Goal: Task Accomplishment & Management: Complete application form

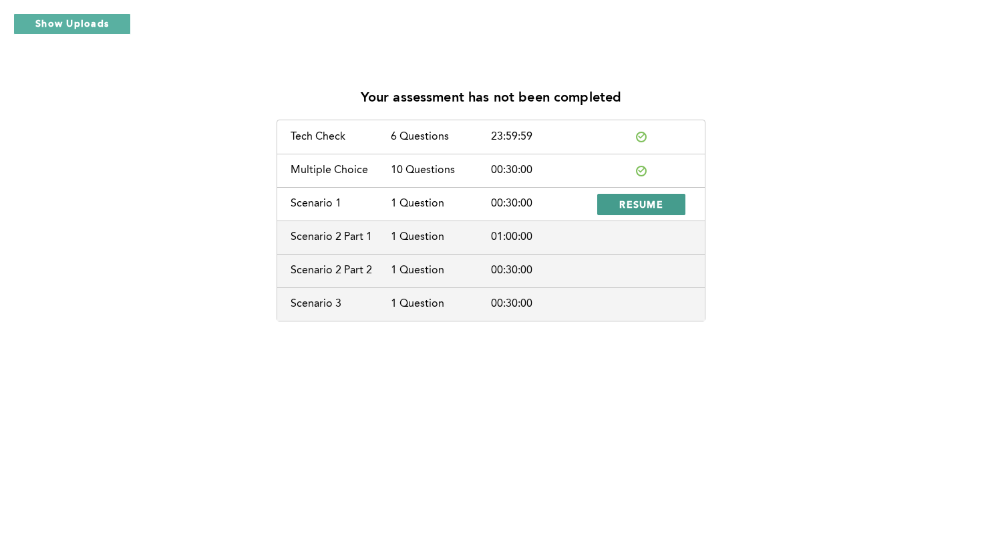
click at [627, 203] on span "RESUME" at bounding box center [641, 204] width 44 height 13
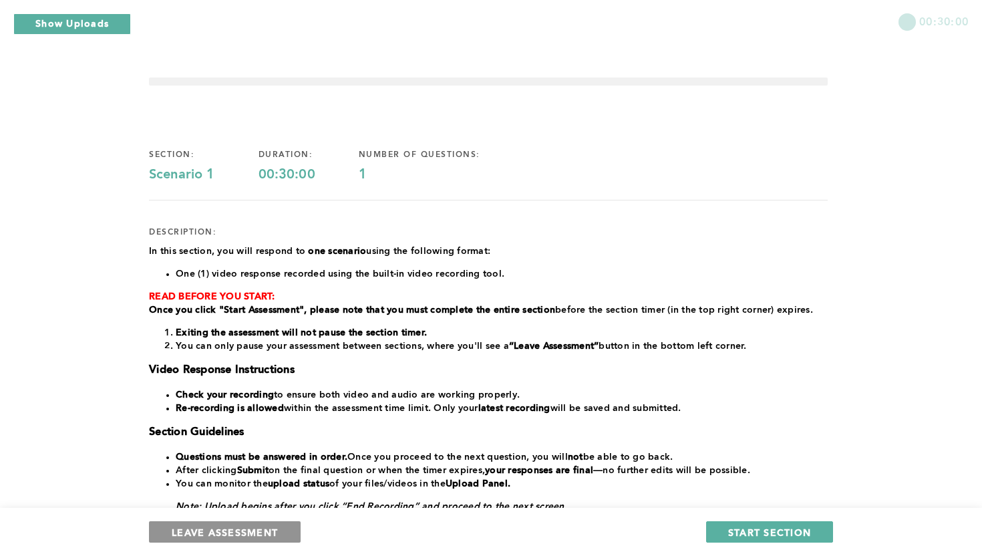
click at [273, 539] on button "LEAVE ASSESSMENT" at bounding box center [225, 531] width 152 height 21
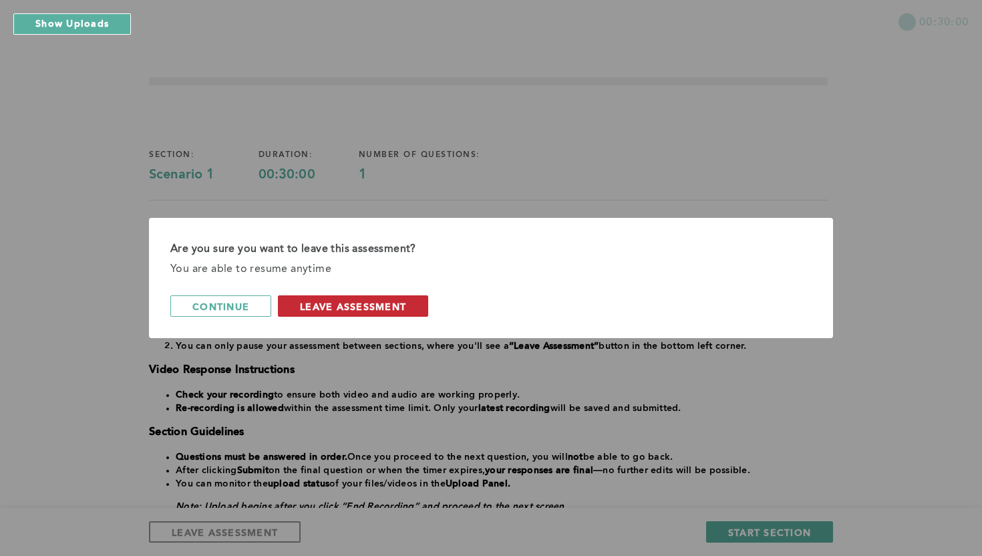
click at [383, 300] on span "leave assessment" at bounding box center [353, 306] width 106 height 13
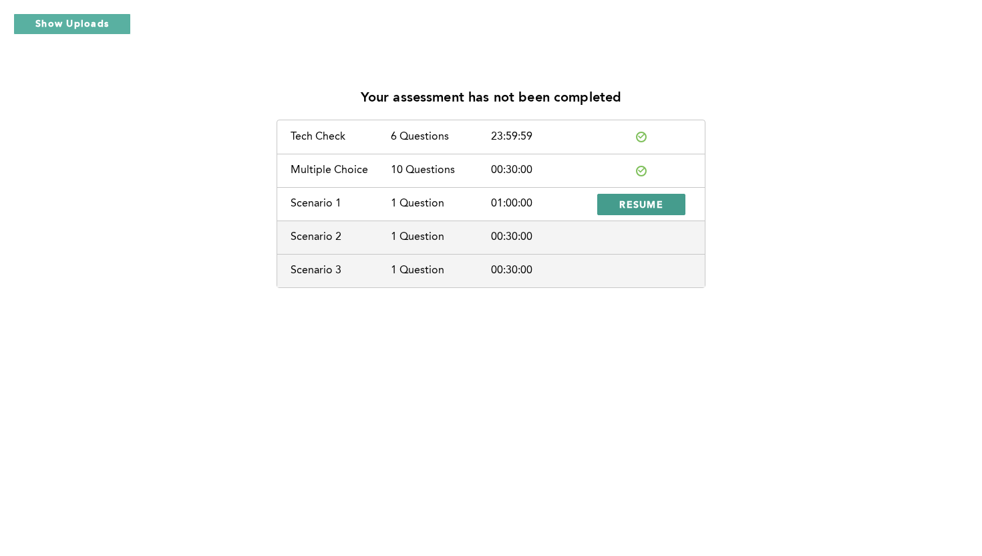
click at [616, 205] on button "RESUME" at bounding box center [641, 204] width 88 height 21
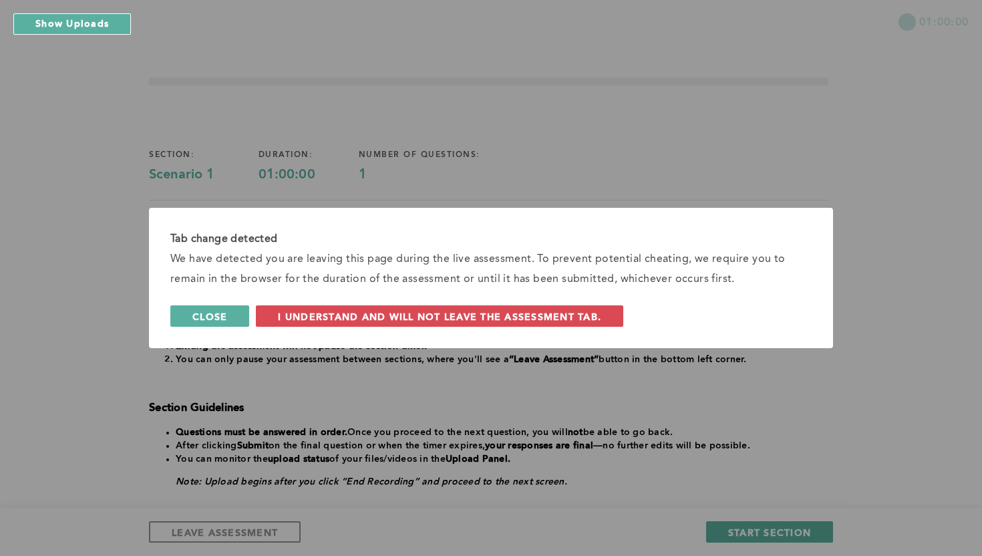
click at [225, 316] on span "Close" at bounding box center [209, 316] width 35 height 13
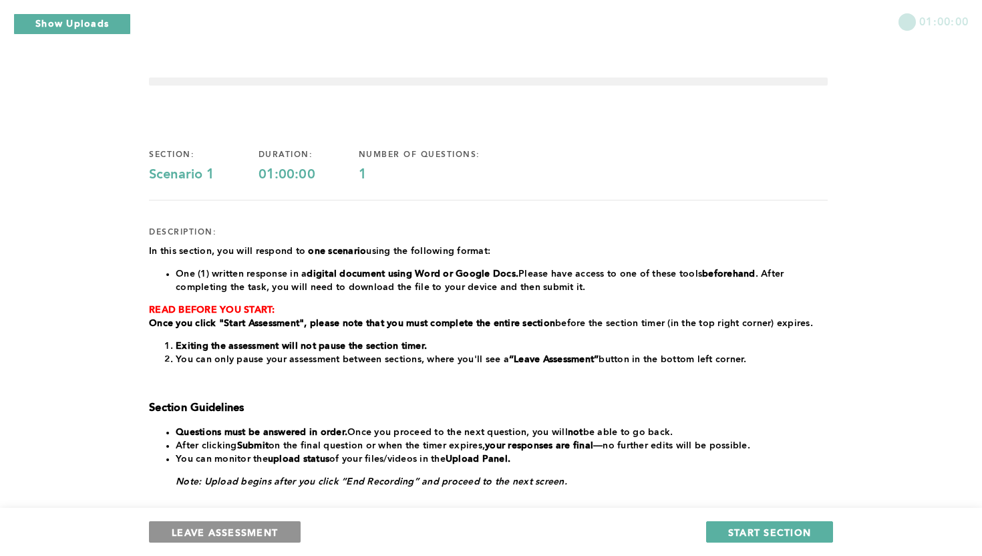
click at [236, 527] on span "LEAVE ASSESSMENT" at bounding box center [225, 531] width 106 height 13
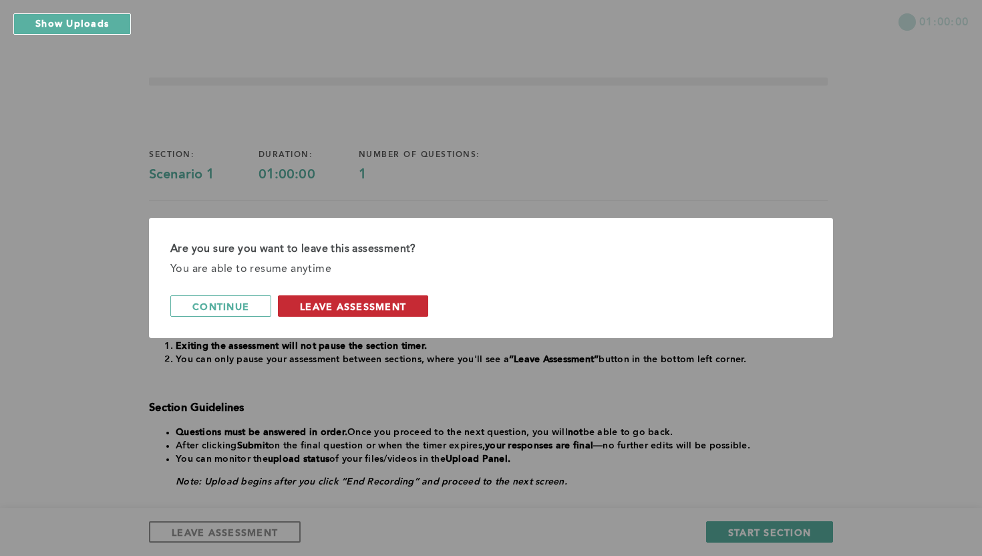
click at [379, 302] on span "leave assessment" at bounding box center [353, 306] width 106 height 13
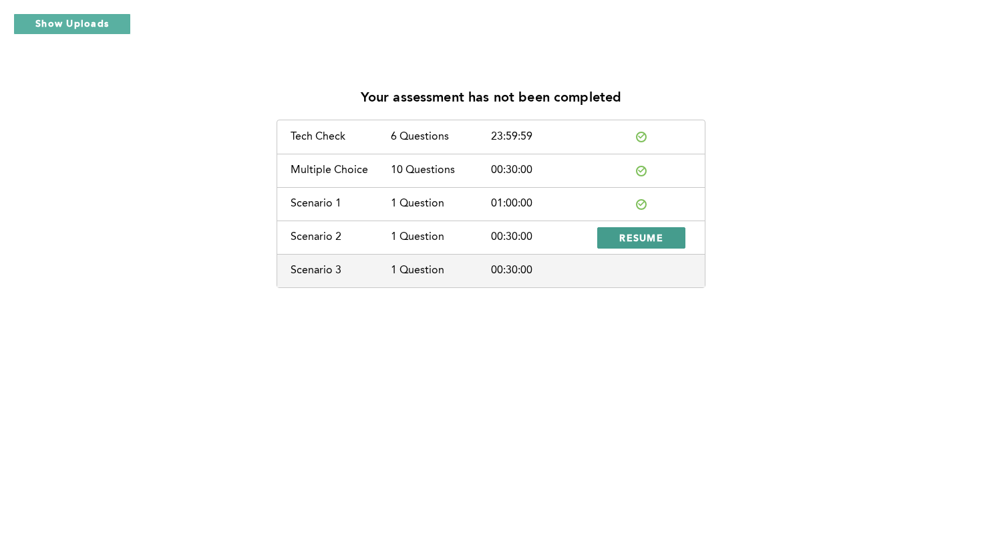
click at [647, 238] on span "RESUME" at bounding box center [641, 237] width 44 height 13
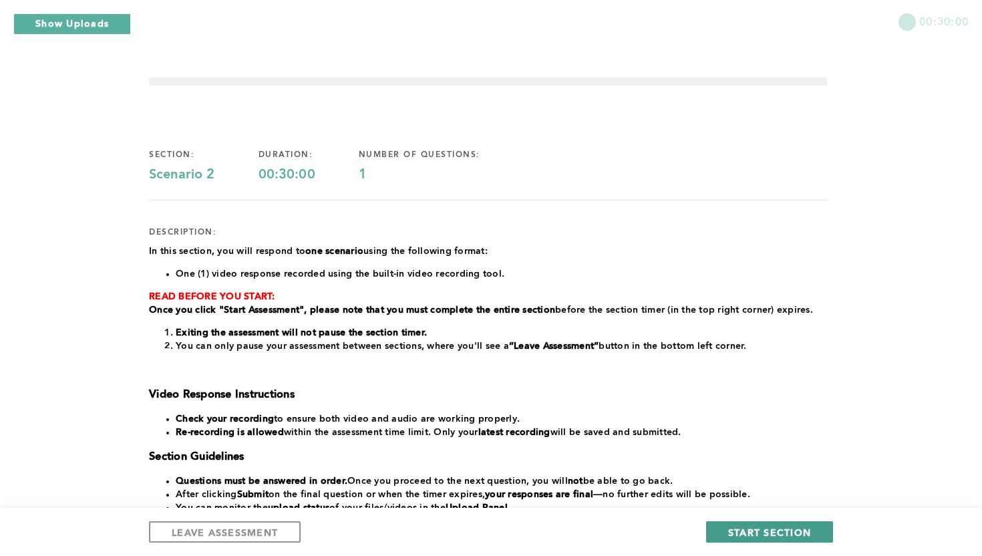
click at [740, 531] on span "START SECTION" at bounding box center [769, 531] width 83 height 13
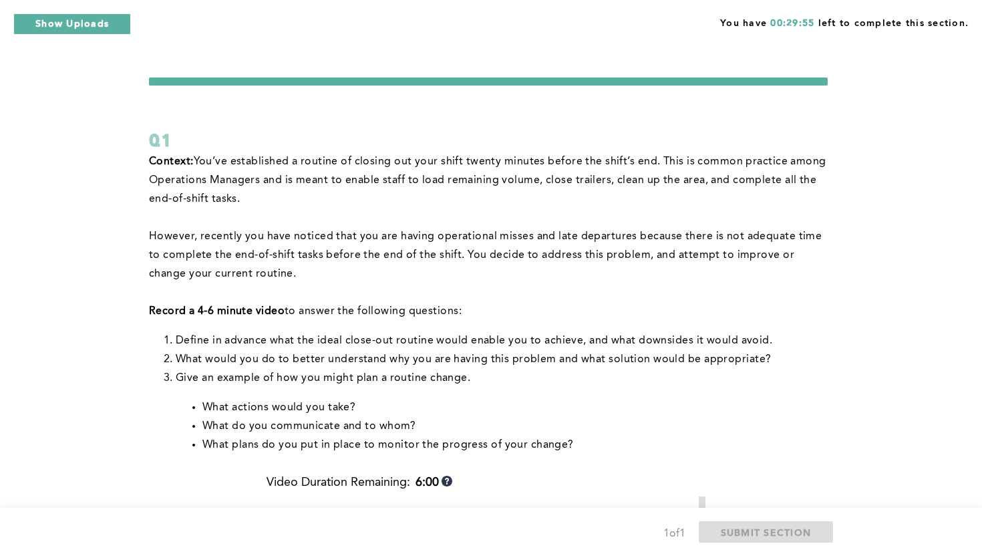
click at [893, 311] on div "You have 00:29:55 left to complete this section. Q1 Context: You’ve established…" at bounding box center [491, 503] width 982 height 1007
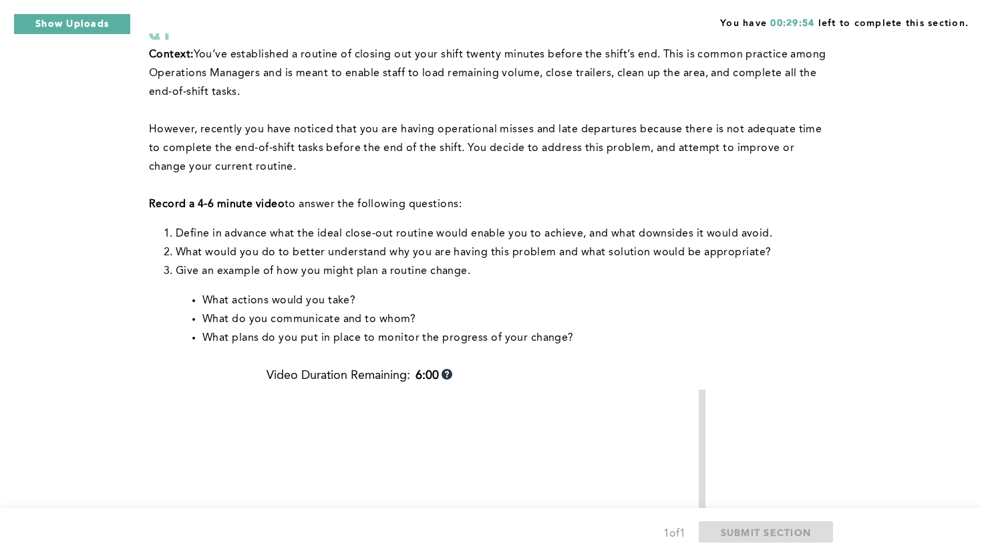
scroll to position [134, 0]
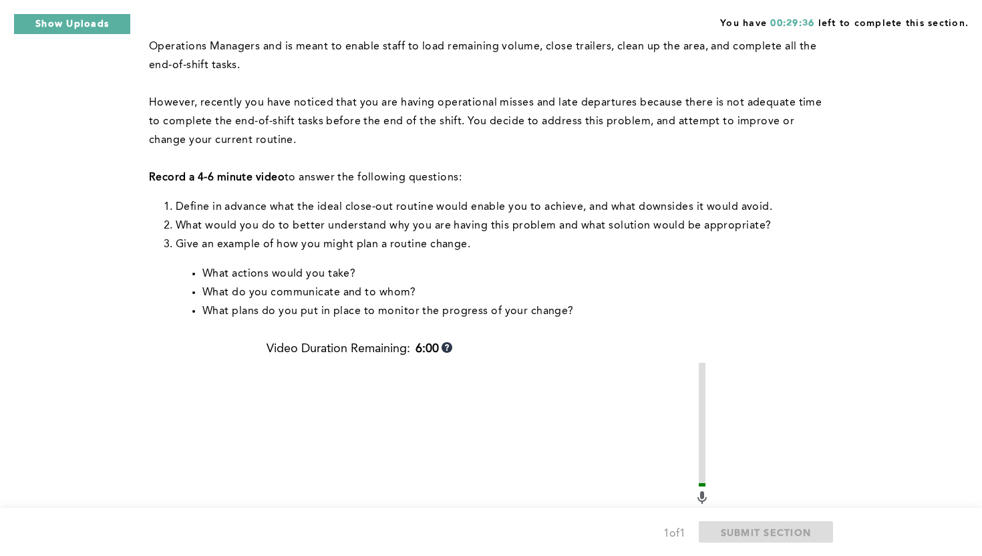
click at [914, 286] on div "You have 00:29:36 left to complete this section. Q1 Context: You’ve established…" at bounding box center [491, 369] width 982 height 1007
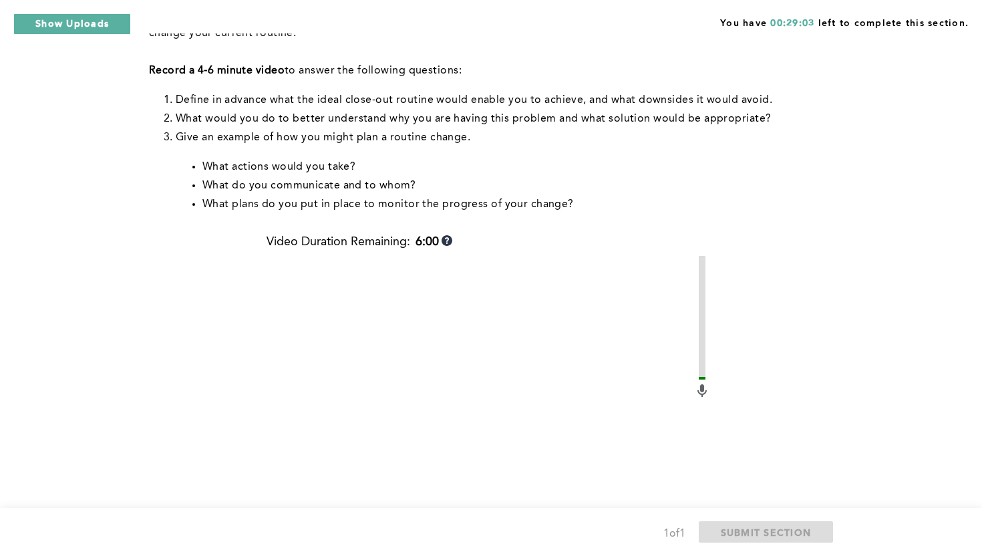
scroll to position [267, 0]
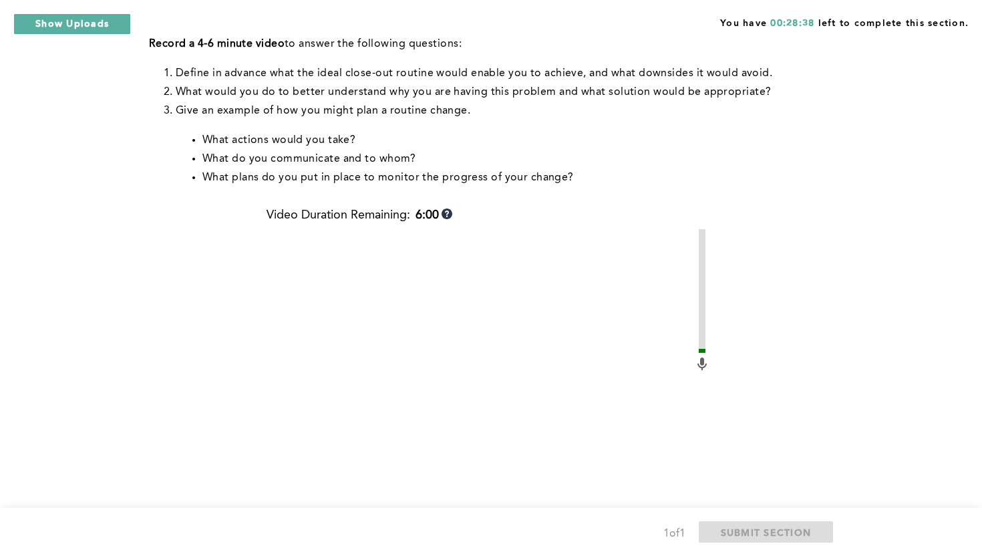
click at [935, 203] on div "You have 00:28:38 left to complete this section. Q1 Context: You’ve established…" at bounding box center [491, 236] width 982 height 1007
click at [935, 203] on div "You have 00:25:58 left to complete this section. Q1 Context: You’ve established…" at bounding box center [491, 236] width 982 height 1007
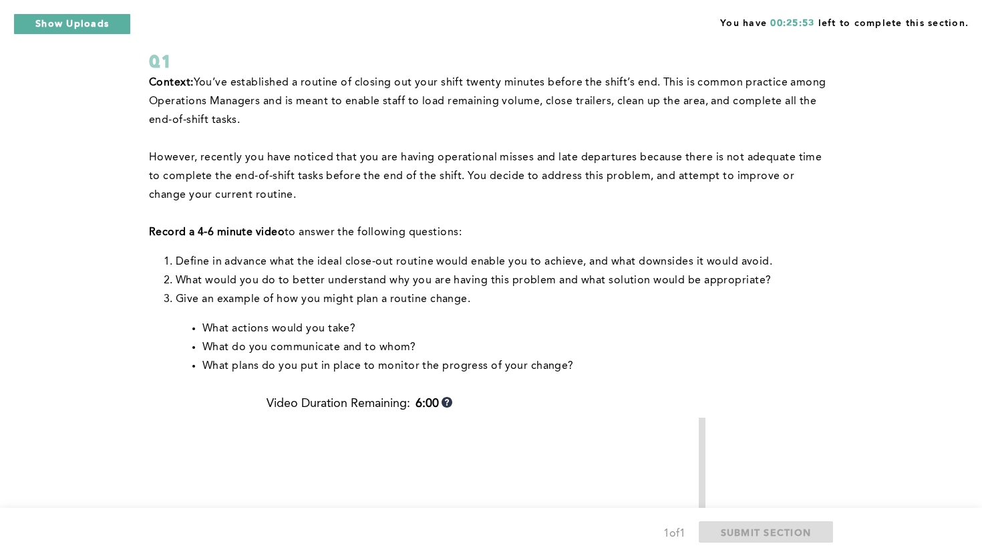
scroll to position [80, 0]
click at [936, 206] on div "You have 00:25:04 left to complete this section. Q1 Context: You’ve established…" at bounding box center [491, 423] width 982 height 1007
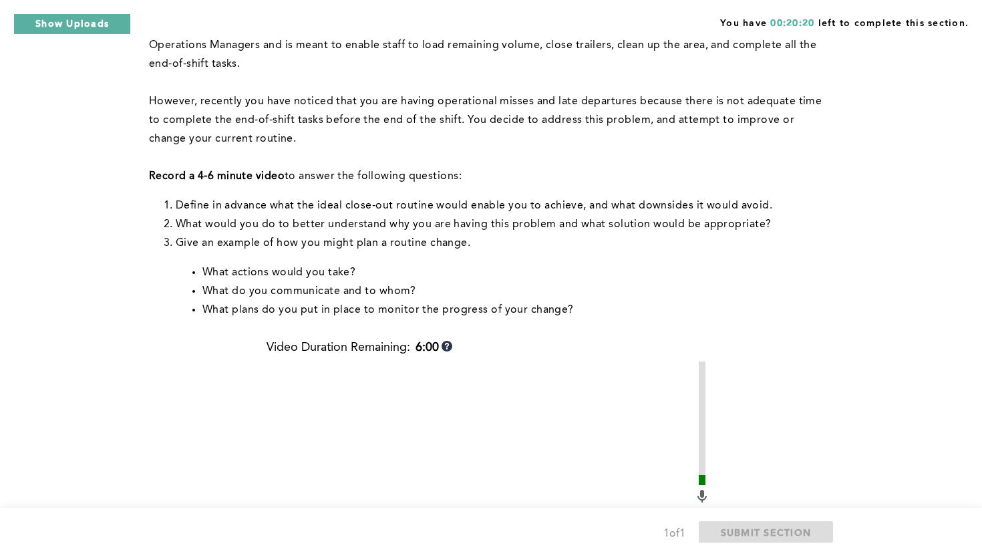
scroll to position [160, 0]
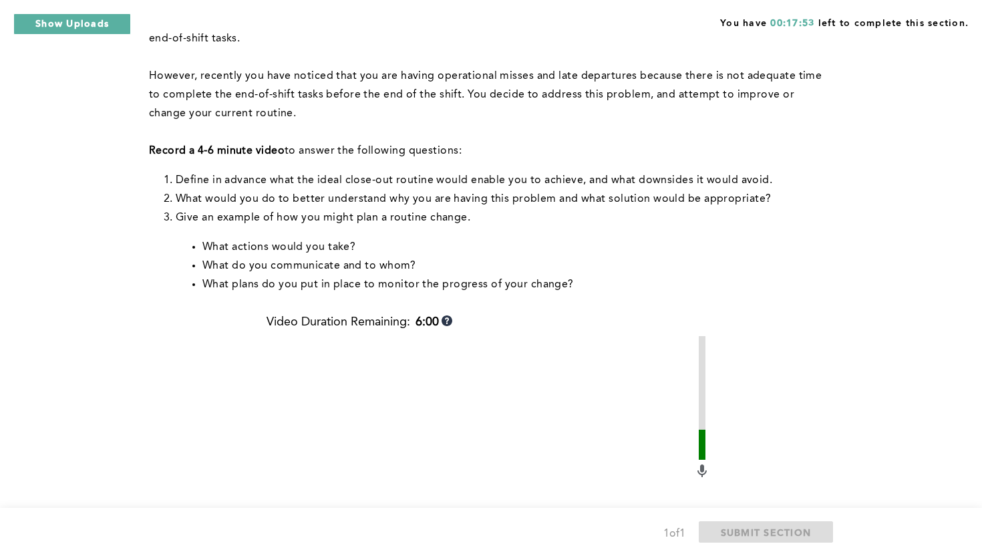
click at [895, 260] on div "You have 00:17:53 left to complete this section. Q1 Context: You’ve established…" at bounding box center [491, 343] width 982 height 1007
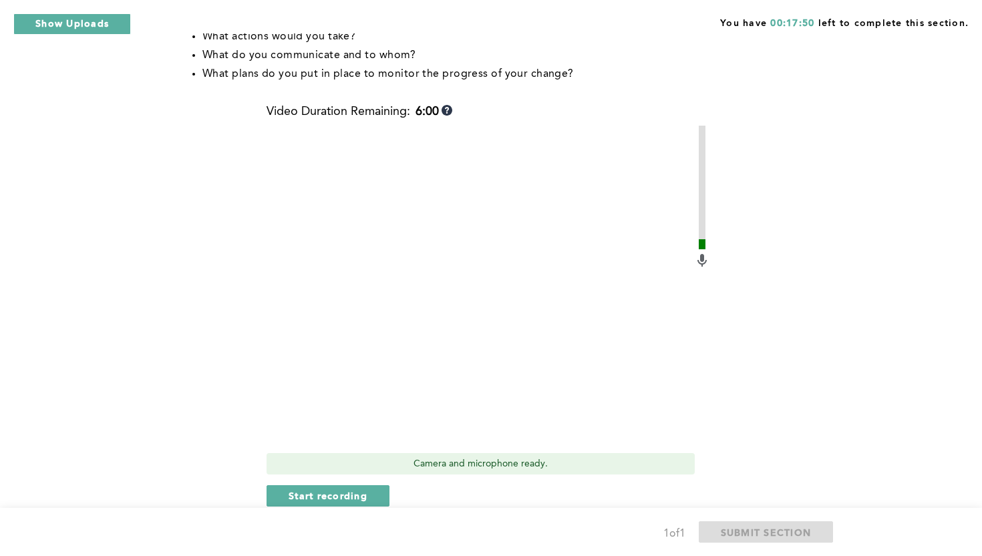
scroll to position [374, 0]
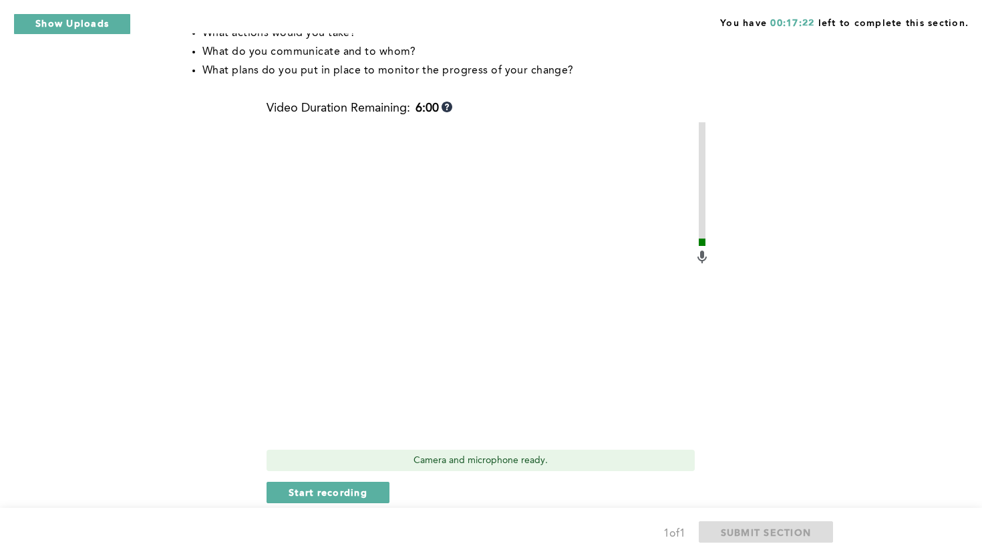
click at [911, 204] on div "You have 00:17:22 left to complete this section. Q1 Context: You’ve established…" at bounding box center [491, 129] width 982 height 1007
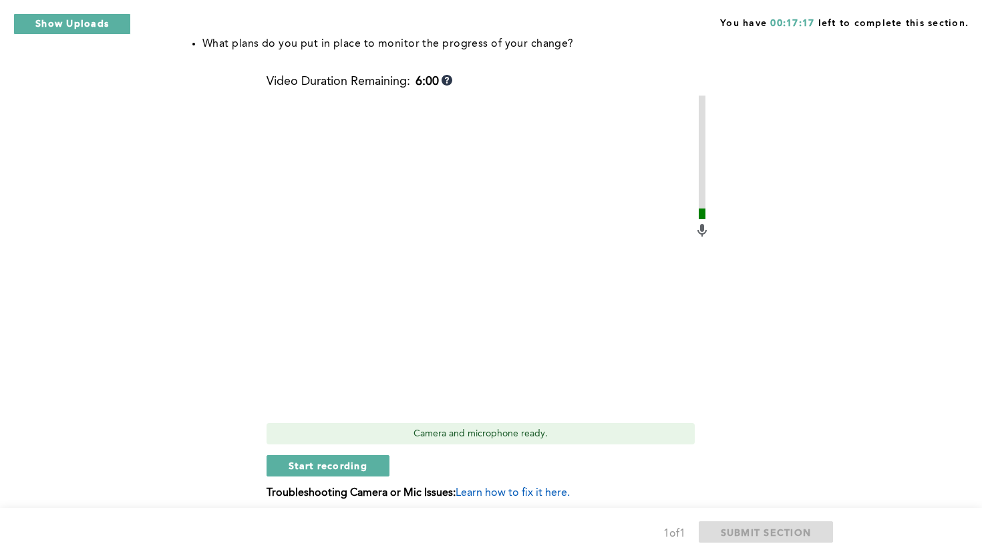
scroll to position [427, 0]
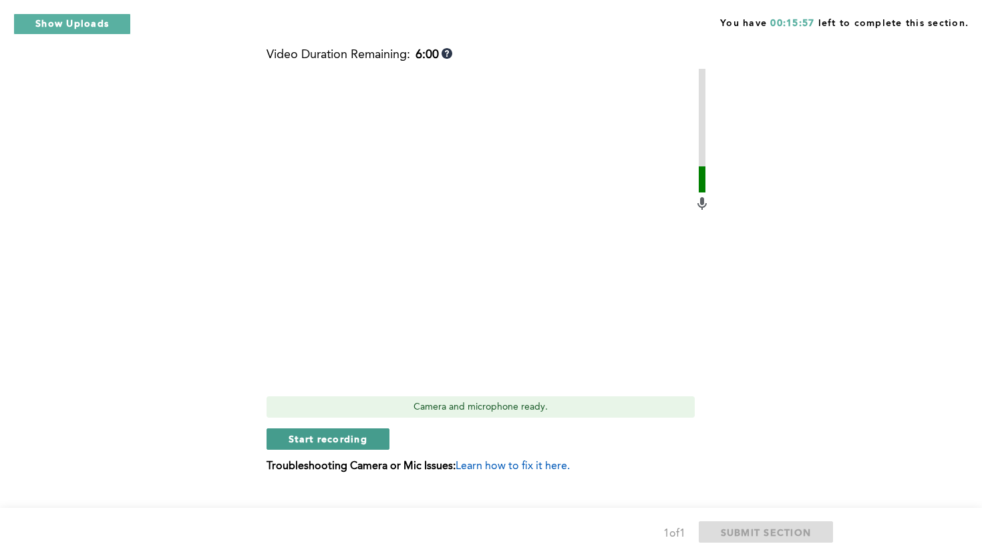
click at [307, 439] on span "Start recording" at bounding box center [327, 438] width 79 height 13
click at [300, 440] on span "Stop recording" at bounding box center [327, 438] width 78 height 13
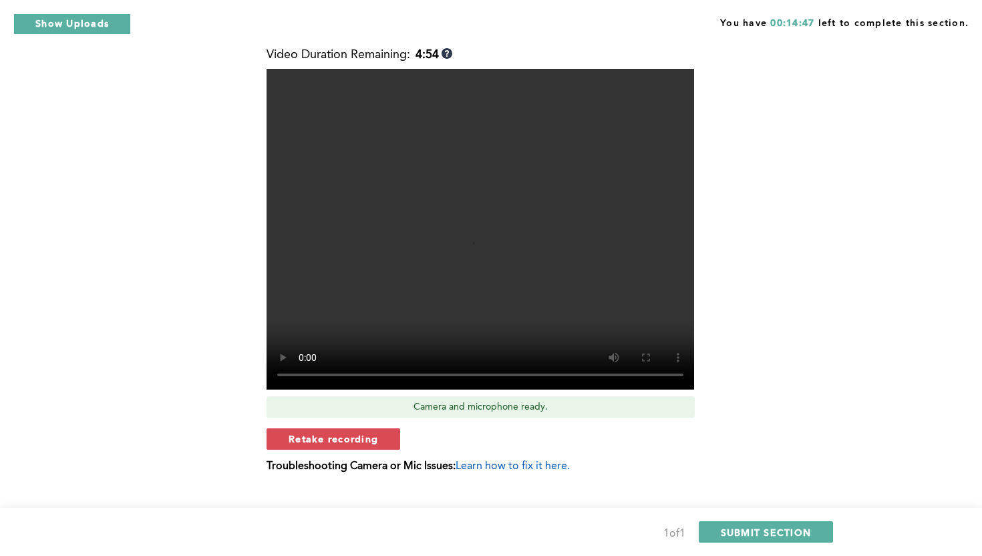
click at [300, 440] on span "Retake recording" at bounding box center [332, 438] width 89 height 13
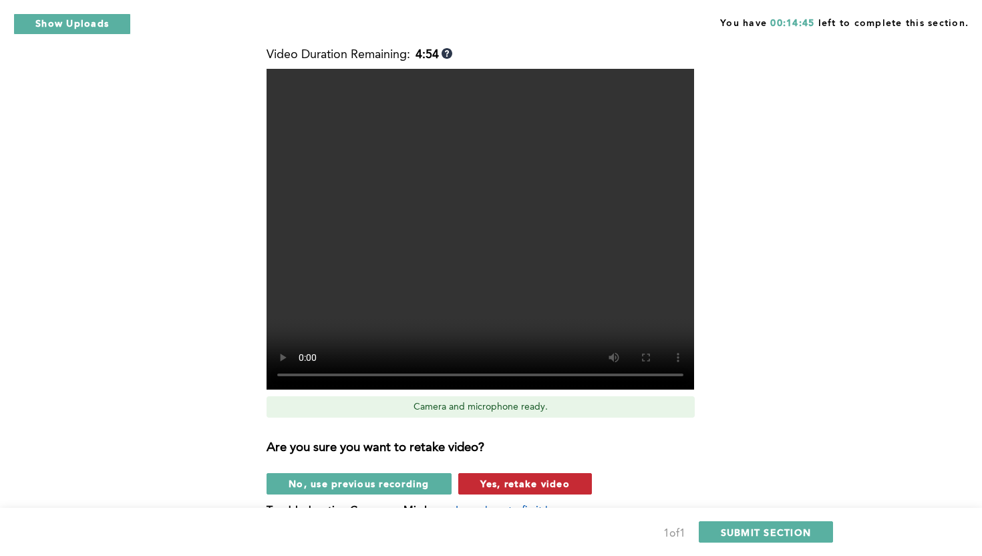
click at [478, 485] on button "Yes, retake video" at bounding box center [525, 483] width 134 height 21
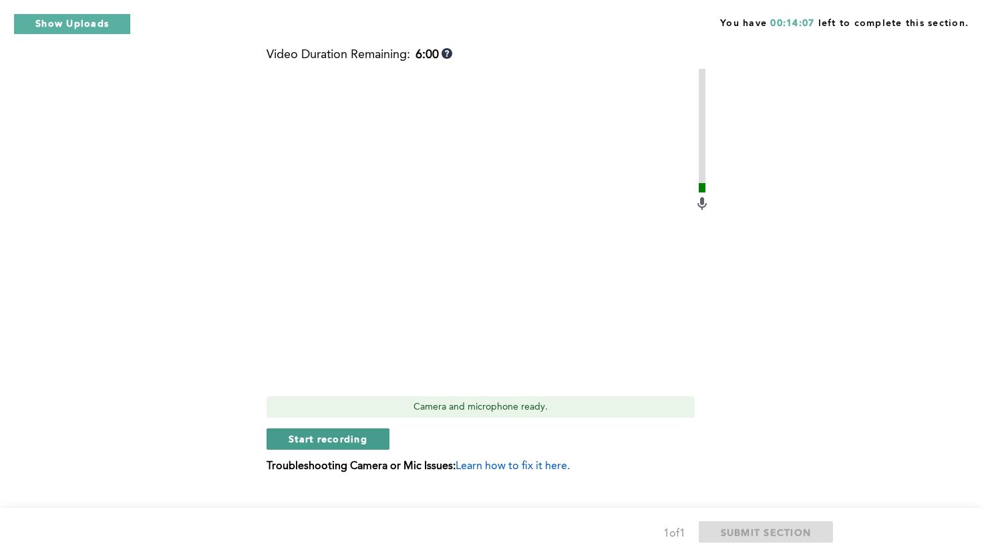
click at [359, 441] on span "Start recording" at bounding box center [327, 438] width 79 height 13
click at [323, 436] on span "Stop recording" at bounding box center [327, 438] width 78 height 13
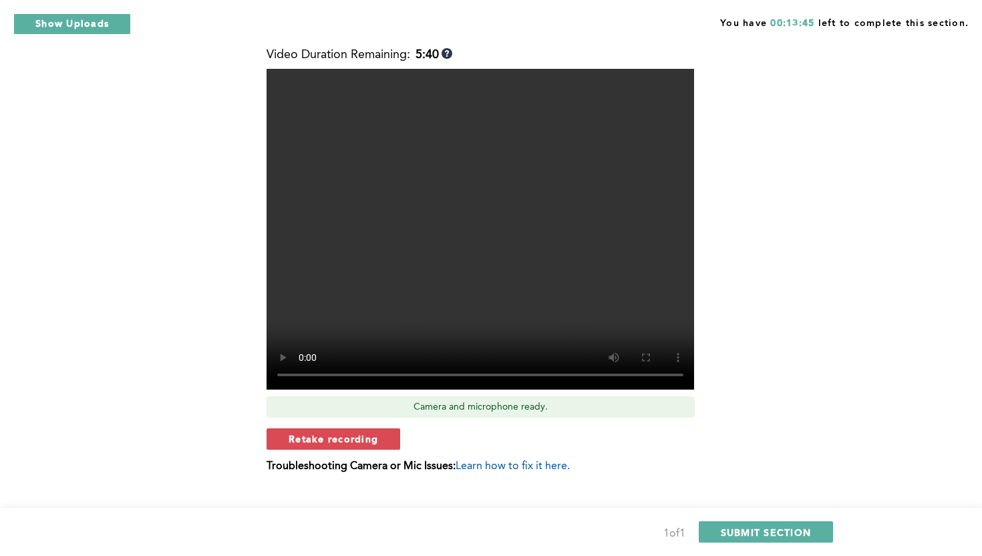
click at [323, 436] on span "Retake recording" at bounding box center [332, 438] width 89 height 13
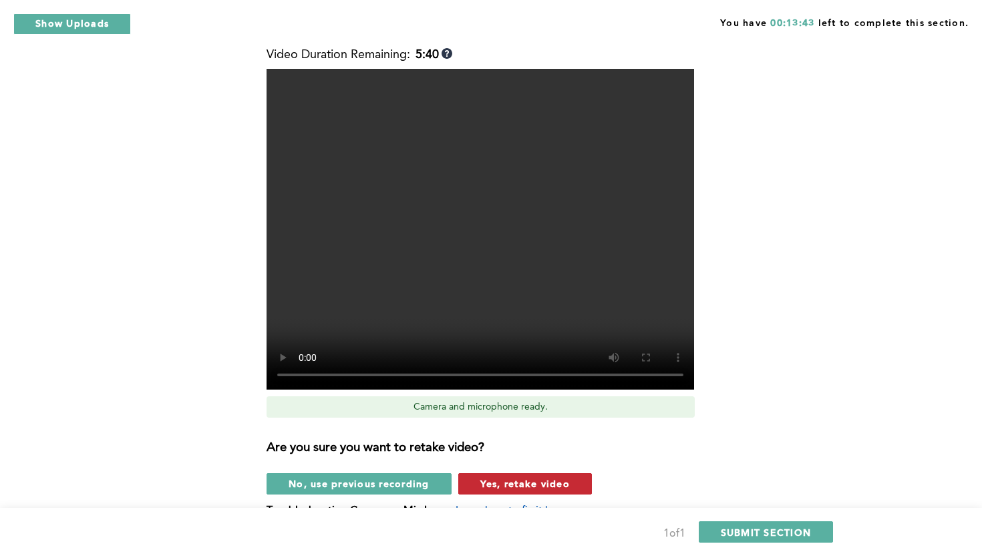
click at [503, 484] on span "Yes, retake video" at bounding box center [524, 483] width 89 height 13
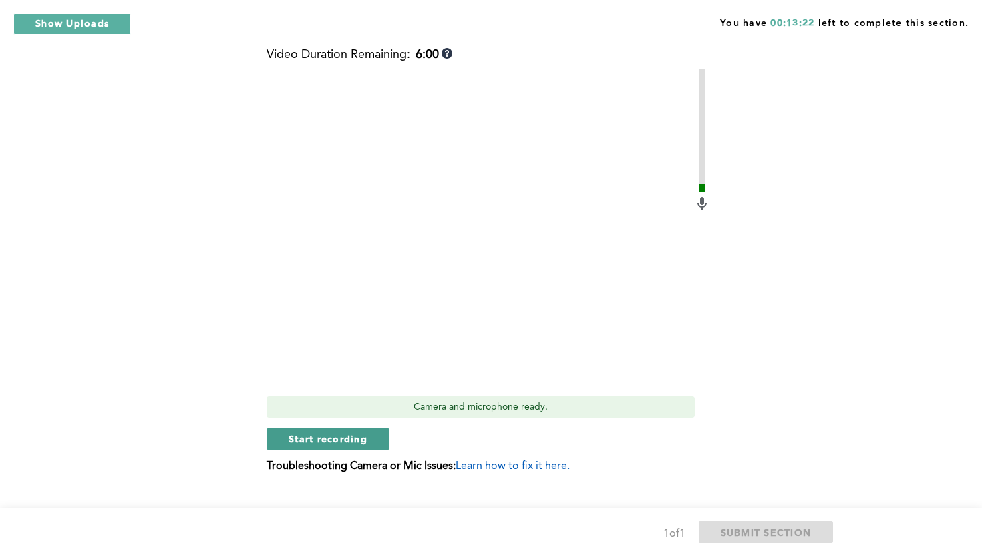
click at [357, 445] on button "Start recording" at bounding box center [327, 438] width 123 height 21
click at [357, 445] on button "Stop recording" at bounding box center [327, 438] width 122 height 21
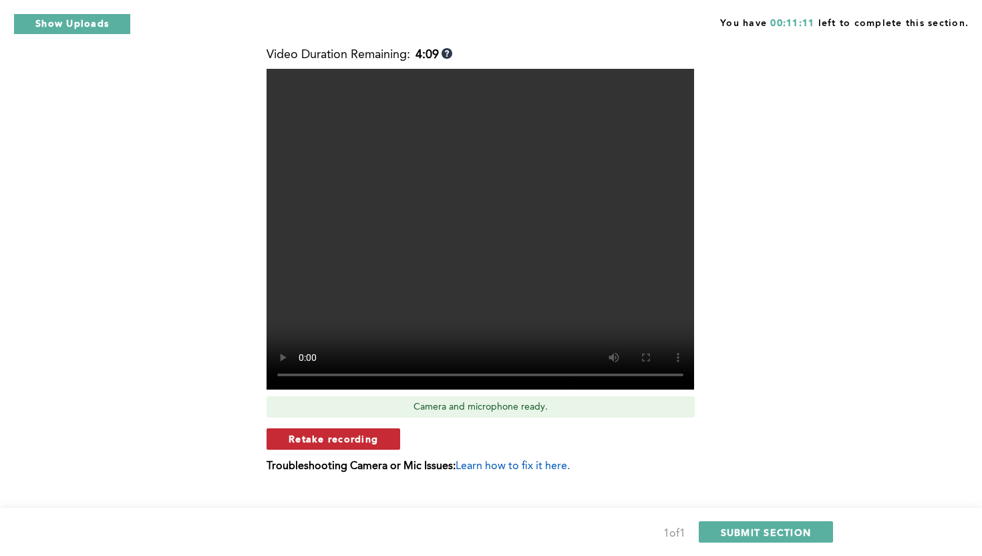
click at [366, 436] on span "Retake recording" at bounding box center [332, 438] width 89 height 13
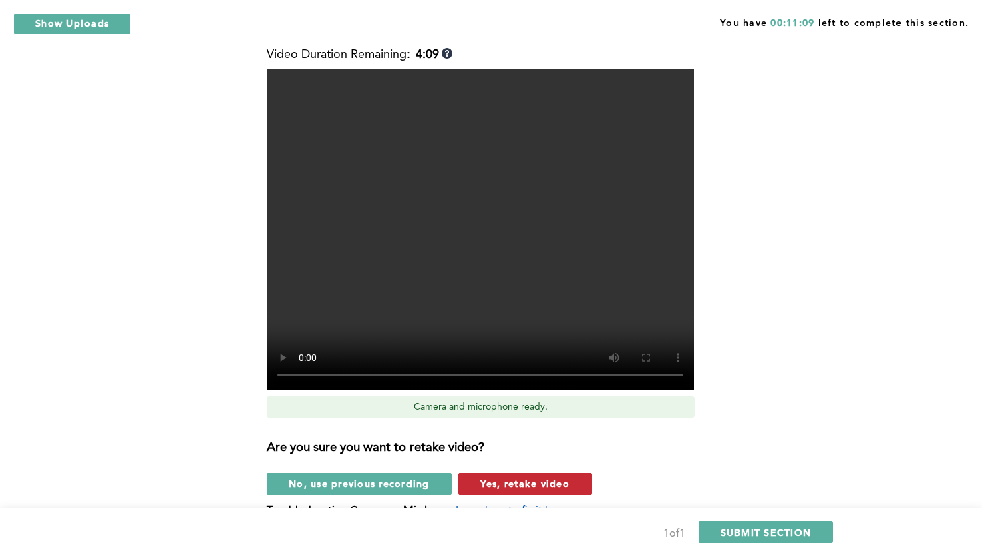
click at [491, 483] on span "Yes, retake video" at bounding box center [524, 483] width 89 height 13
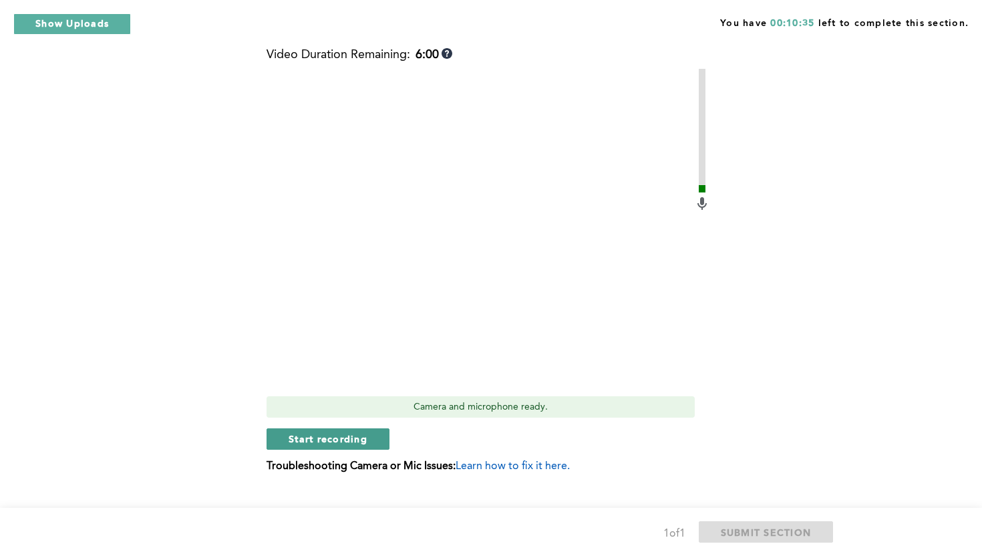
click at [370, 443] on button "Start recording" at bounding box center [327, 438] width 123 height 21
click at [349, 435] on span "Stop recording" at bounding box center [327, 438] width 78 height 13
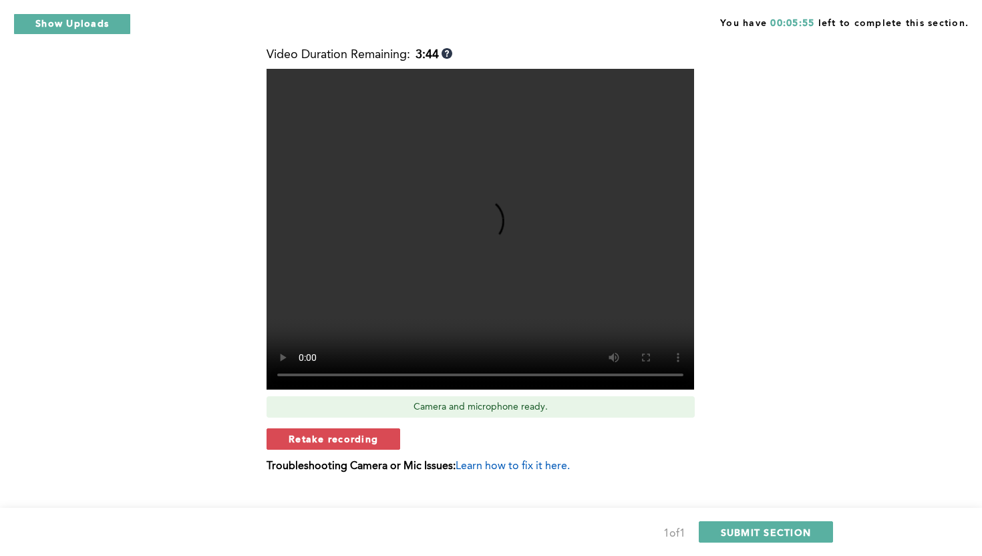
click at [791, 222] on div "Context: You’ve established a routine of closing out your shift twenty minutes …" at bounding box center [488, 108] width 678 height 767
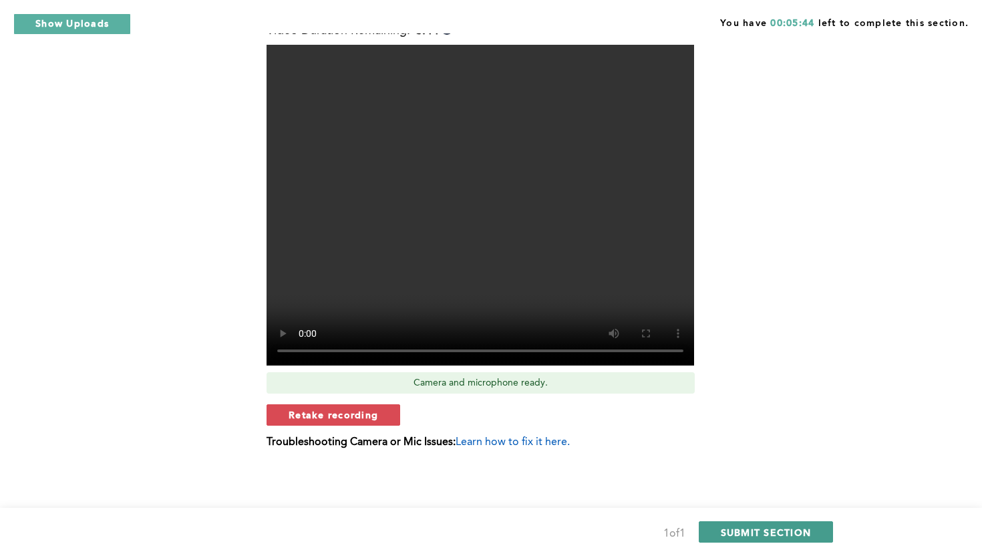
click at [772, 529] on span "SUBMIT SECTION" at bounding box center [765, 531] width 91 height 13
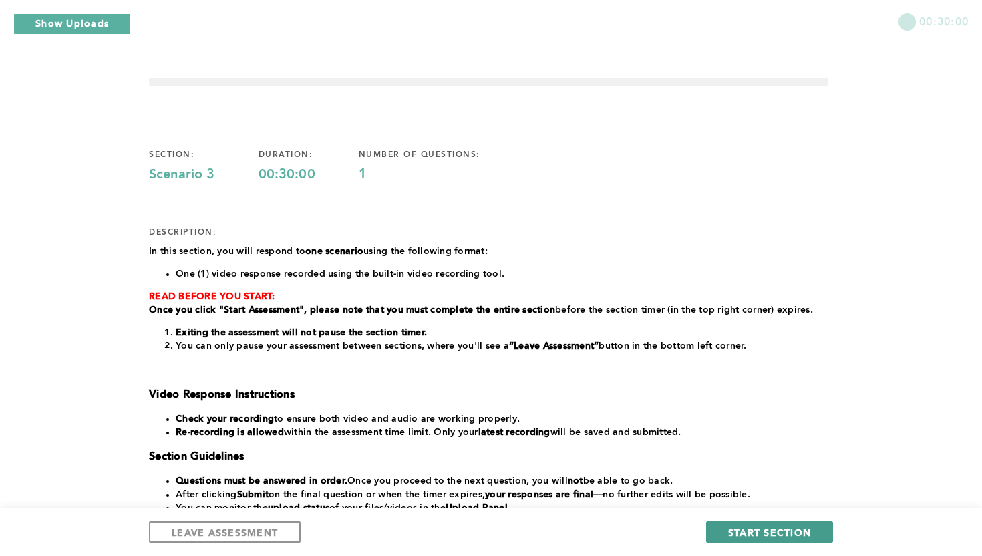
click at [769, 536] on span "START SECTION" at bounding box center [769, 531] width 83 height 13
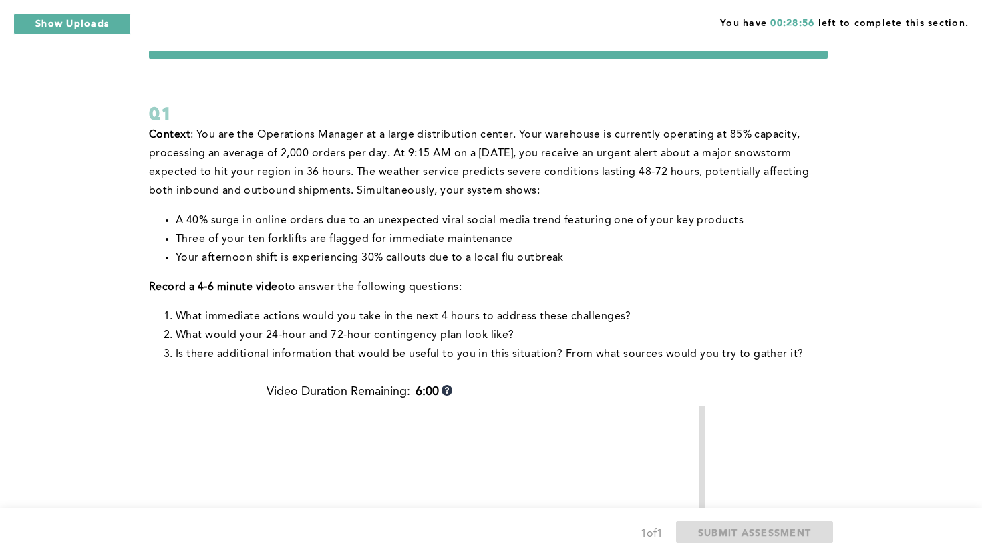
scroll to position [53, 0]
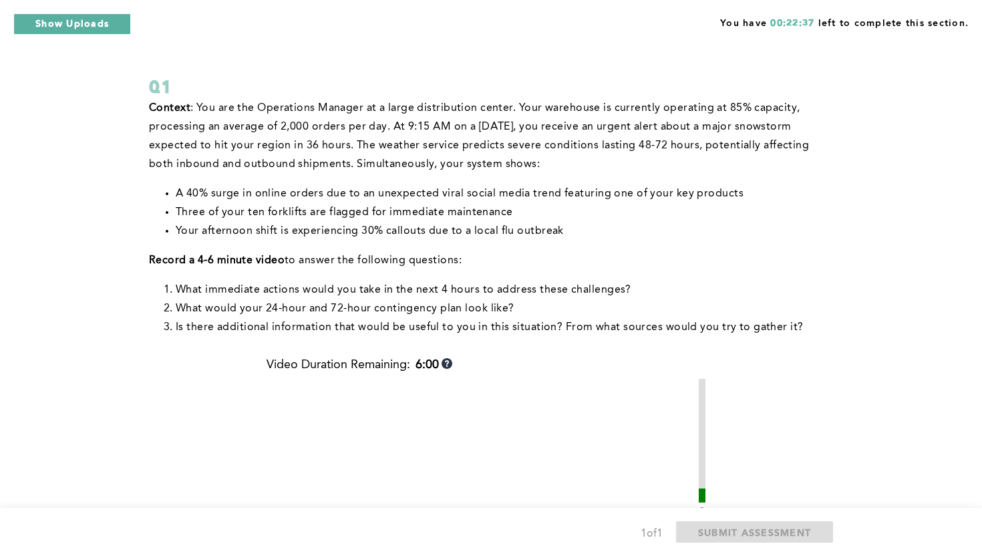
click at [873, 188] on div "You have 00:22:37 left to complete this section. Q1 Context : You are the Opera…" at bounding box center [491, 418] width 982 height 943
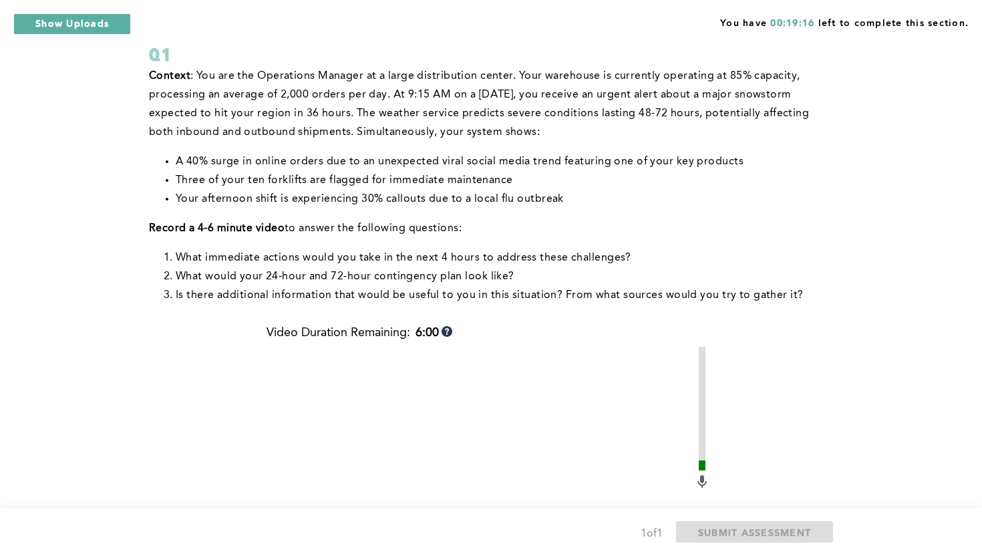
scroll to position [107, 0]
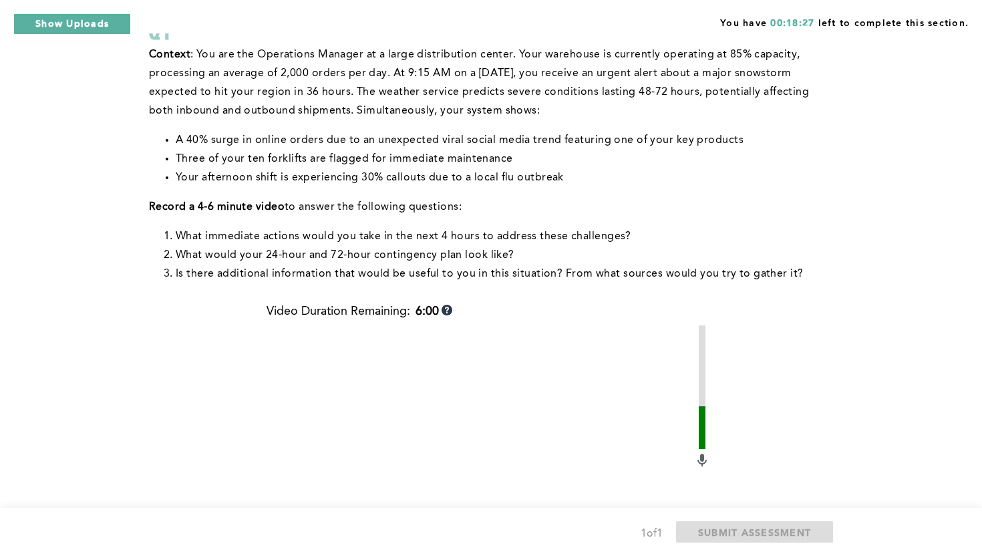
click at [926, 302] on div "You have 00:18:27 left to complete this section. Q1 Context : You are the Opera…" at bounding box center [491, 364] width 982 height 943
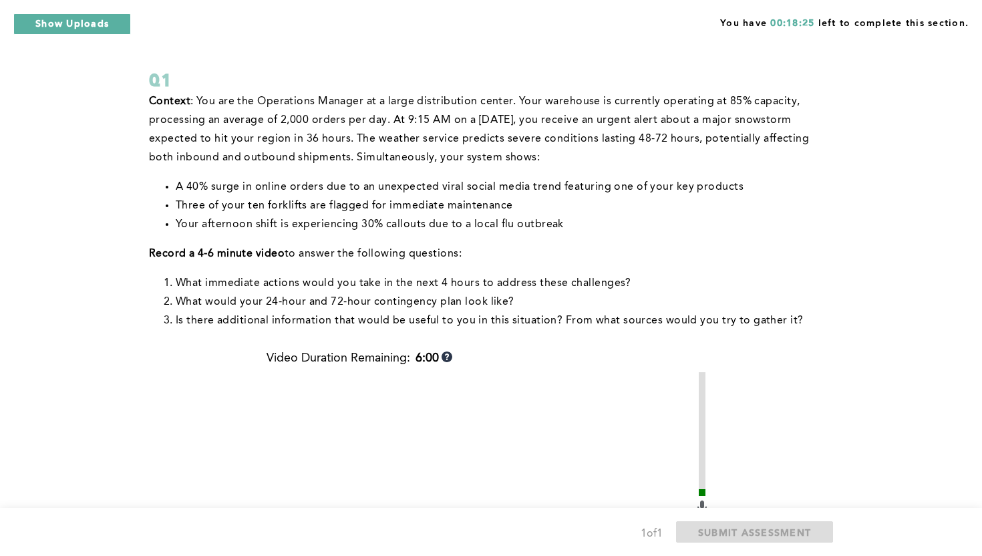
scroll to position [80, 0]
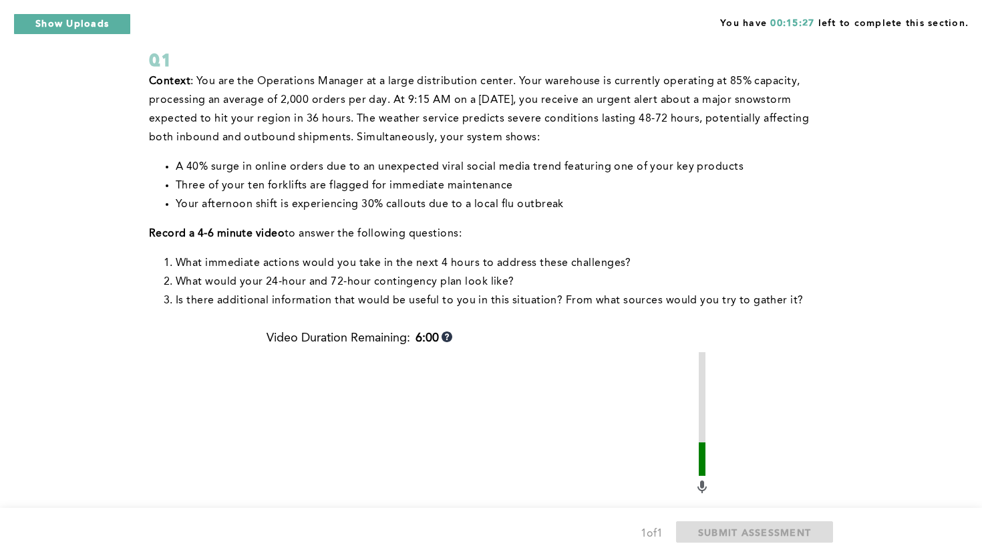
click at [873, 254] on div "You have 00:15:27 left to complete this section. Q1 Context : You are the Opera…" at bounding box center [491, 391] width 982 height 943
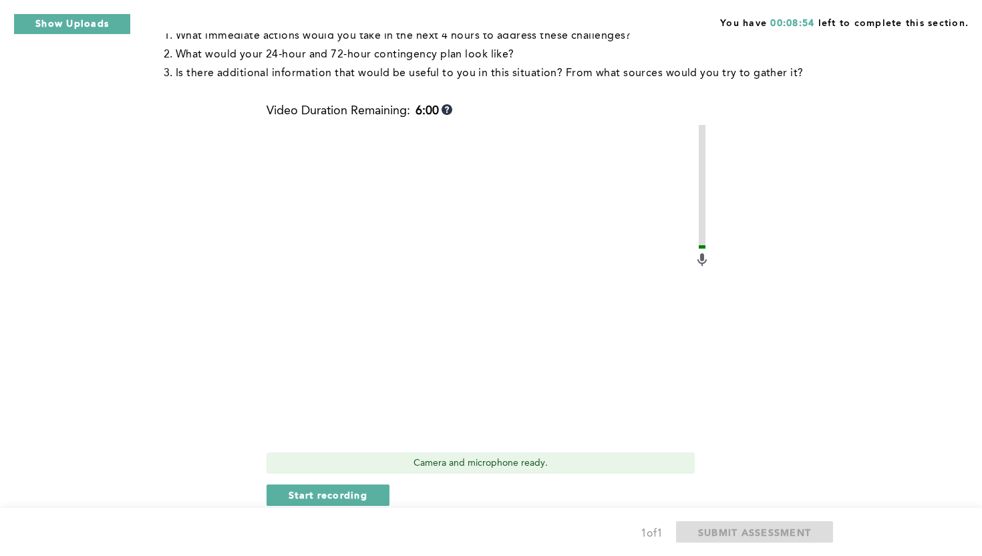
scroll to position [334, 0]
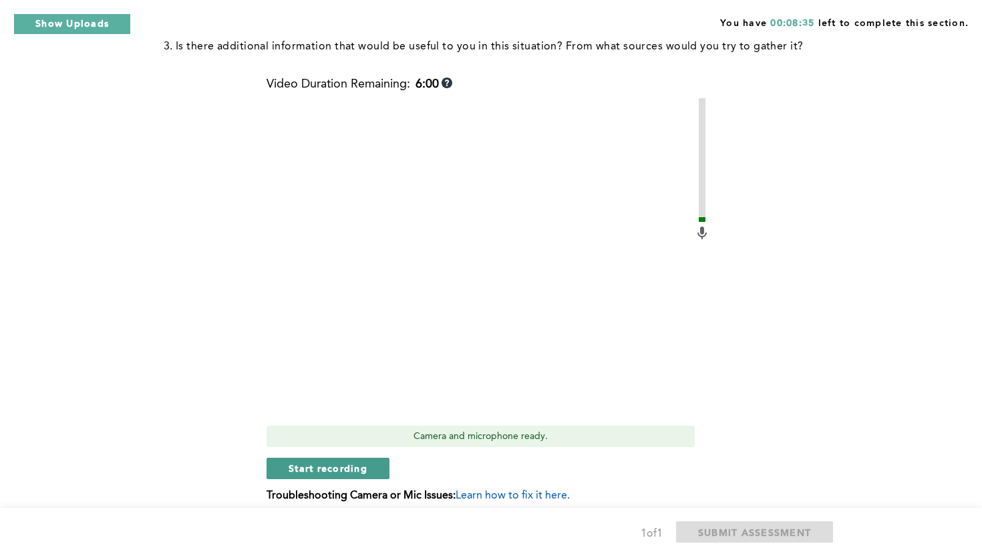
click at [345, 465] on span "Start recording" at bounding box center [327, 467] width 79 height 13
click at [343, 462] on span "Stop recording" at bounding box center [327, 467] width 78 height 13
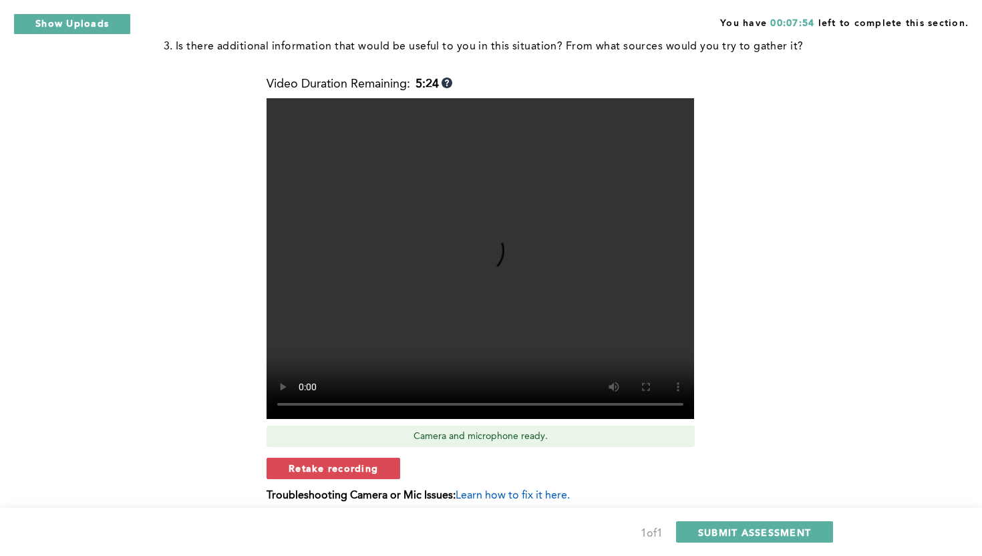
click at [509, 389] on video at bounding box center [479, 258] width 427 height 321
click at [367, 468] on span "Retake recording" at bounding box center [332, 467] width 89 height 13
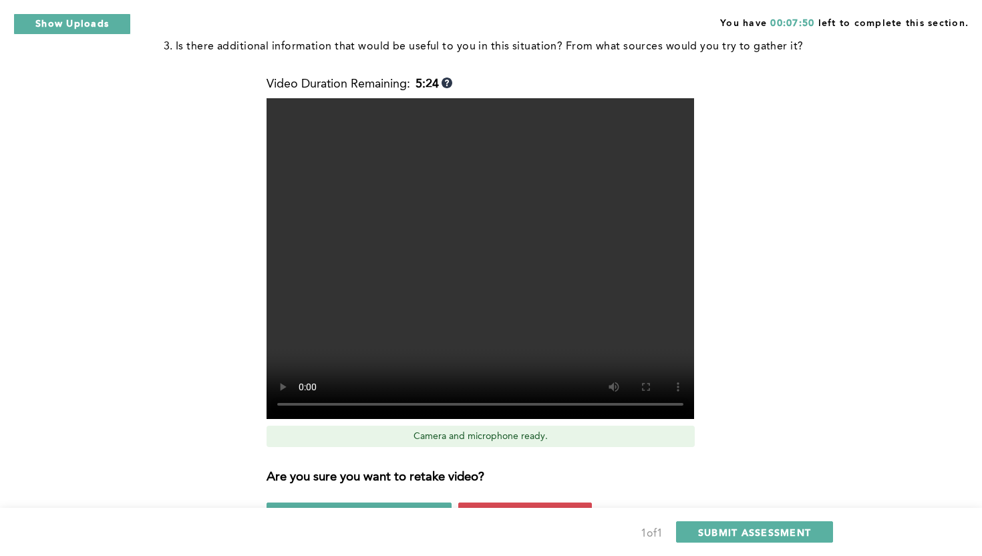
click at [509, 507] on div "1 of 1 SUBMIT ASSESSMENT" at bounding box center [491, 531] width 982 height 48
click at [861, 349] on div "You have 00:07:49 left to complete this section. Q1 Context : You are the Opera…" at bounding box center [491, 160] width 982 height 988
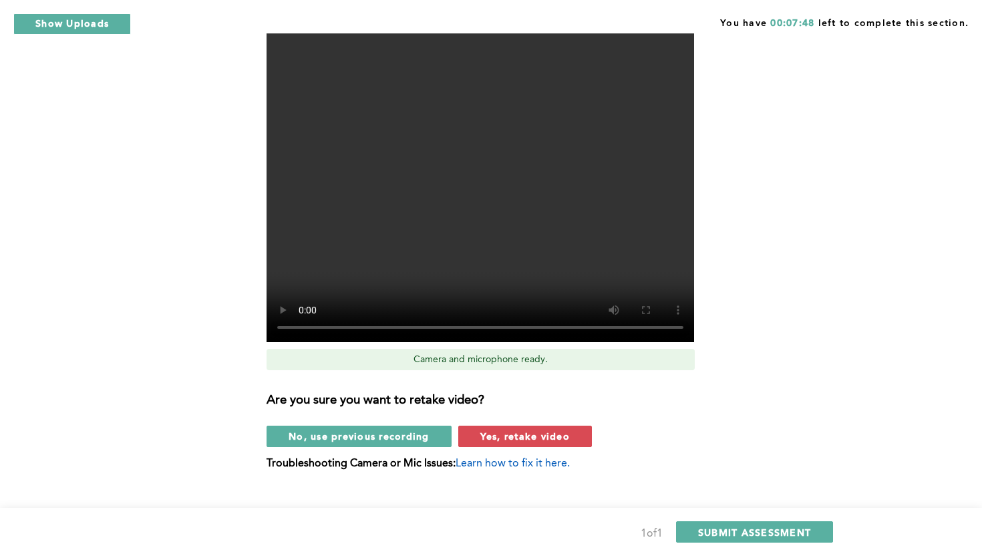
scroll to position [414, 0]
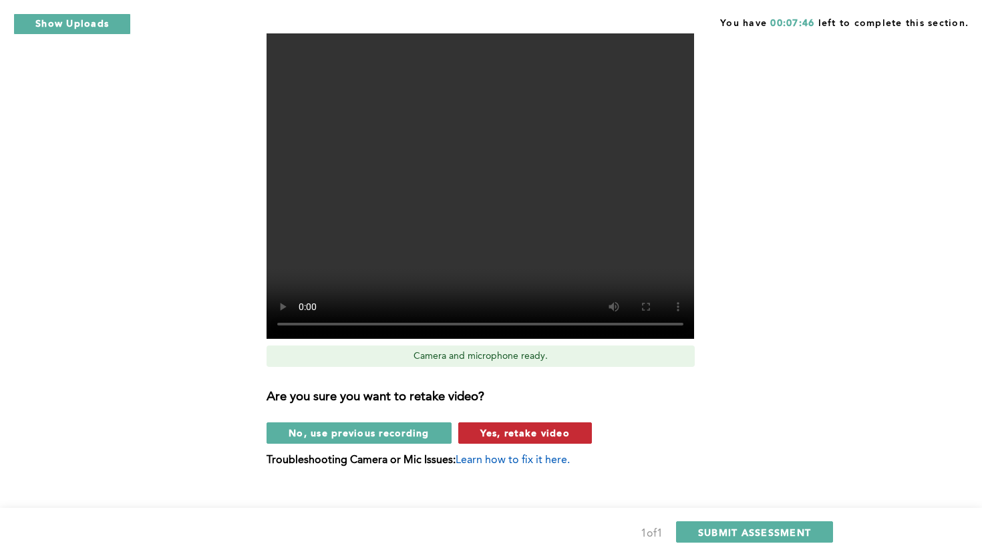
click at [560, 433] on span "Yes, retake video" at bounding box center [524, 432] width 89 height 13
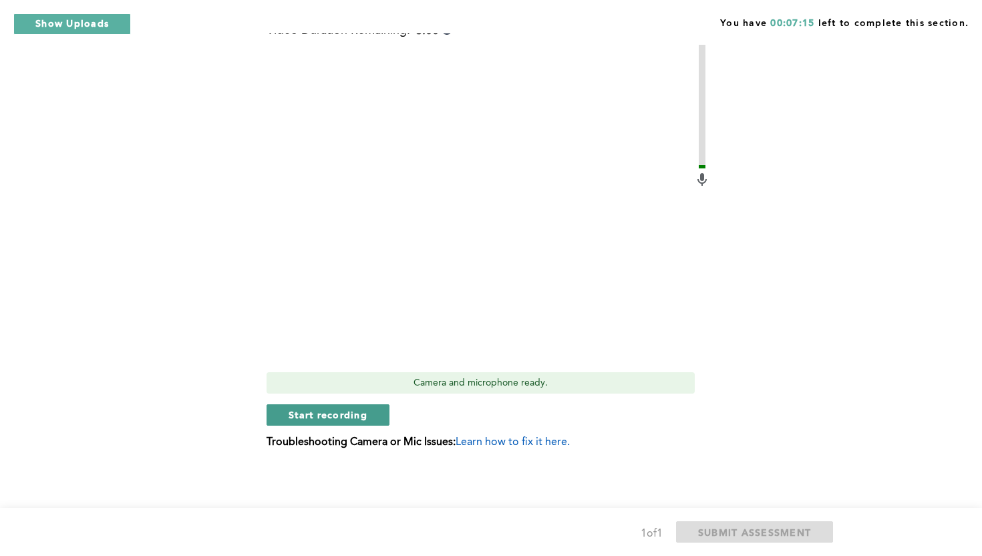
click at [311, 417] on span "Start recording" at bounding box center [327, 414] width 79 height 13
click at [935, 248] on div "You have 00:05:32 left to complete this section. Q1 Context : You are the Opera…" at bounding box center [491, 84] width 982 height 943
click at [827, 154] on div "Context : You are the Operations Manager at a large distribution center. Your w…" at bounding box center [488, 116] width 678 height 703
click at [337, 418] on span "Stop recording" at bounding box center [327, 414] width 78 height 13
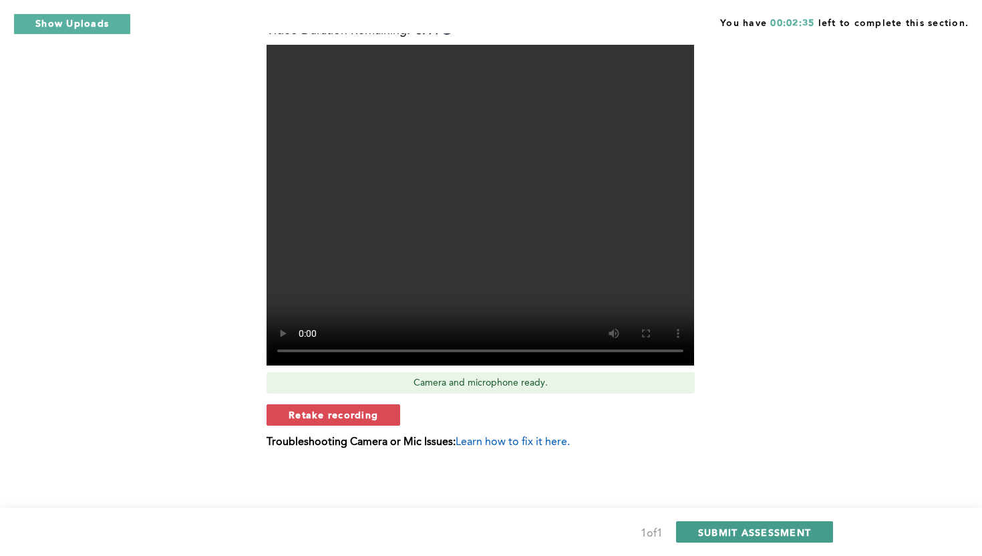
click at [718, 525] on span "SUBMIT ASSESSMENT" at bounding box center [754, 531] width 113 height 13
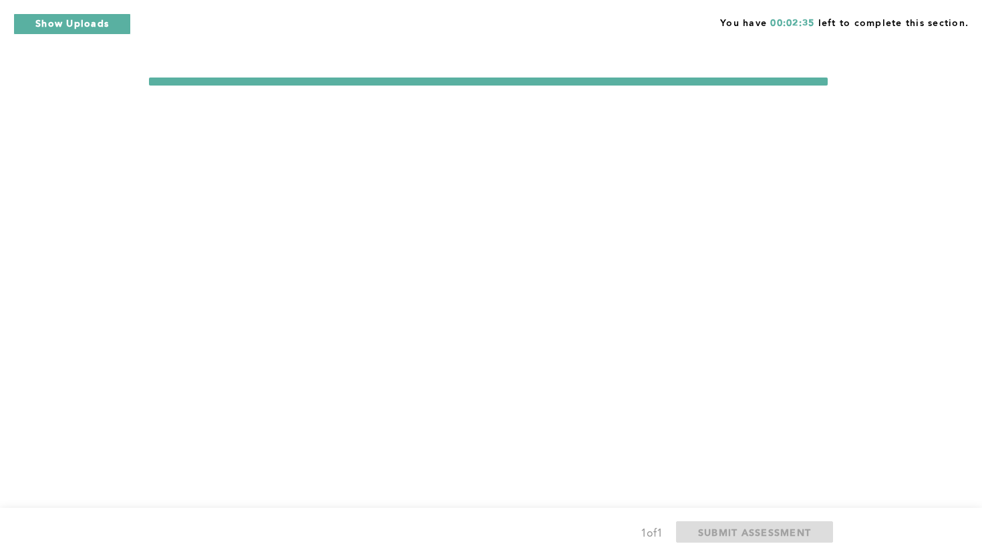
scroll to position [0, 0]
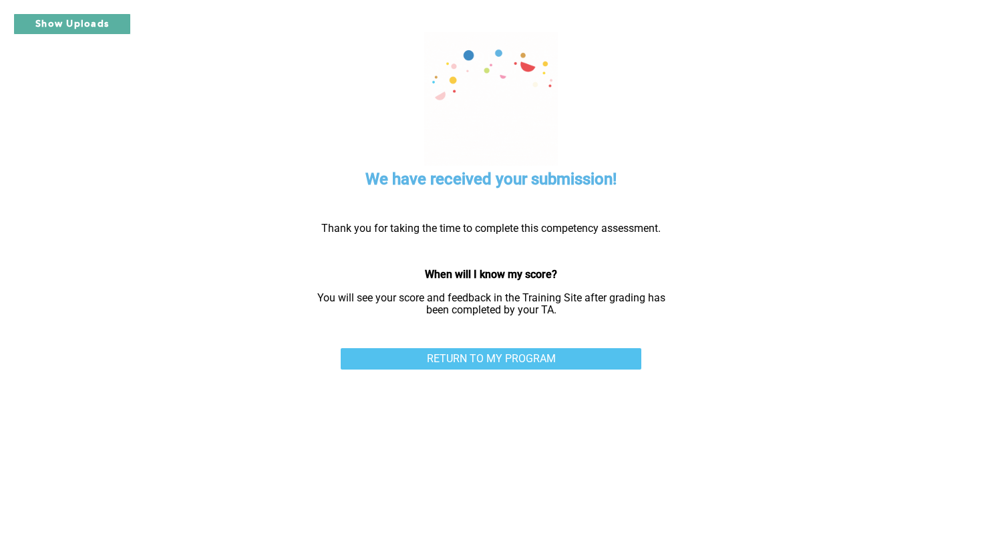
click at [607, 353] on link "RETURN TO MY PROGRAM" at bounding box center [491, 358] width 300 height 21
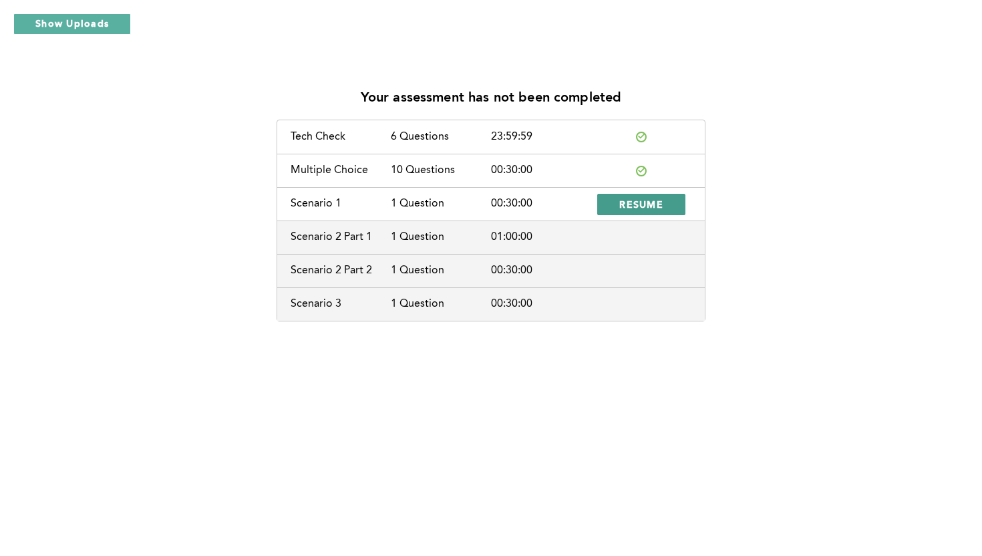
click at [637, 202] on span "RESUME" at bounding box center [641, 204] width 44 height 13
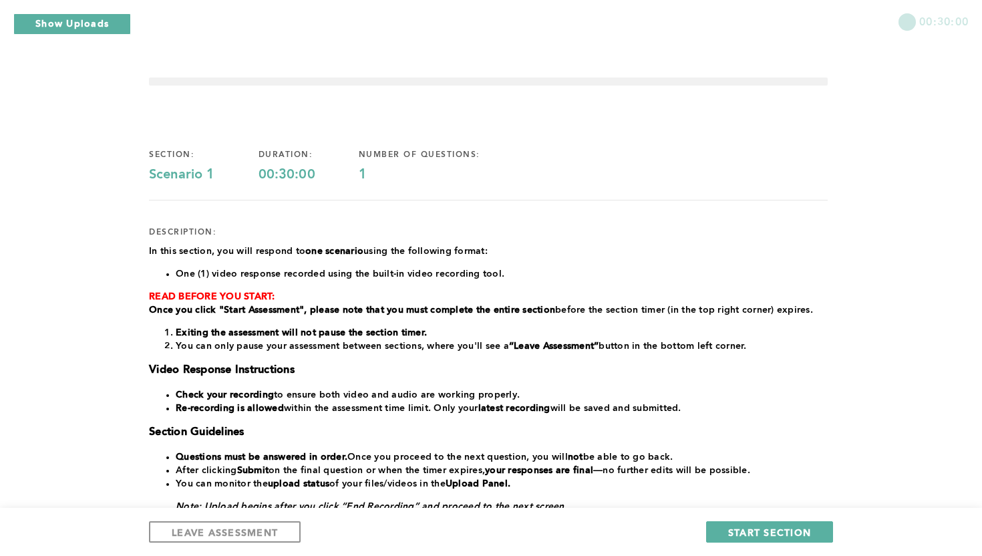
click at [744, 176] on div "section: Scenario 1 duration: 00:30:00 number of questions: 1" at bounding box center [488, 166] width 678 height 33
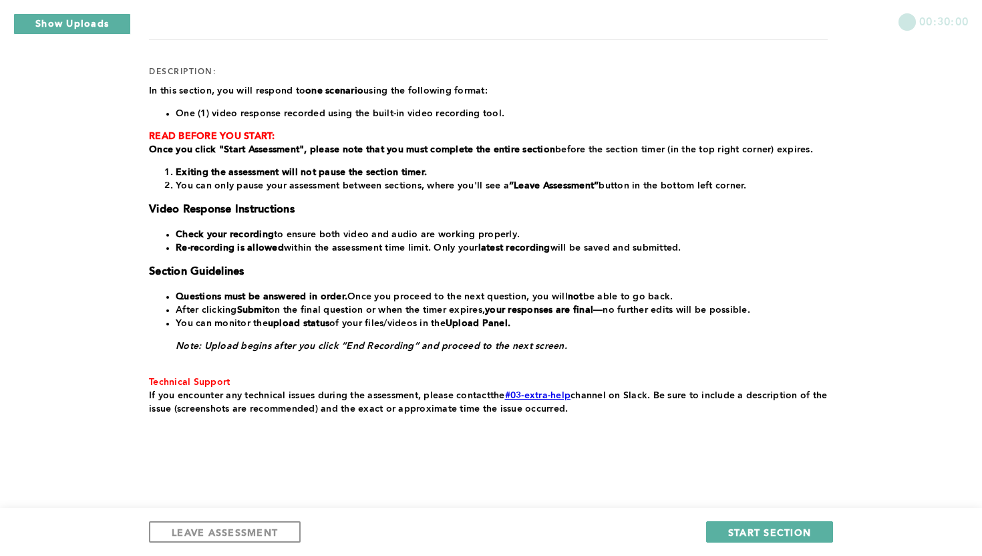
scroll to position [164, 0]
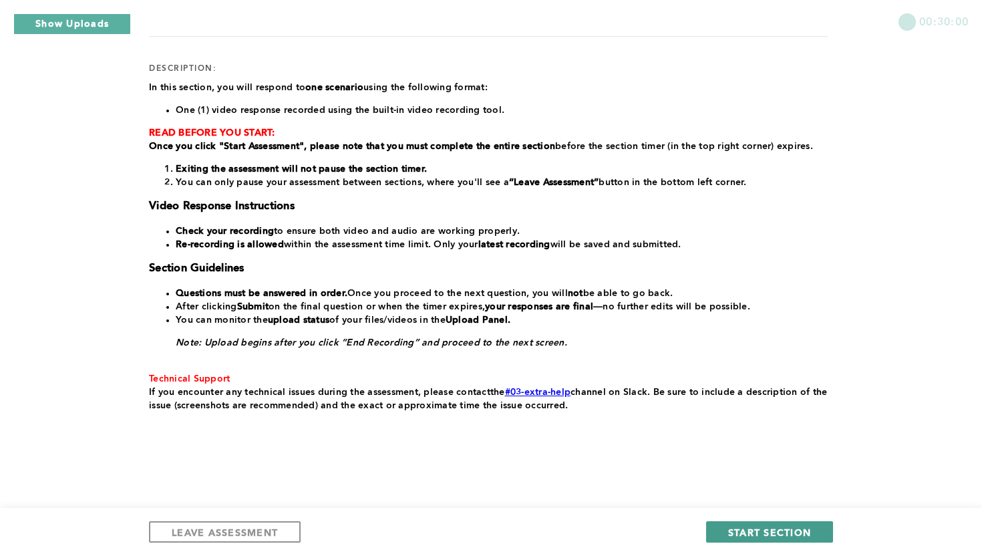
click at [739, 534] on span "START SECTION" at bounding box center [769, 531] width 83 height 13
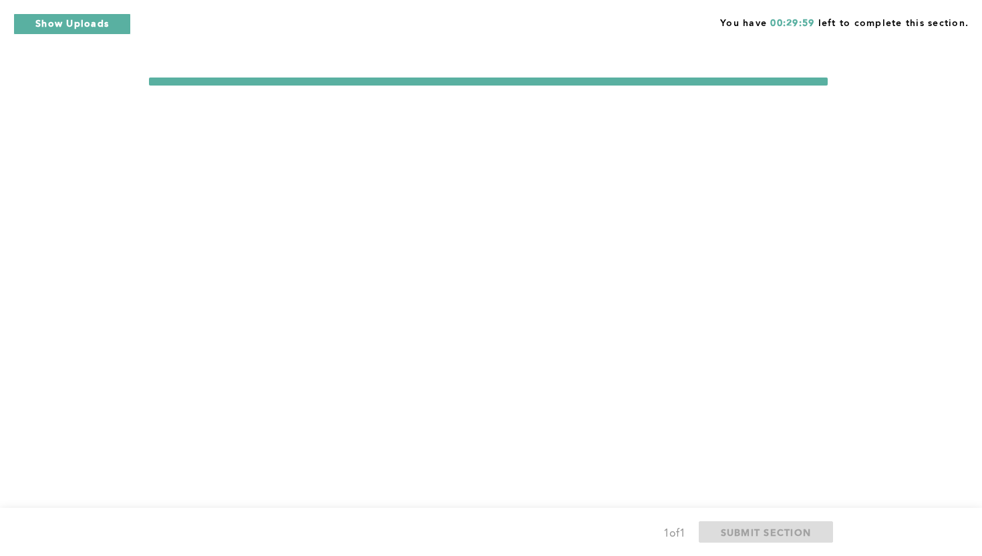
scroll to position [0, 0]
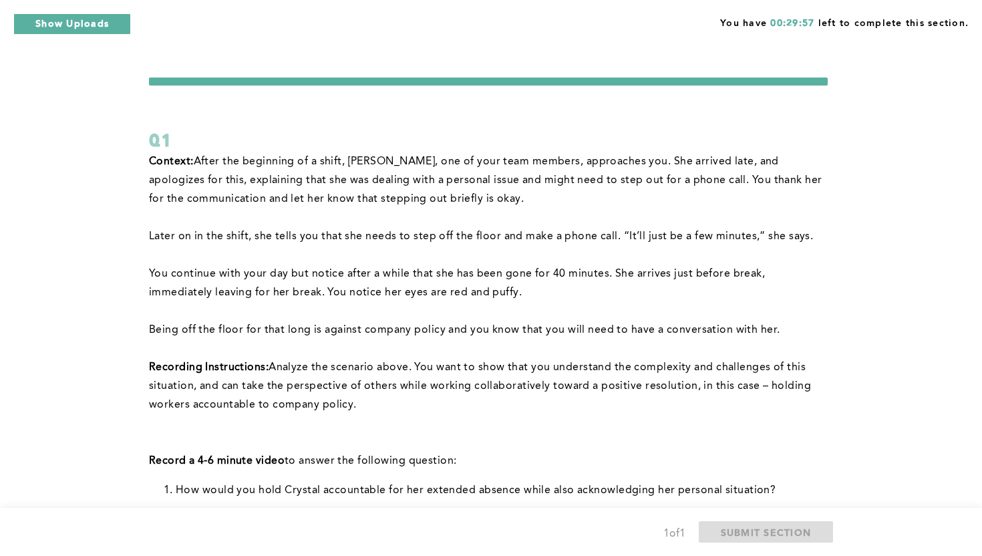
click at [877, 337] on div "You have 00:29:57 left to complete this section. Q1 Context: After the beginnin…" at bounding box center [491, 535] width 982 height 1071
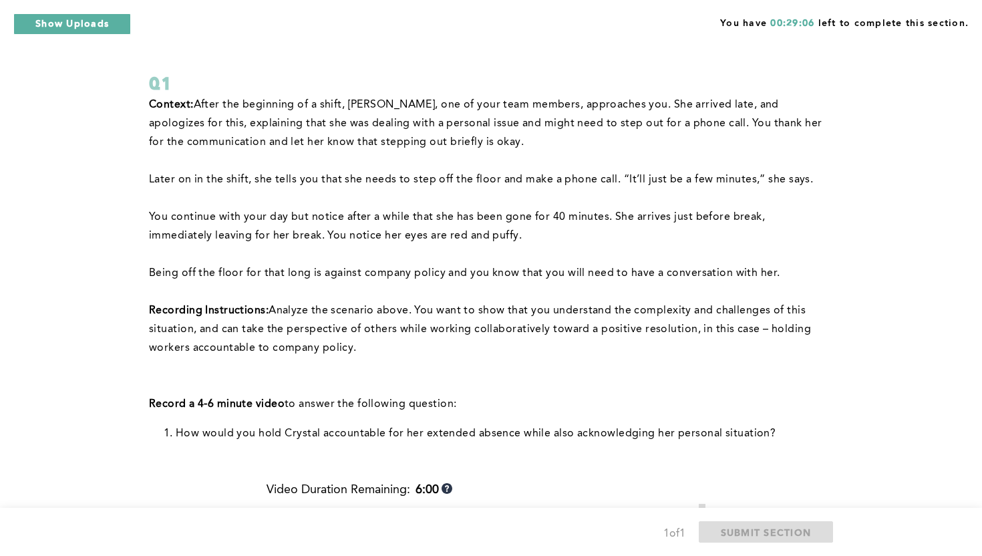
scroll to position [53, 0]
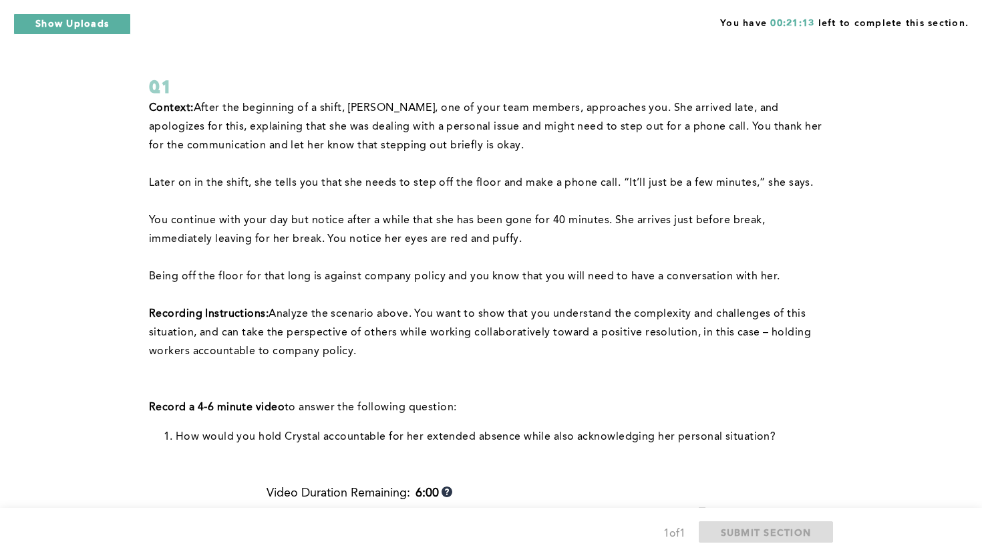
click at [943, 106] on div "You have 00:21:13 left to complete this section. Q1 Context: After the beginnin…" at bounding box center [491, 482] width 982 height 1071
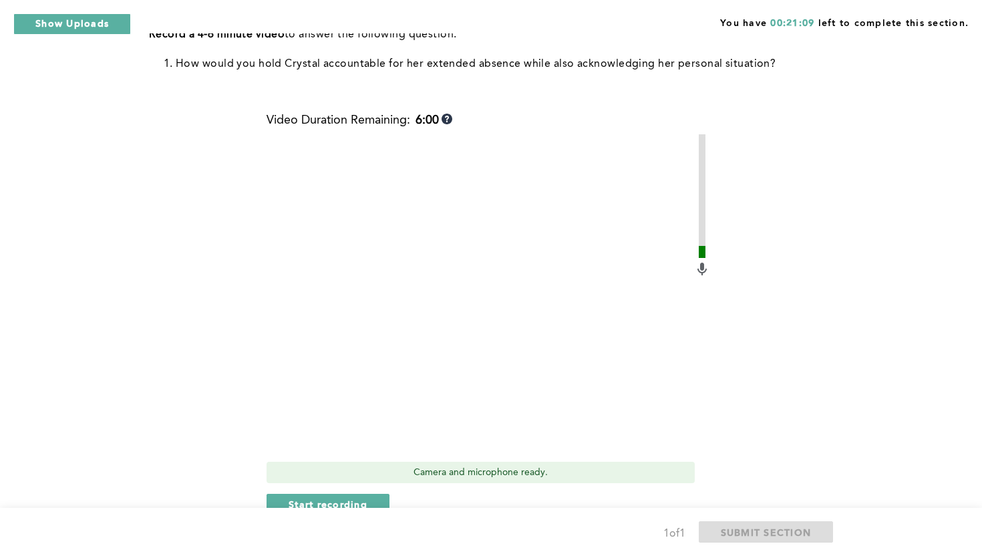
scroll to position [427, 0]
click at [866, 264] on div "You have 00:20:38 left to complete this section. Q1 Context: After the beginnin…" at bounding box center [491, 108] width 982 height 1071
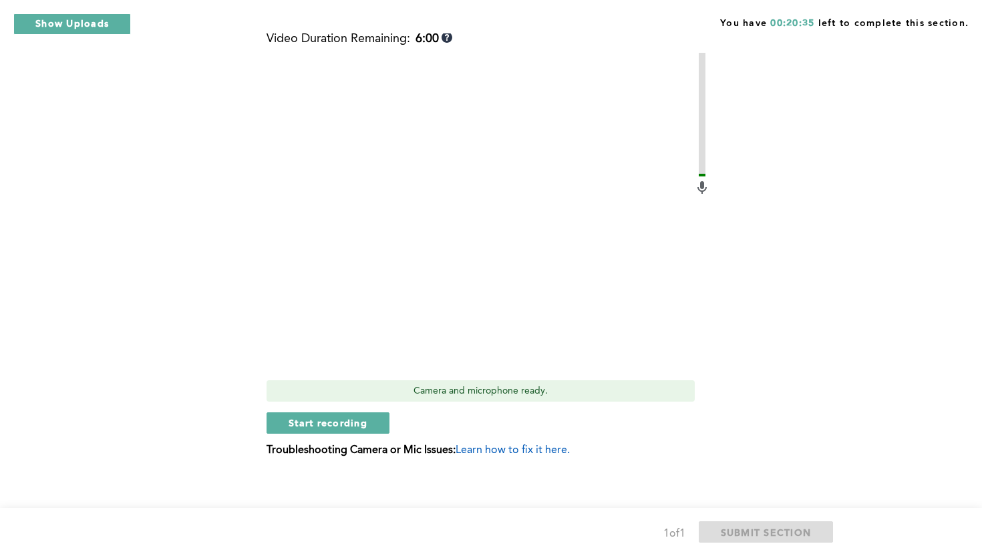
scroll to position [515, 0]
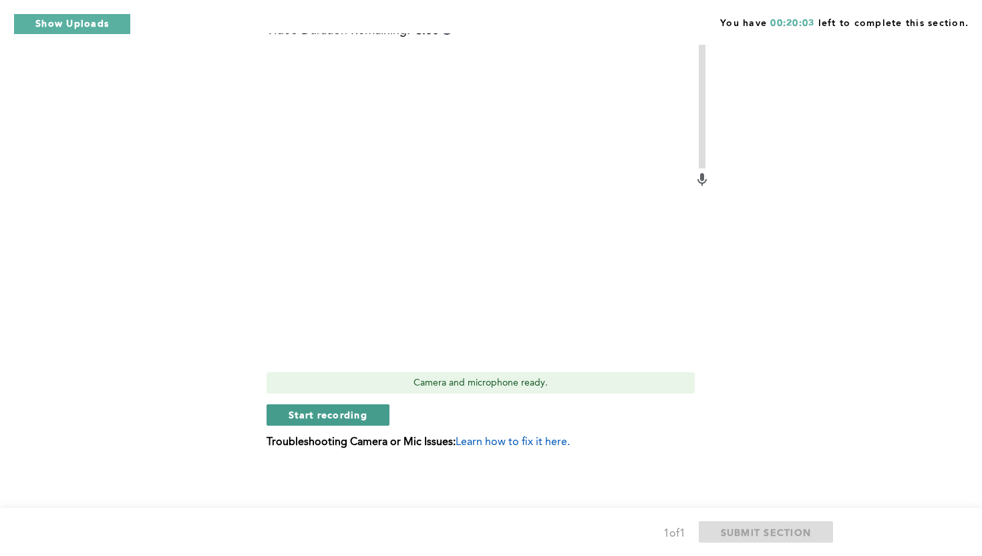
click at [373, 413] on button "Start recording" at bounding box center [327, 414] width 123 height 21
click at [331, 417] on span "Stop recording" at bounding box center [327, 414] width 78 height 13
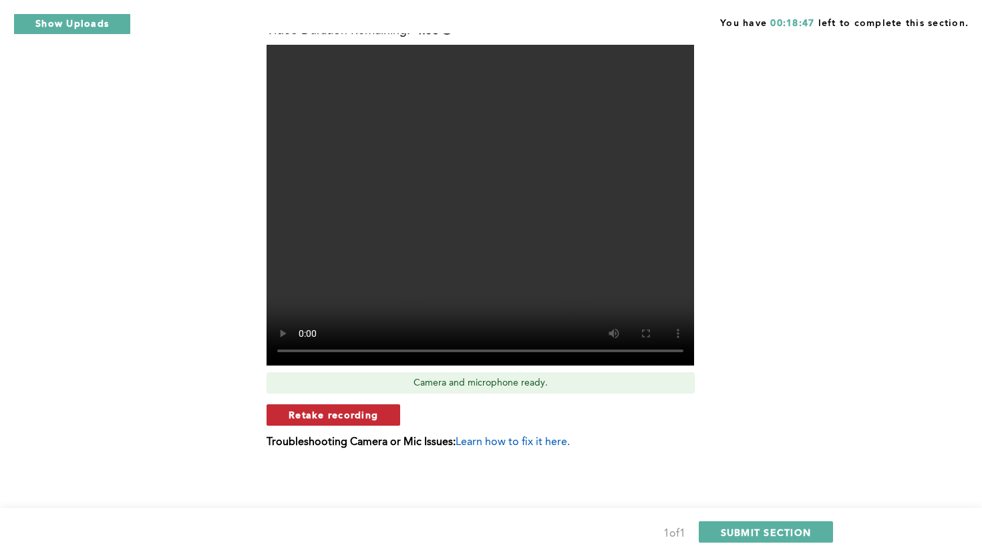
click at [335, 419] on span "Retake recording" at bounding box center [332, 414] width 89 height 13
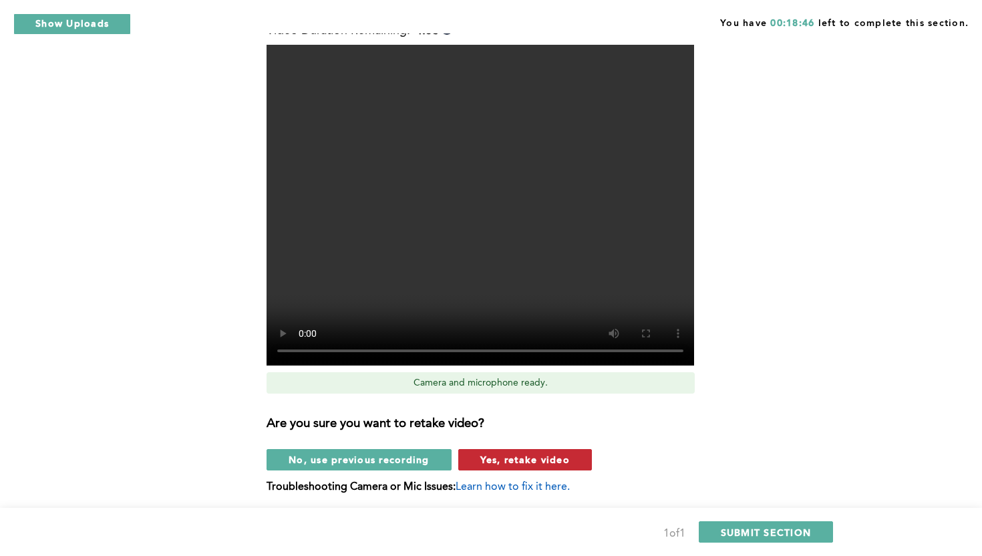
click at [511, 462] on span "Yes, retake video" at bounding box center [524, 459] width 89 height 13
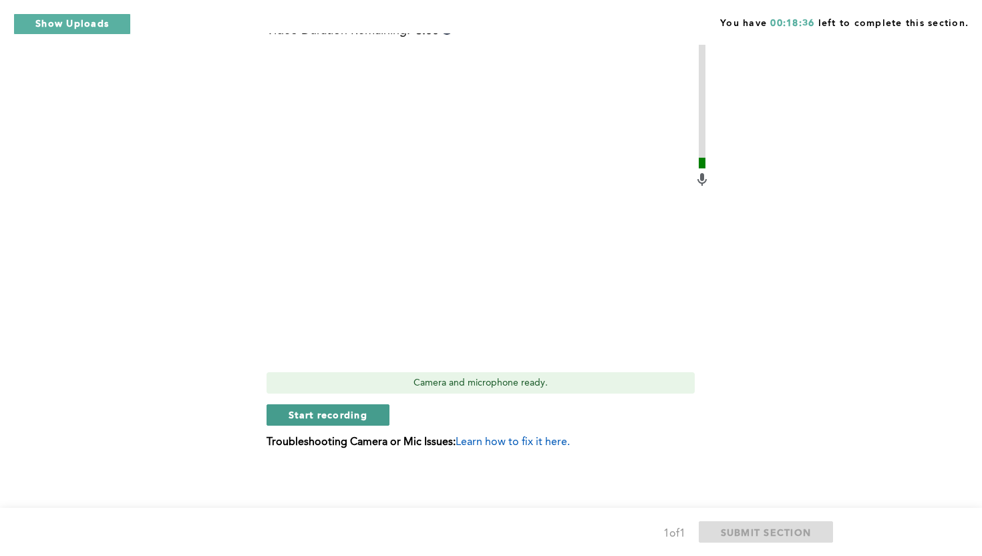
click at [337, 416] on span "Start recording" at bounding box center [327, 414] width 79 height 13
click at [312, 423] on button "Stop recording" at bounding box center [327, 414] width 122 height 21
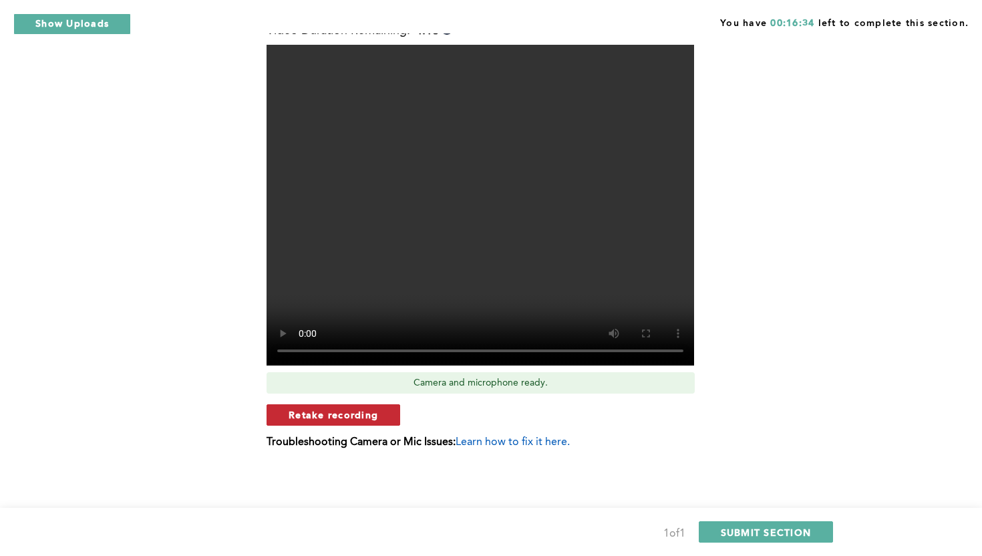
click at [302, 417] on span "Retake recording" at bounding box center [332, 414] width 89 height 13
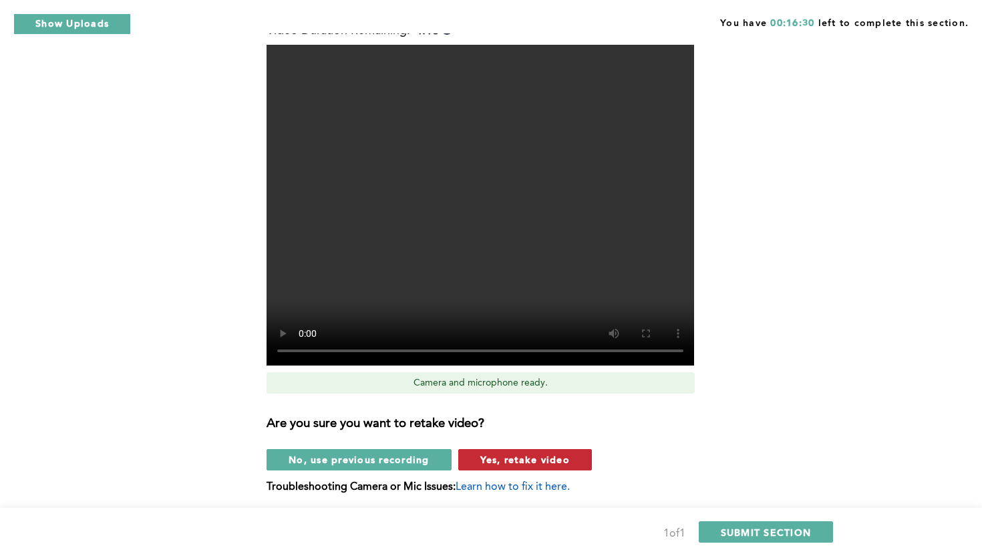
click at [506, 456] on span "Yes, retake video" at bounding box center [524, 459] width 89 height 13
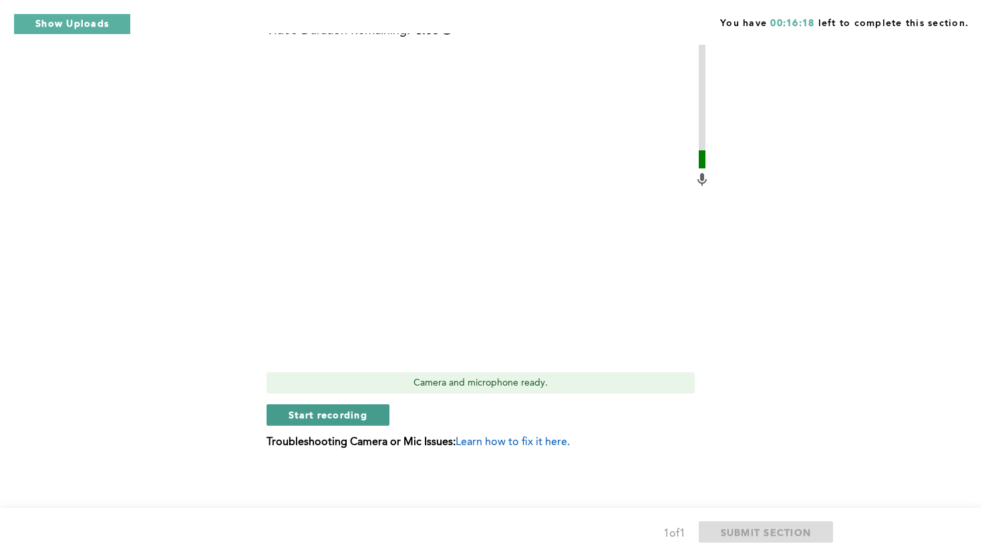
click at [304, 414] on span "Start recording" at bounding box center [327, 414] width 79 height 13
click at [315, 417] on span "Stop recording" at bounding box center [327, 414] width 78 height 13
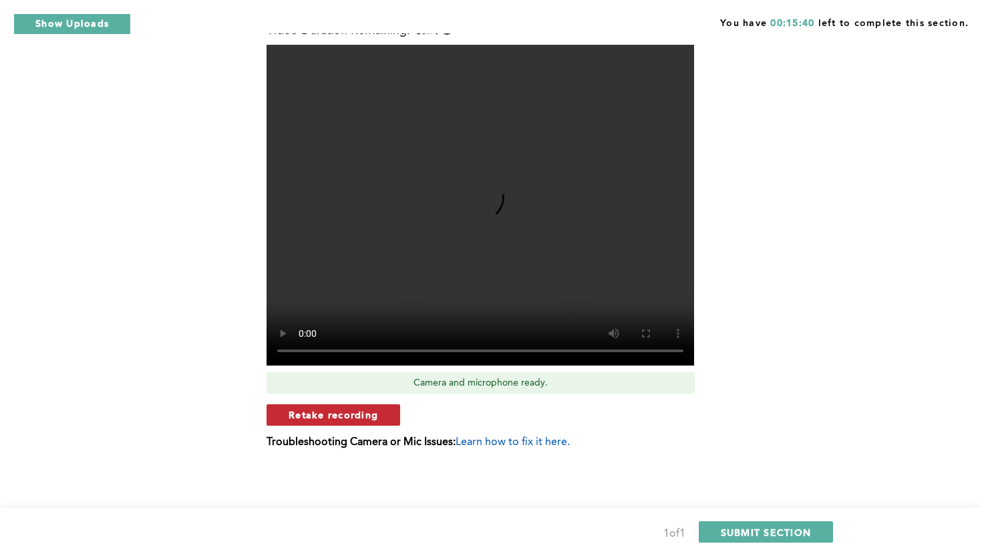
click at [373, 415] on span "Retake recording" at bounding box center [332, 414] width 89 height 13
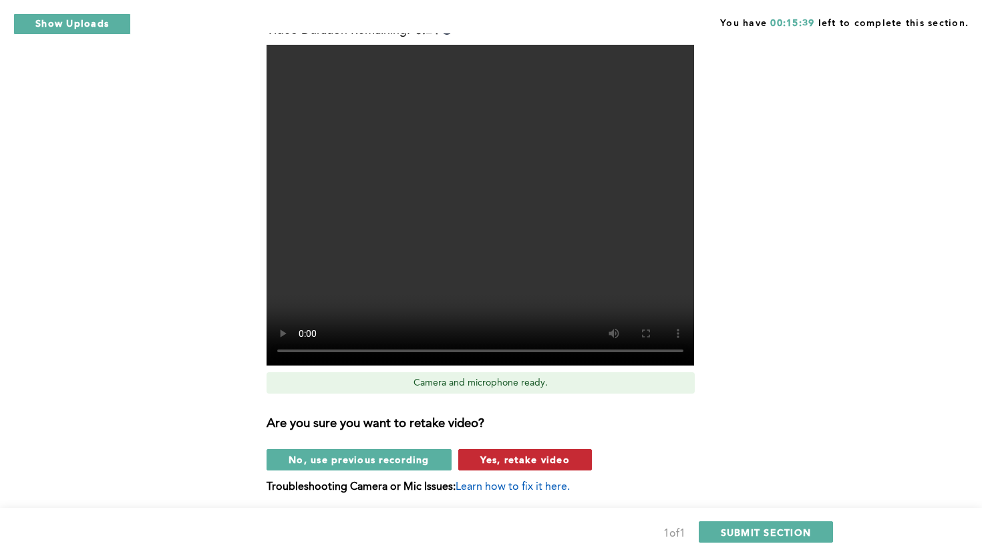
click at [521, 459] on span "Yes, retake video" at bounding box center [524, 459] width 89 height 13
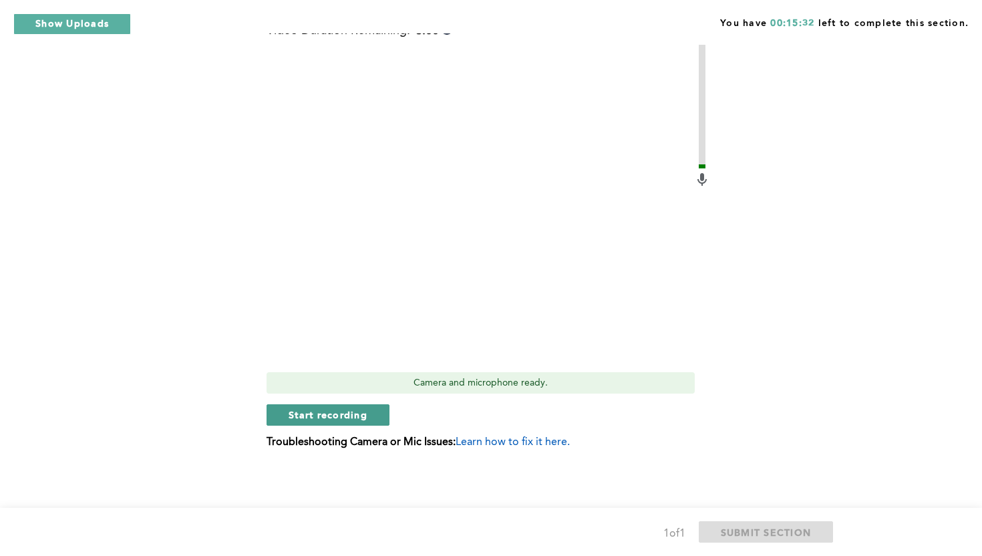
click at [337, 416] on span "Start recording" at bounding box center [327, 414] width 79 height 13
click at [337, 401] on div "Video Duration Remaining: 5:58 Camera and microphone ready. Stop recording Trou…" at bounding box center [487, 241] width 443 height 435
click at [344, 417] on span "Stop recording" at bounding box center [327, 414] width 78 height 13
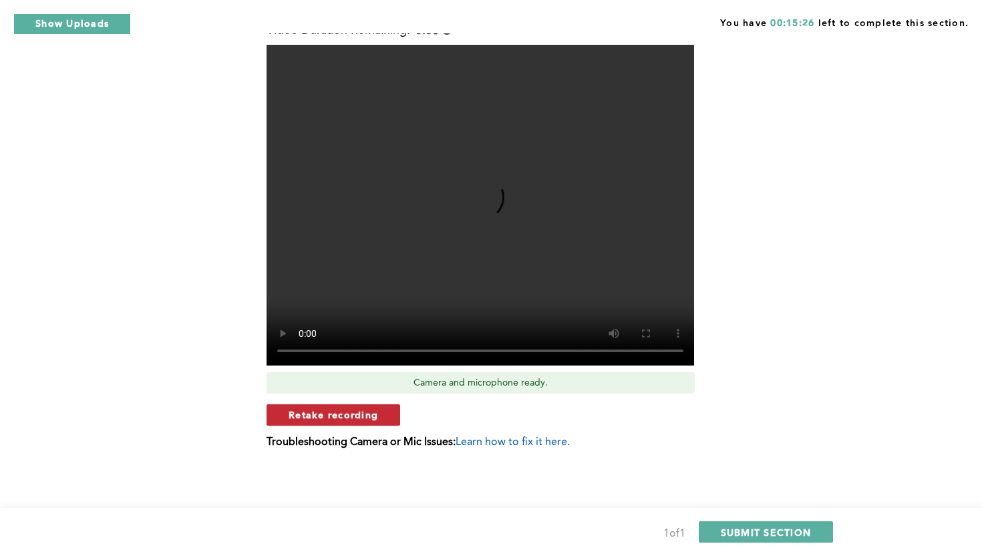
click at [367, 414] on span "Retake recording" at bounding box center [332, 414] width 89 height 13
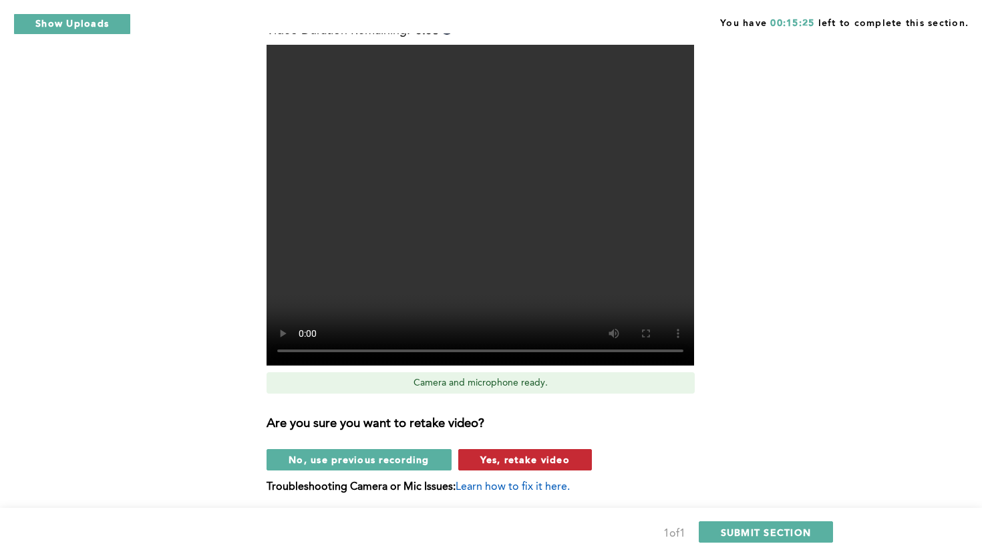
click at [510, 457] on span "Yes, retake video" at bounding box center [524, 459] width 89 height 13
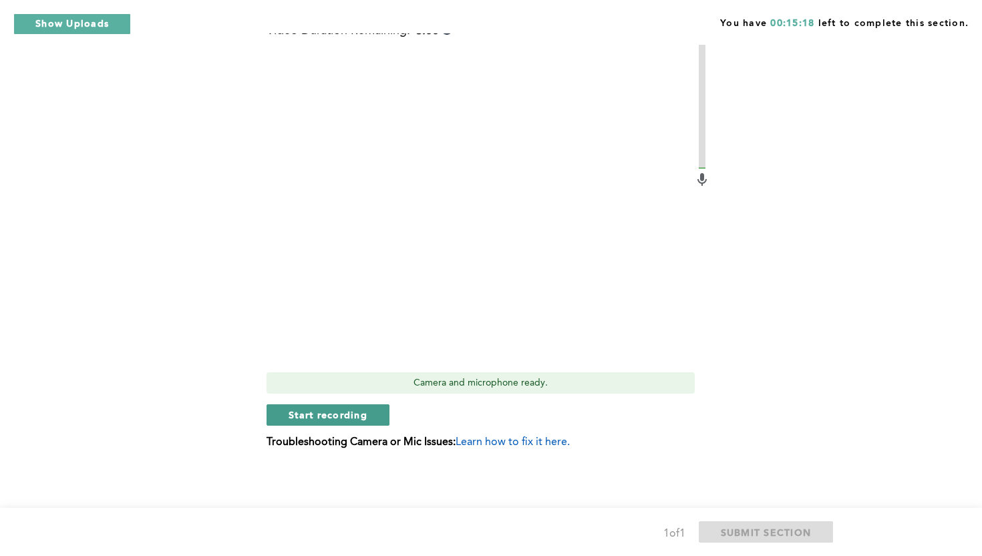
click at [346, 415] on span "Start recording" at bounding box center [327, 414] width 79 height 13
click at [292, 418] on span "Stop recording" at bounding box center [327, 414] width 78 height 13
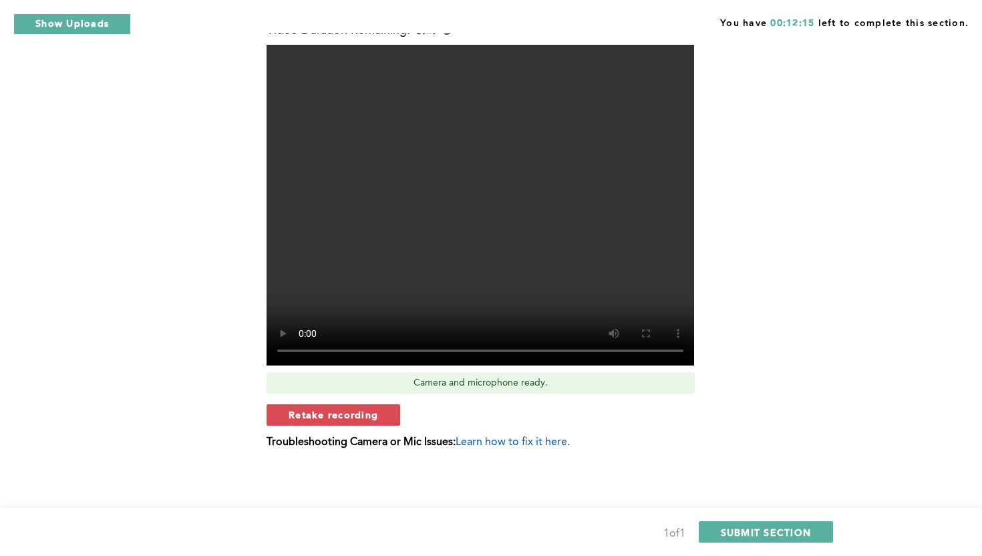
click at [295, 413] on span "Retake recording" at bounding box center [332, 414] width 89 height 13
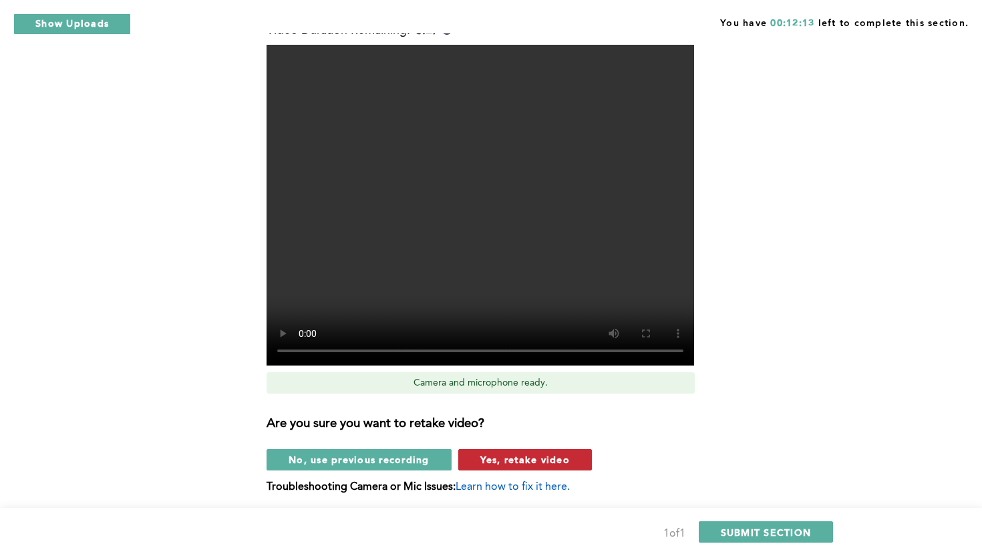
click at [549, 458] on span "Yes, retake video" at bounding box center [524, 459] width 89 height 13
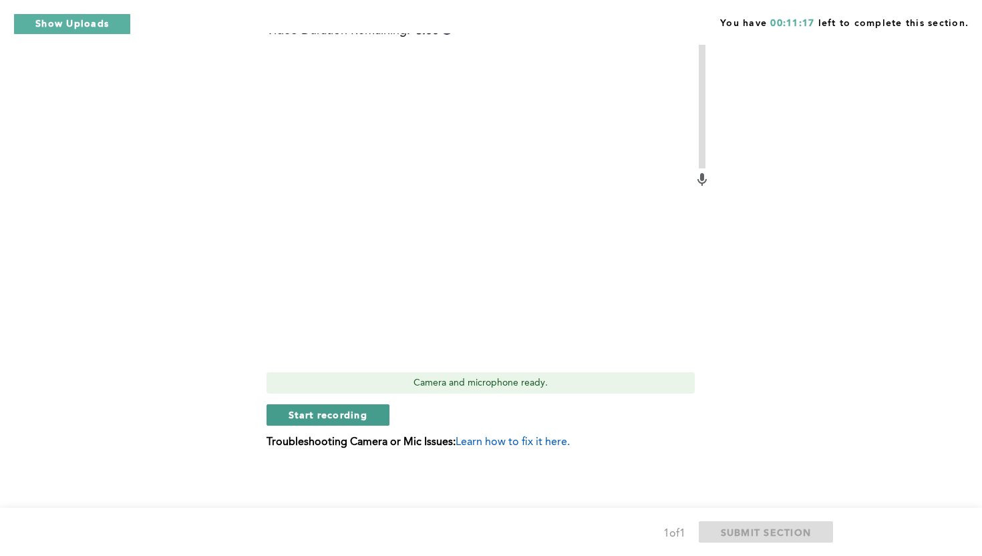
click at [358, 415] on span "Start recording" at bounding box center [327, 414] width 79 height 13
click at [358, 415] on span "Stop recording" at bounding box center [327, 414] width 78 height 13
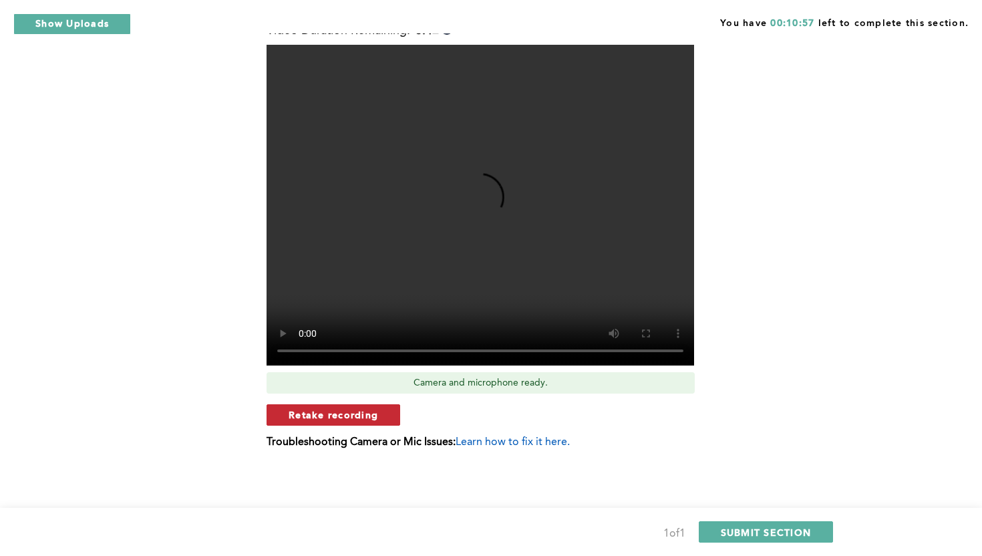
click at [369, 413] on span "Retake recording" at bounding box center [332, 414] width 89 height 13
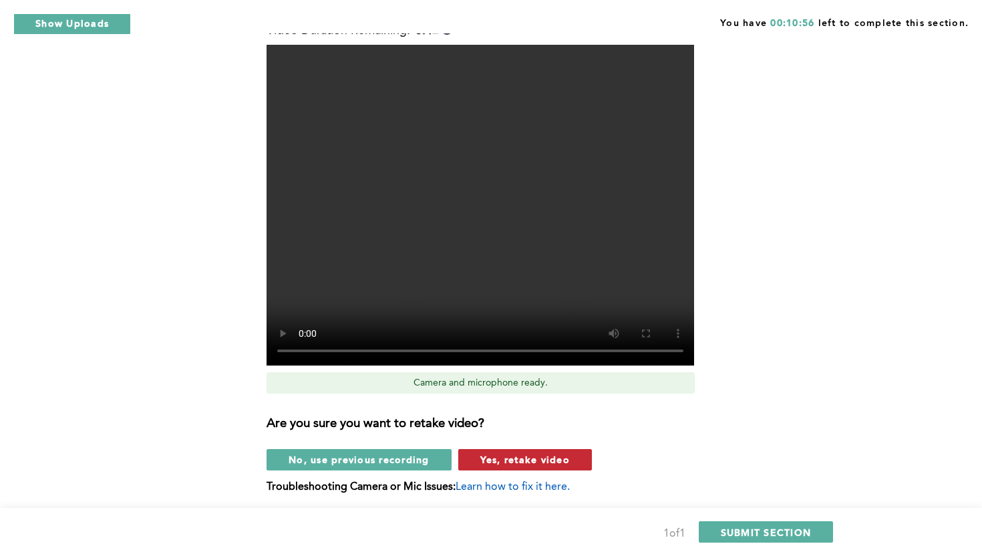
click at [541, 461] on span "Yes, retake video" at bounding box center [524, 459] width 89 height 13
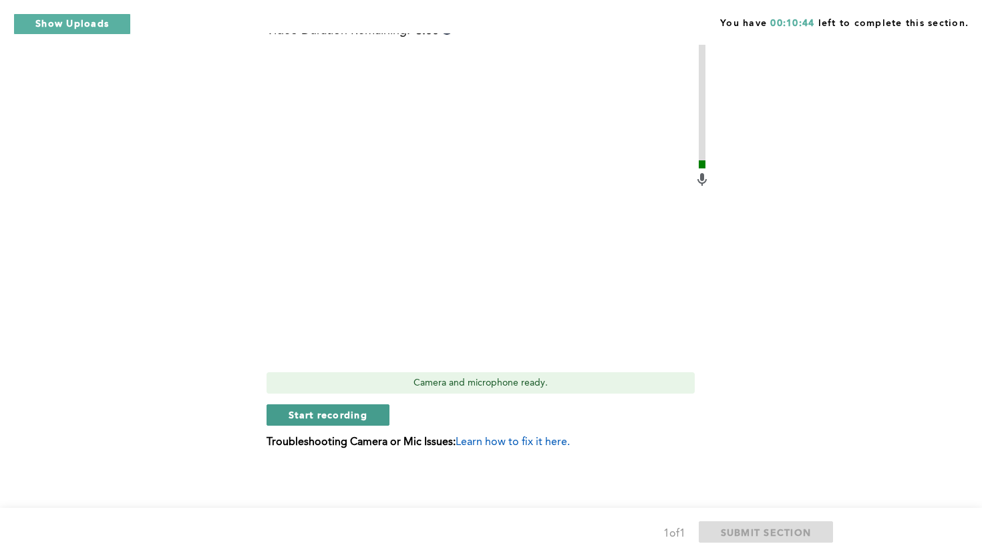
click at [291, 411] on span "Start recording" at bounding box center [327, 414] width 79 height 13
click at [305, 411] on span "Stop recording" at bounding box center [327, 414] width 78 height 13
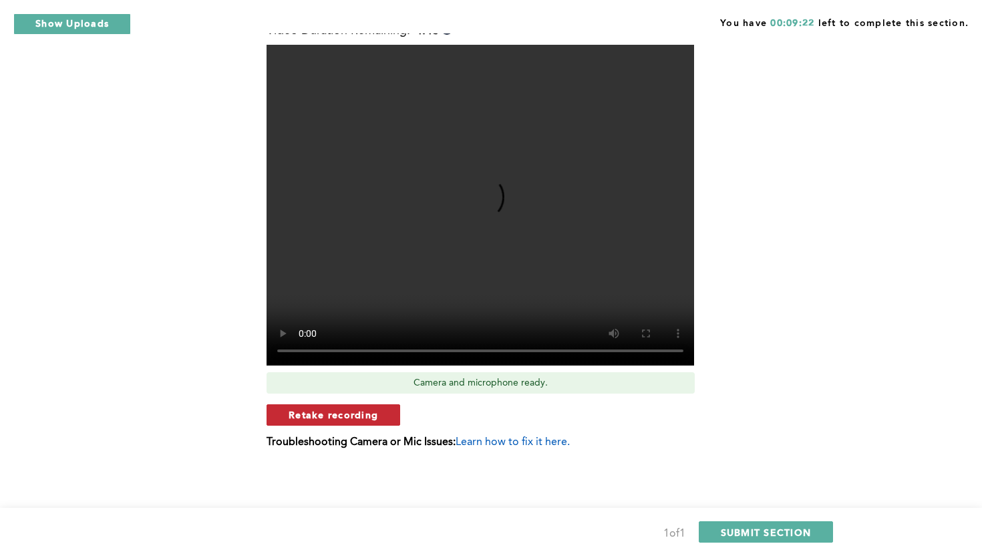
click at [328, 413] on span "Retake recording" at bounding box center [332, 414] width 89 height 13
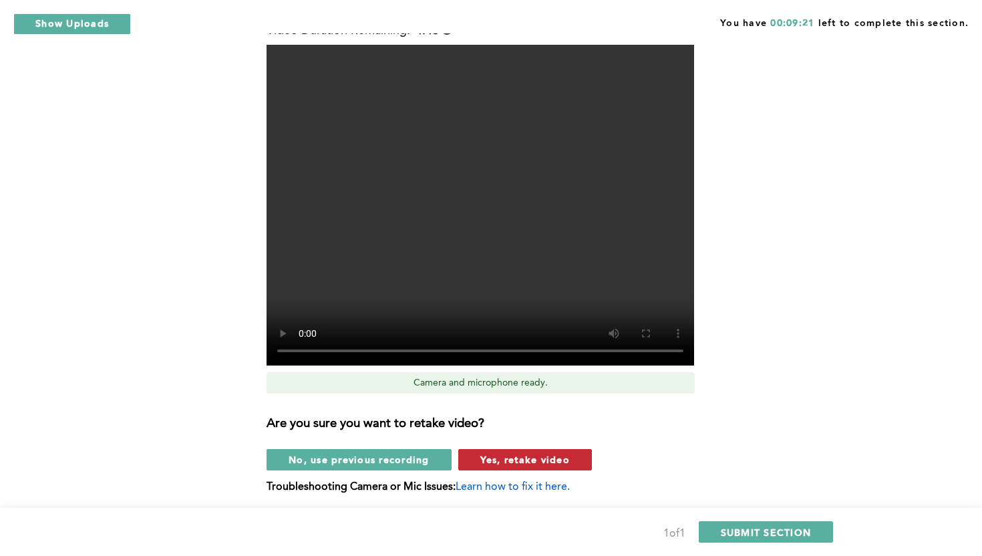
click at [515, 461] on span "Yes, retake video" at bounding box center [524, 459] width 89 height 13
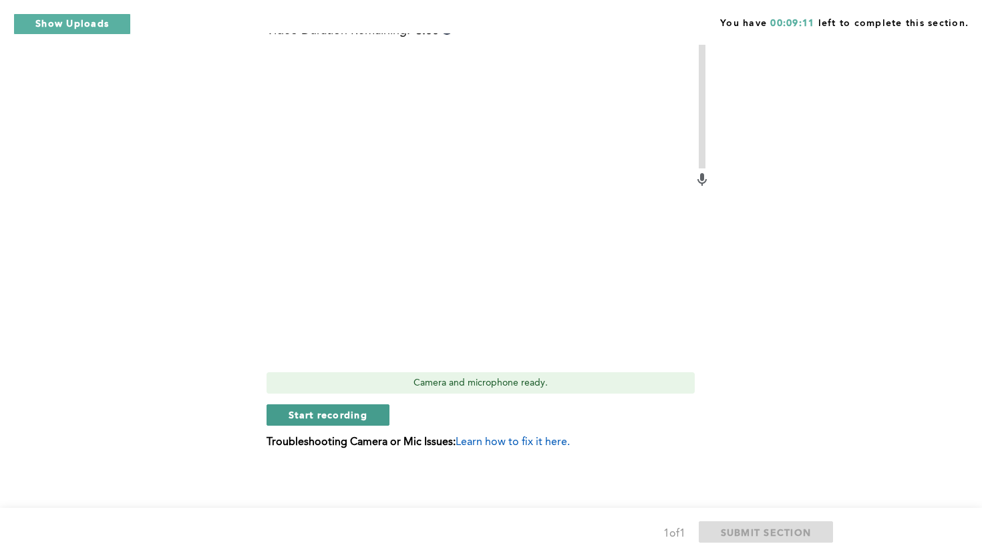
click at [338, 416] on span "Start recording" at bounding box center [327, 414] width 79 height 13
click at [355, 407] on button "Stop recording" at bounding box center [327, 414] width 122 height 21
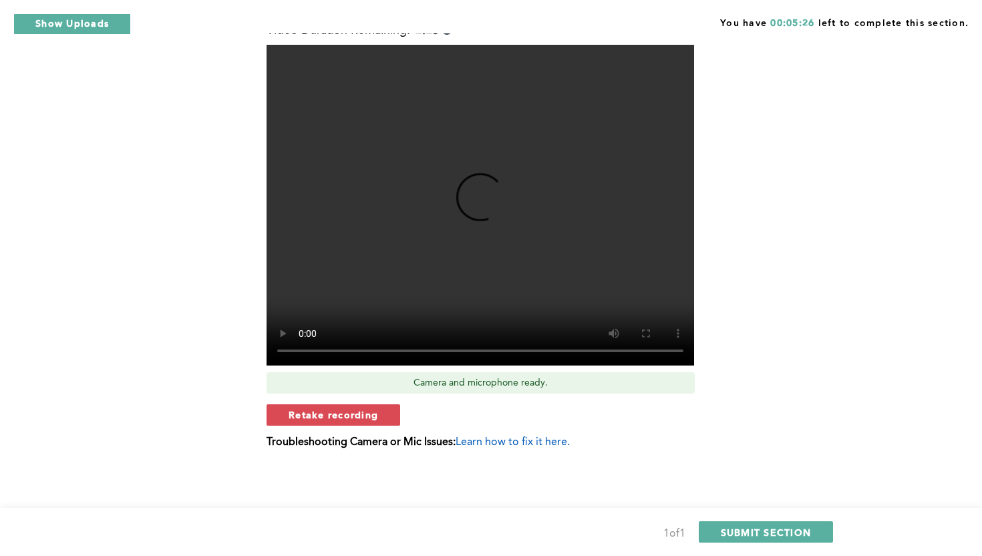
click at [226, 363] on div "Context: After the beginning of a shift, Crystal, one of your team members, app…" at bounding box center [488, 52] width 678 height 831
click at [717, 534] on button "SUBMIT SECTION" at bounding box center [765, 531] width 135 height 21
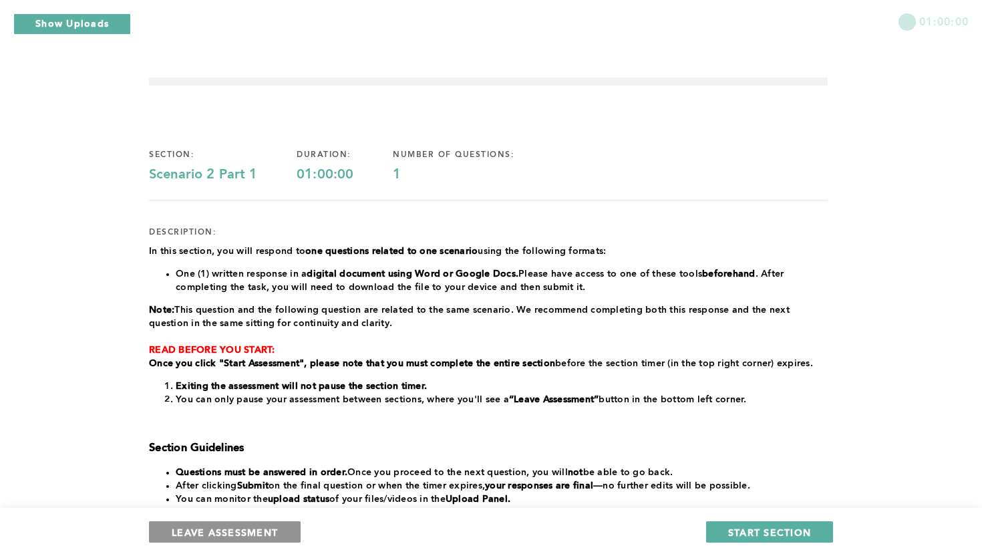
click at [283, 534] on button "LEAVE ASSESSMENT" at bounding box center [225, 531] width 152 height 21
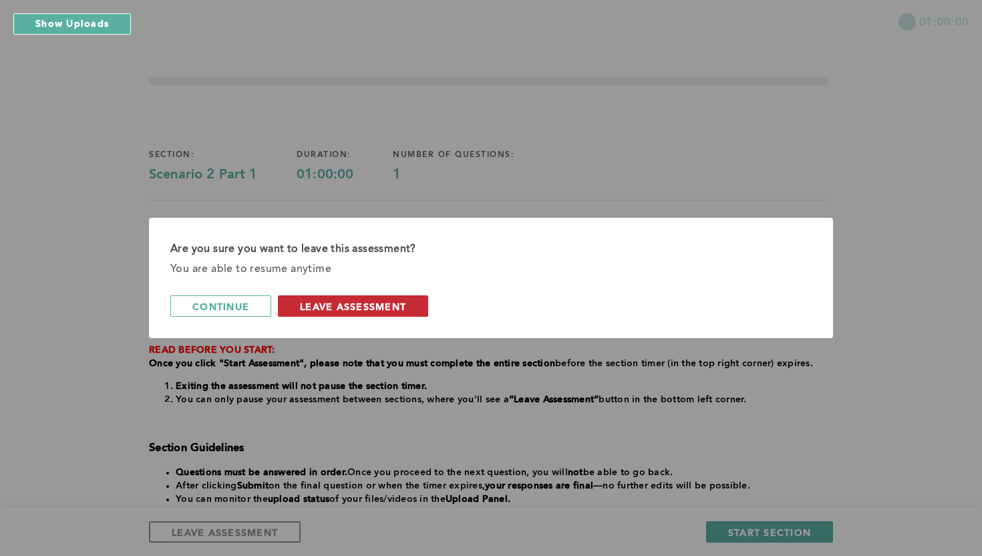
click at [399, 307] on span "leave assessment" at bounding box center [353, 306] width 106 height 13
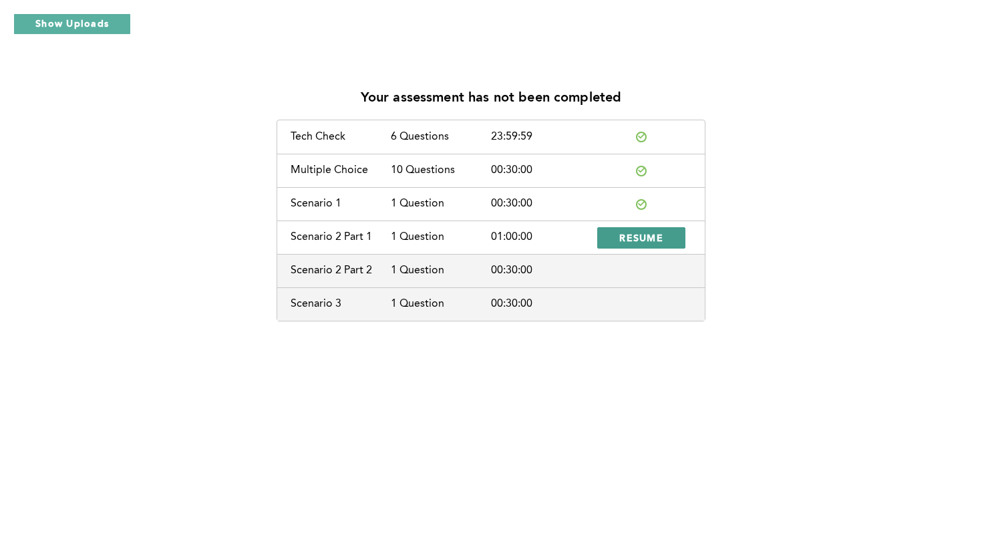
click at [621, 231] on span "RESUME" at bounding box center [641, 237] width 44 height 13
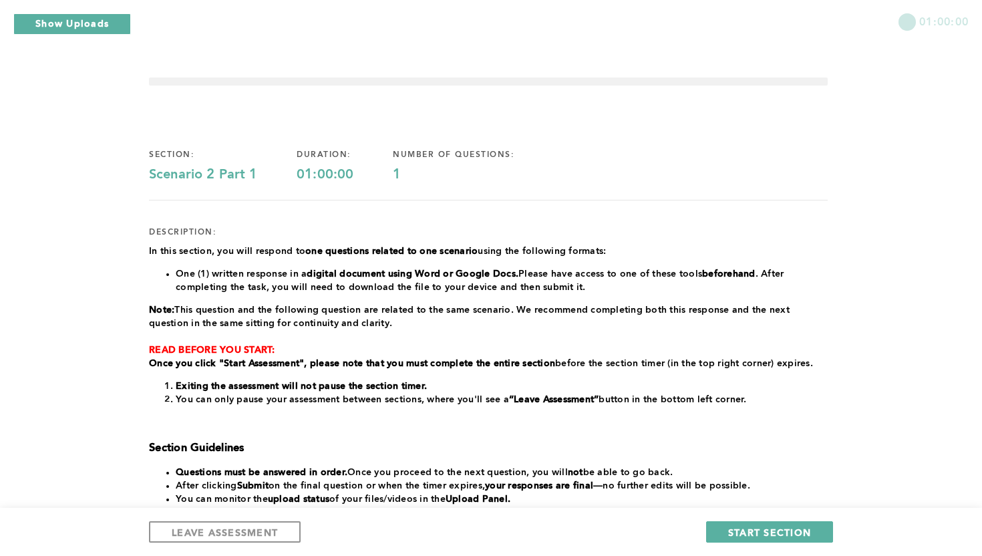
click at [831, 224] on div "section: Scenario 2 Part 1 duration: 01:00:00 number of questions: 1 descriptio…" at bounding box center [491, 367] width 684 height 580
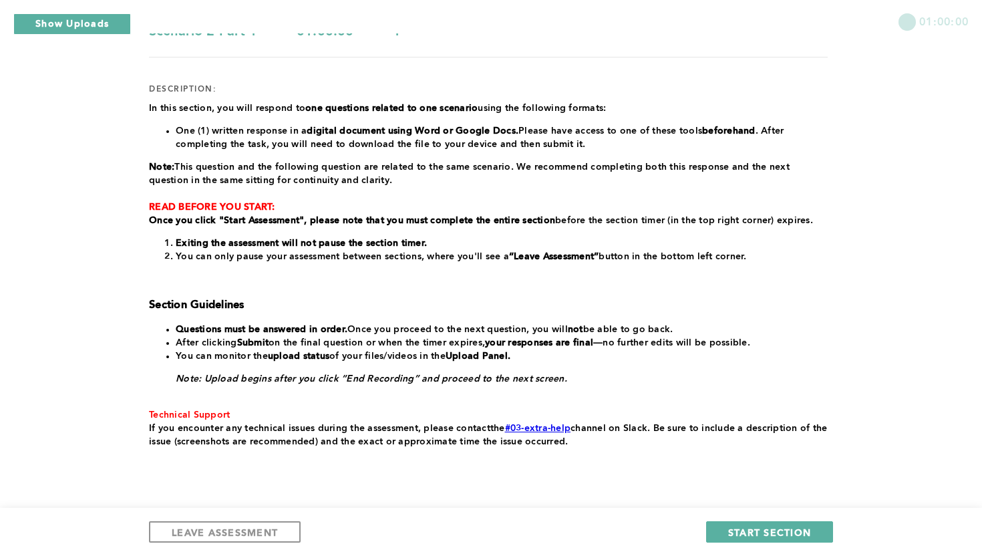
scroll to position [160, 0]
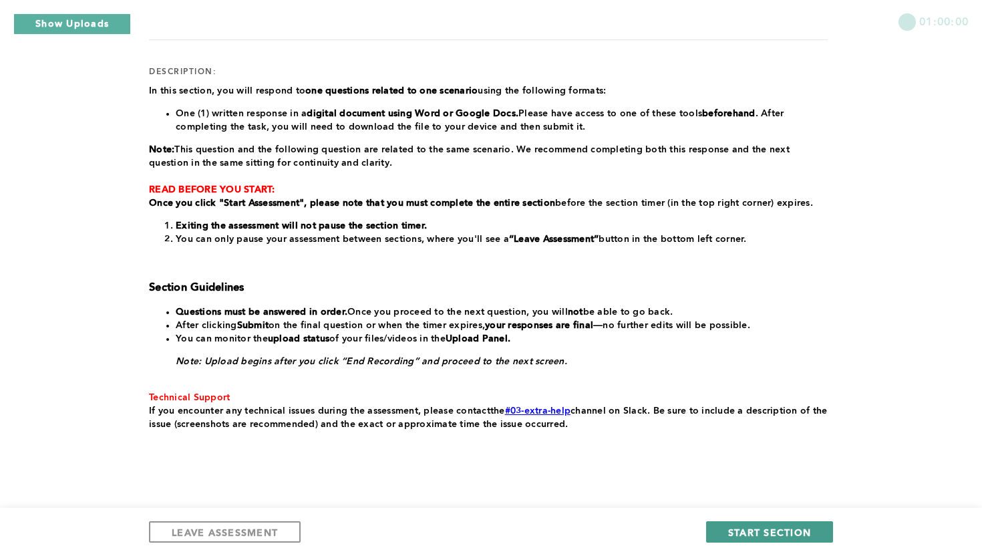
click at [795, 528] on span "START SECTION" at bounding box center [769, 531] width 83 height 13
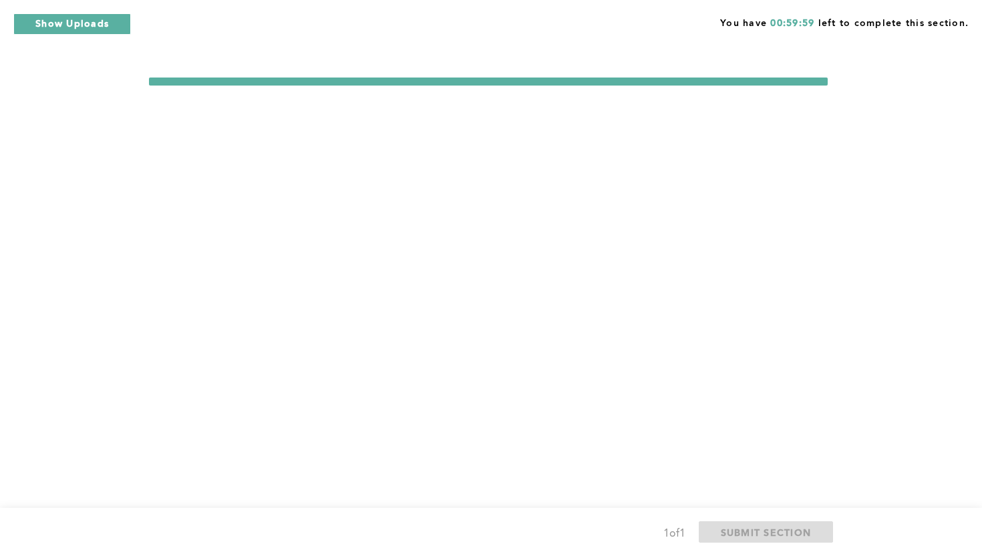
scroll to position [0, 0]
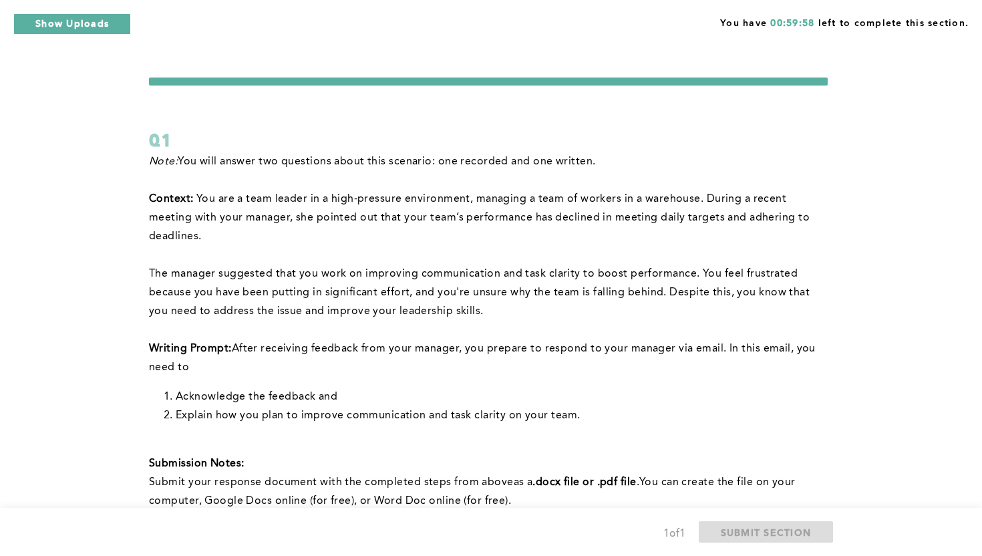
click at [883, 286] on div "You have 00:59:58 left to complete this section. Q1 Note: You will answer two q…" at bounding box center [491, 423] width 982 height 847
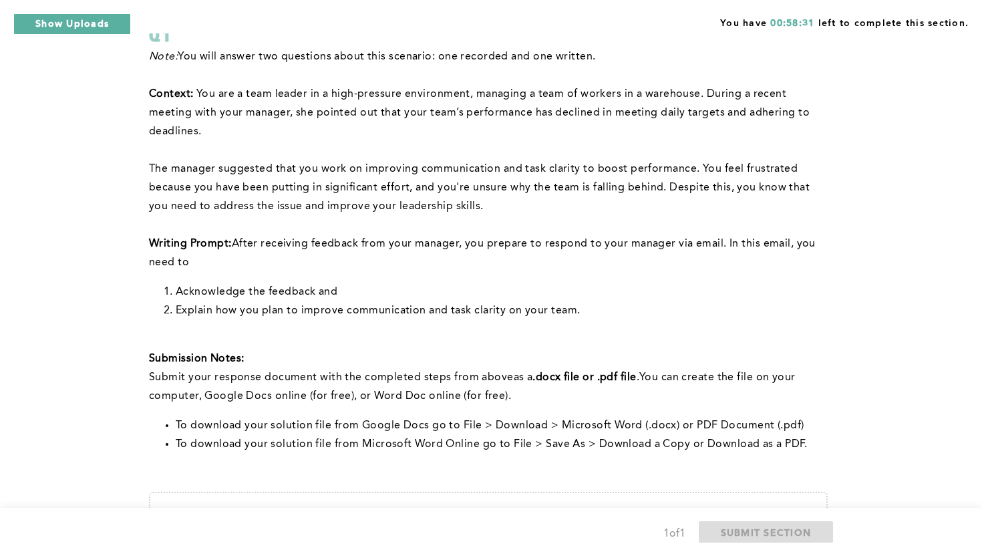
scroll to position [78, 0]
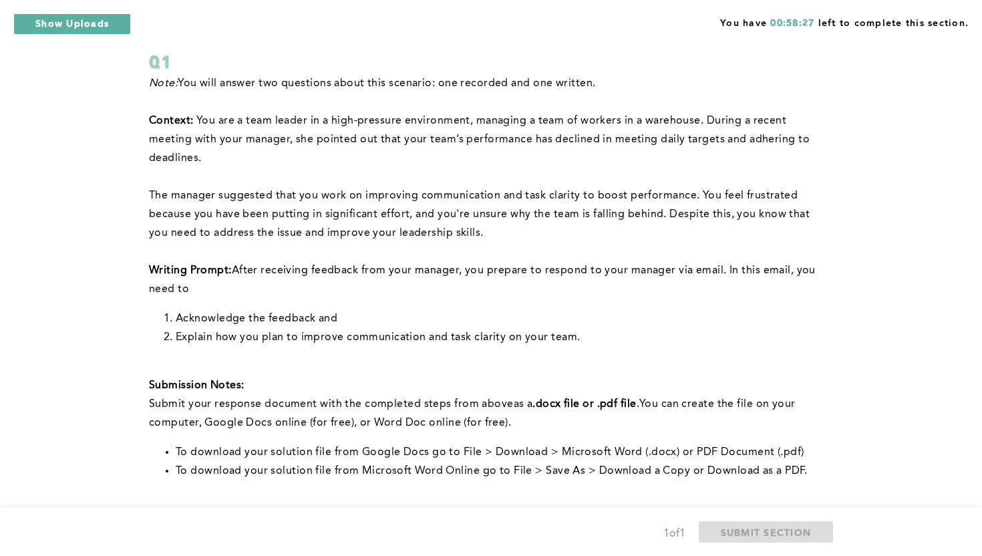
click at [863, 122] on div "You have 00:58:27 left to complete this section. Q1 Note: You will answer two q…" at bounding box center [491, 345] width 982 height 847
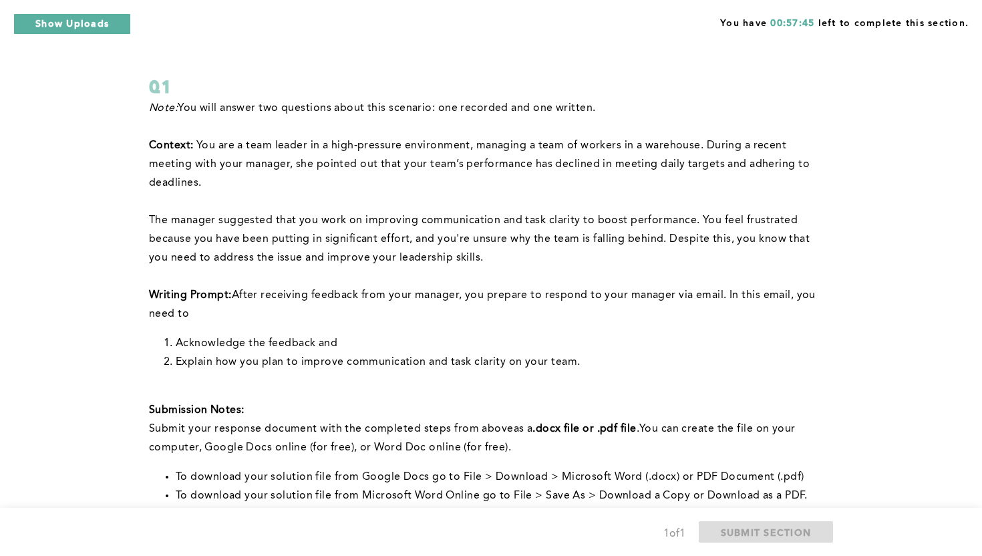
scroll to position [51, 0]
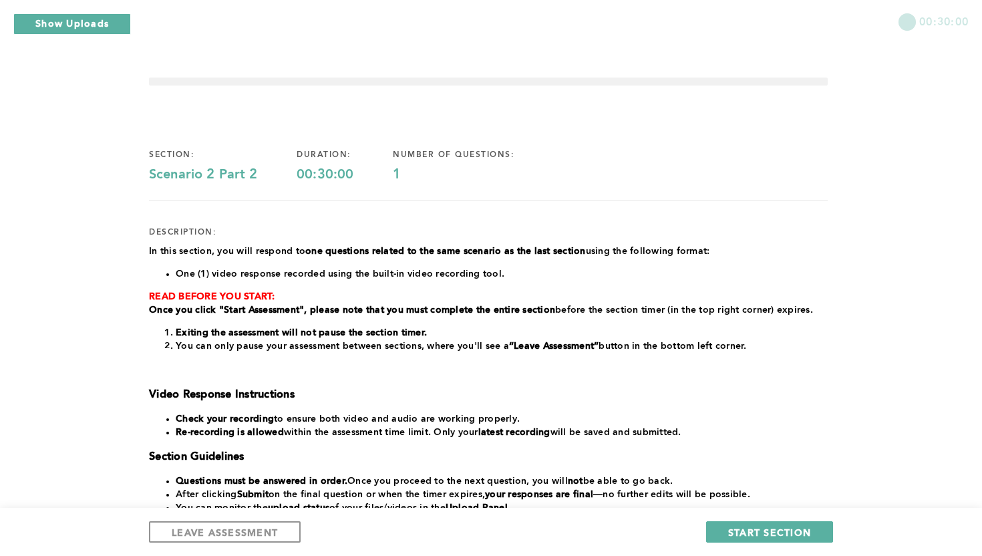
click at [813, 194] on div "section: Scenario 2 Part 2 duration: 00:30:00 number of questions: 1 descriptio…" at bounding box center [488, 397] width 678 height 538
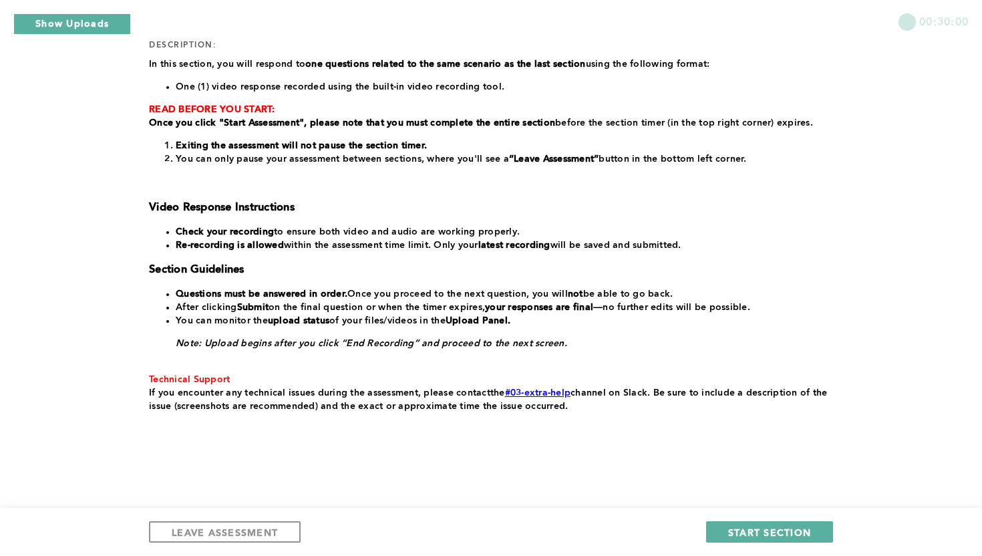
scroll to position [188, 0]
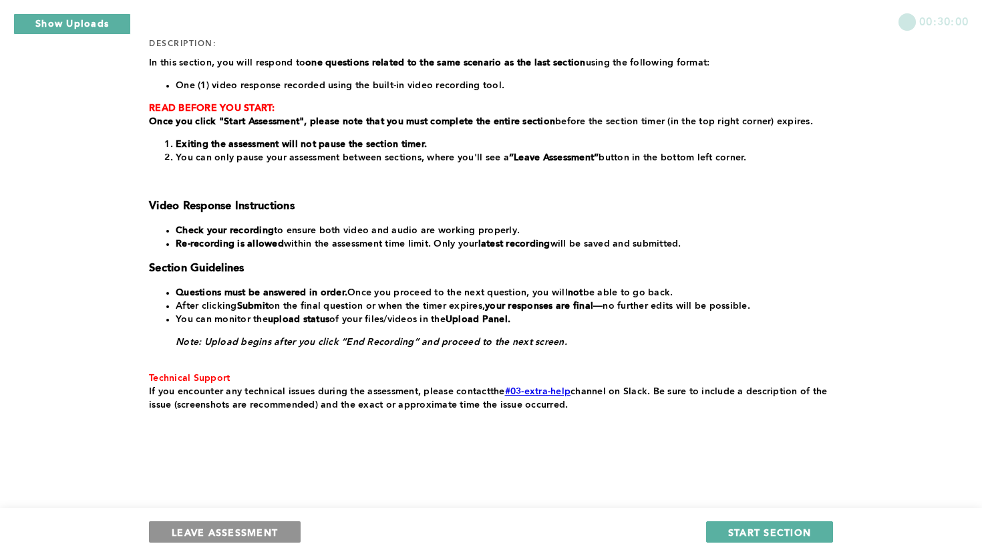
click at [274, 526] on span "LEAVE ASSESSMENT" at bounding box center [225, 531] width 106 height 13
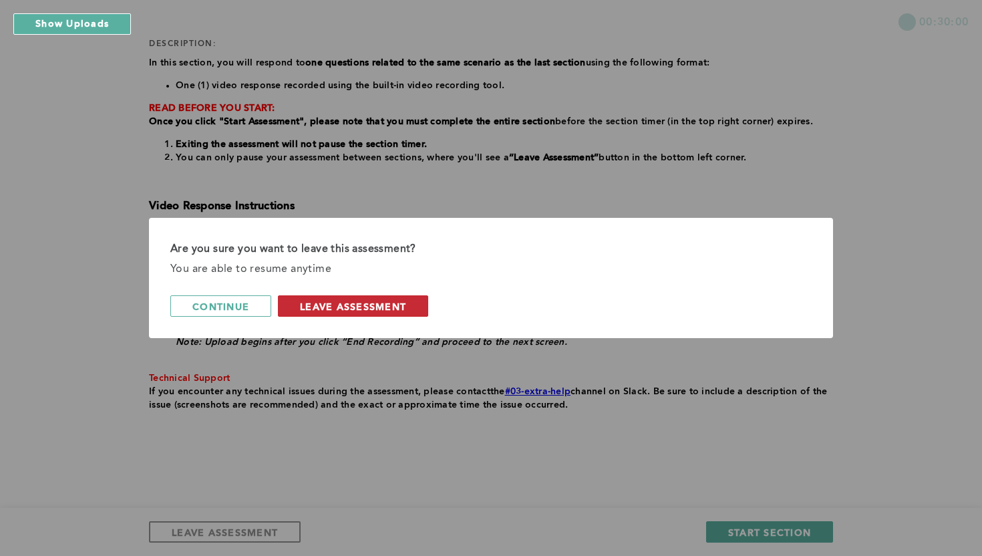
click at [391, 307] on span "leave assessment" at bounding box center [353, 306] width 106 height 13
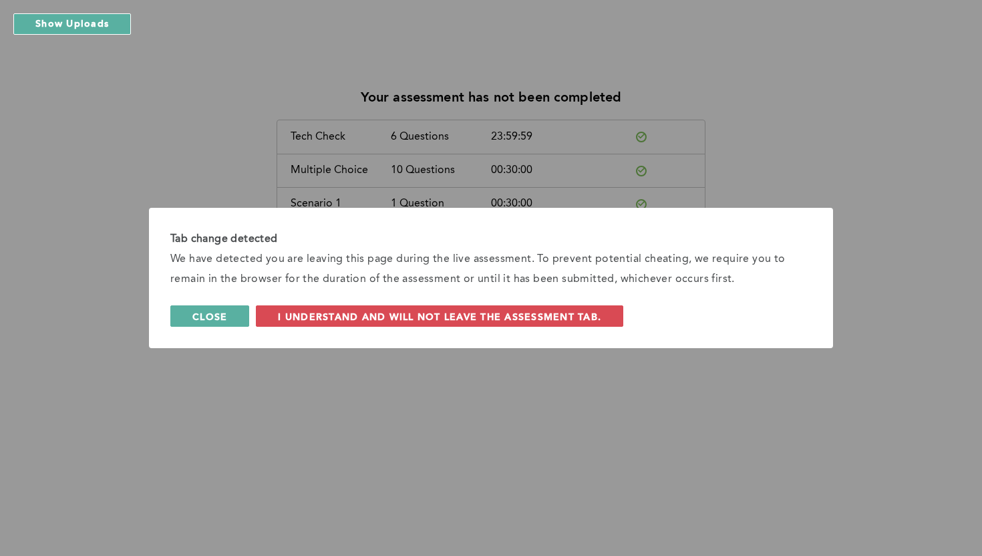
click at [229, 317] on button "Close" at bounding box center [209, 315] width 79 height 21
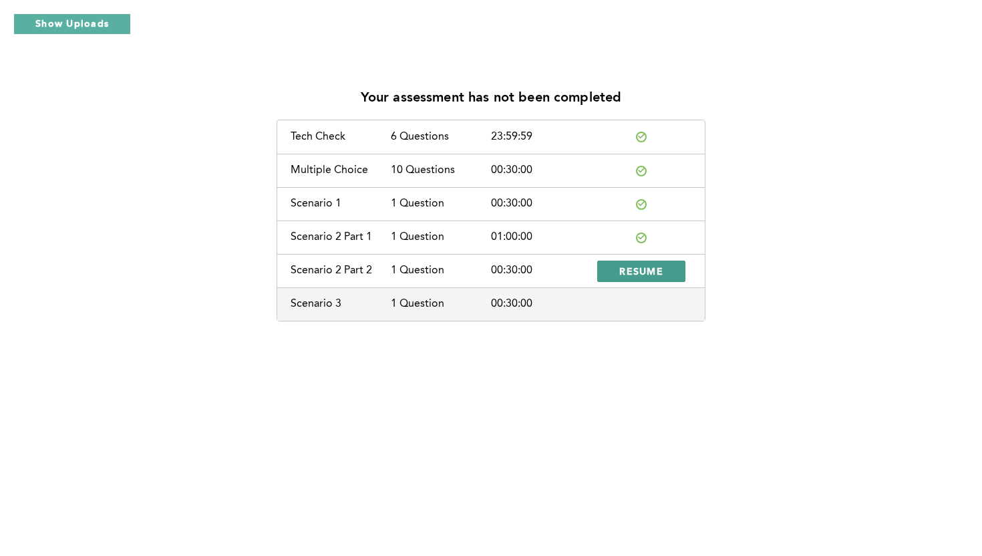
click at [611, 270] on button "RESUME" at bounding box center [641, 270] width 88 height 21
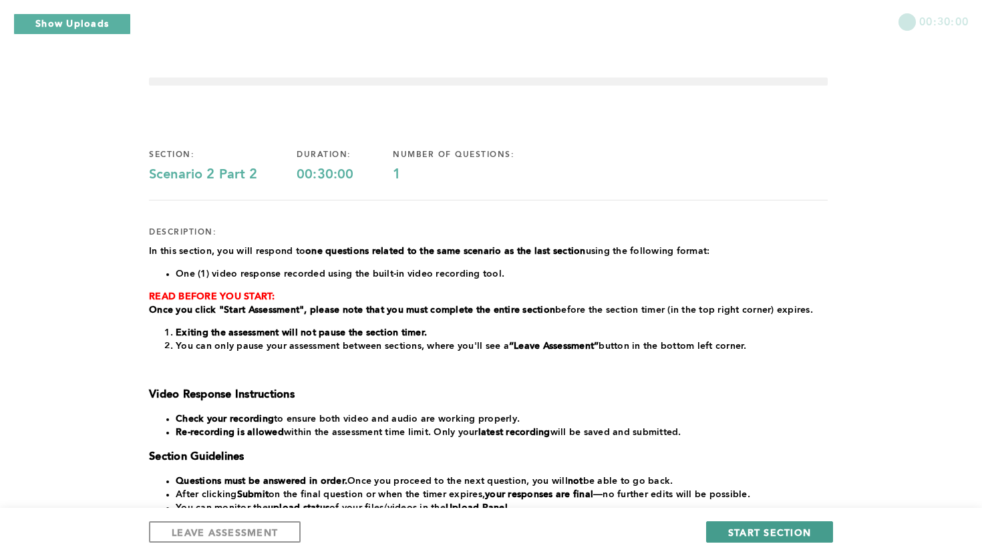
click at [728, 524] on button "START SECTION" at bounding box center [769, 531] width 127 height 21
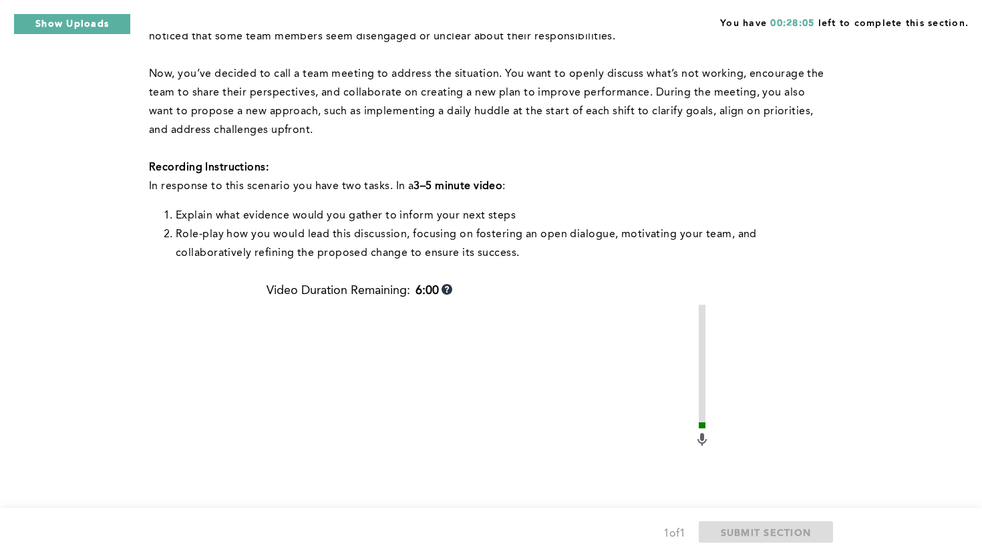
scroll to position [347, 0]
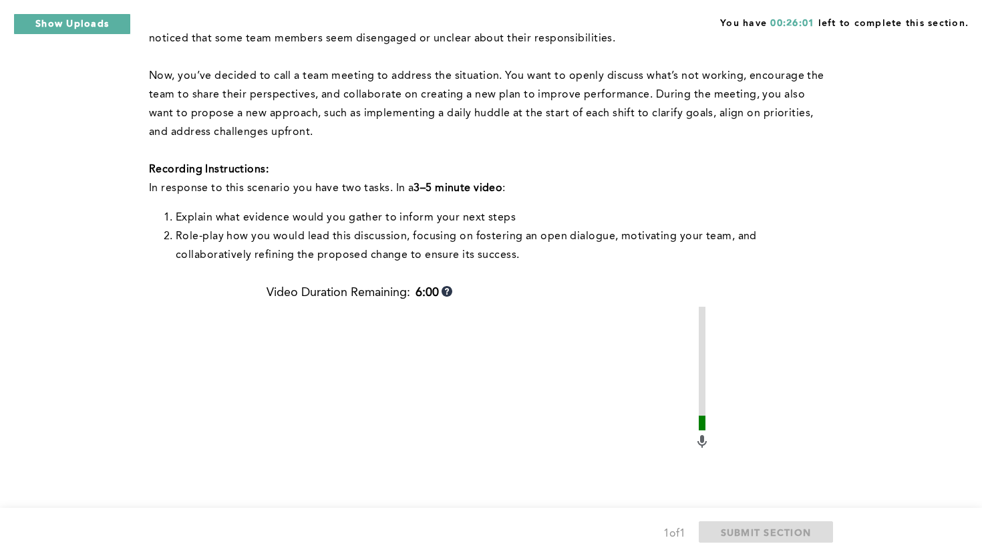
click at [941, 184] on div "You have 00:26:01 left to complete this section. Q1 This question is related to…" at bounding box center [491, 235] width 982 height 1164
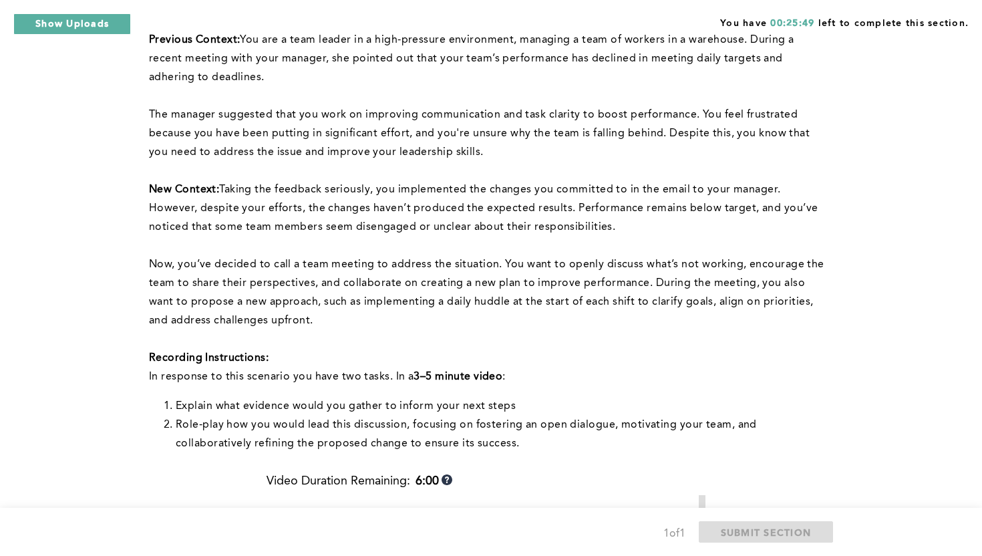
scroll to position [160, 0]
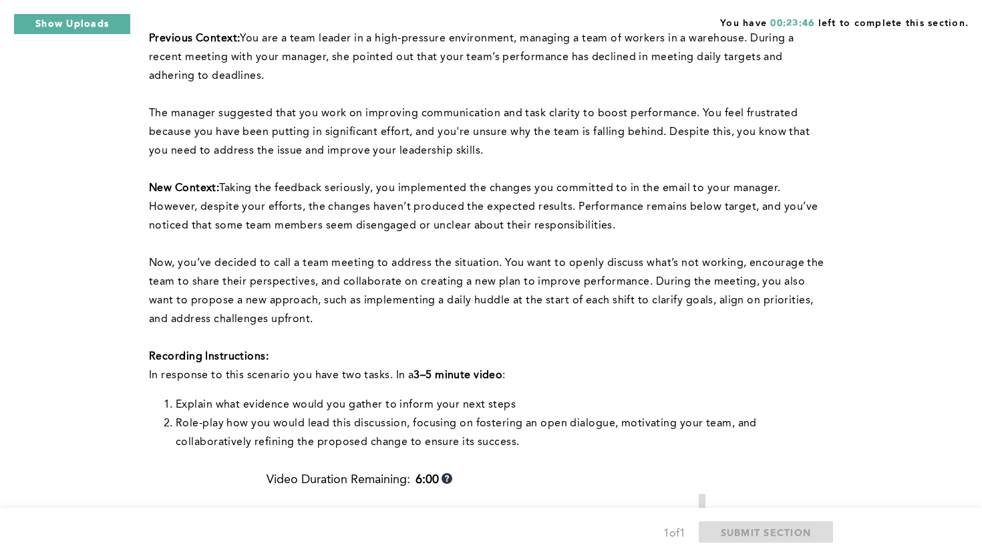
click at [921, 140] on div "You have 00:23:46 left to complete this section. Q1 This question is related to…" at bounding box center [491, 422] width 982 height 1164
click at [962, 195] on div "You have 00:19:08 left to complete this section. Q1 This question is related to…" at bounding box center [491, 422] width 982 height 1164
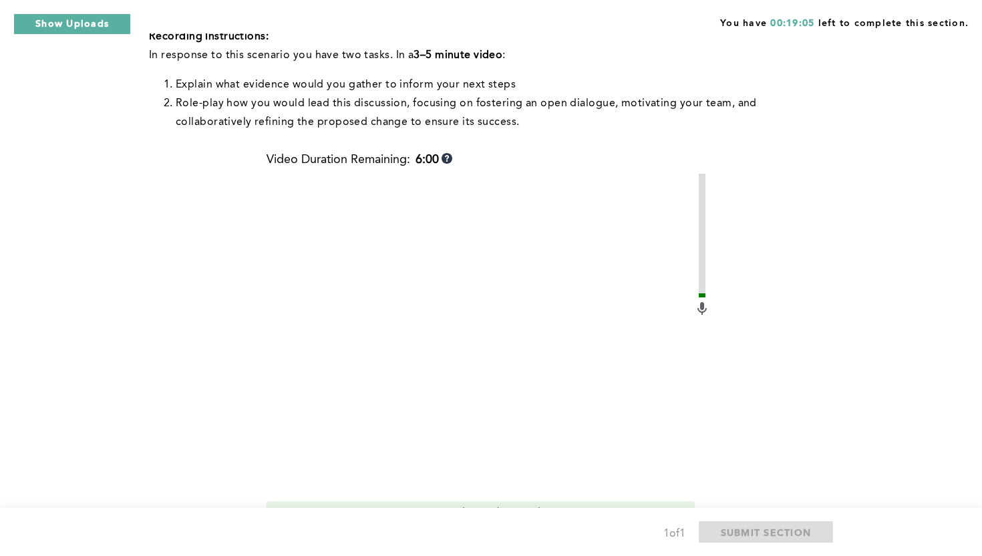
scroll to position [481, 0]
click at [937, 182] on div "You have 00:18:25 left to complete this section. Q1 This question is related to…" at bounding box center [491, 101] width 982 height 1164
click at [926, 191] on div "You have 00:18:03 left to complete this section. Q1 This question is related to…" at bounding box center [491, 101] width 982 height 1164
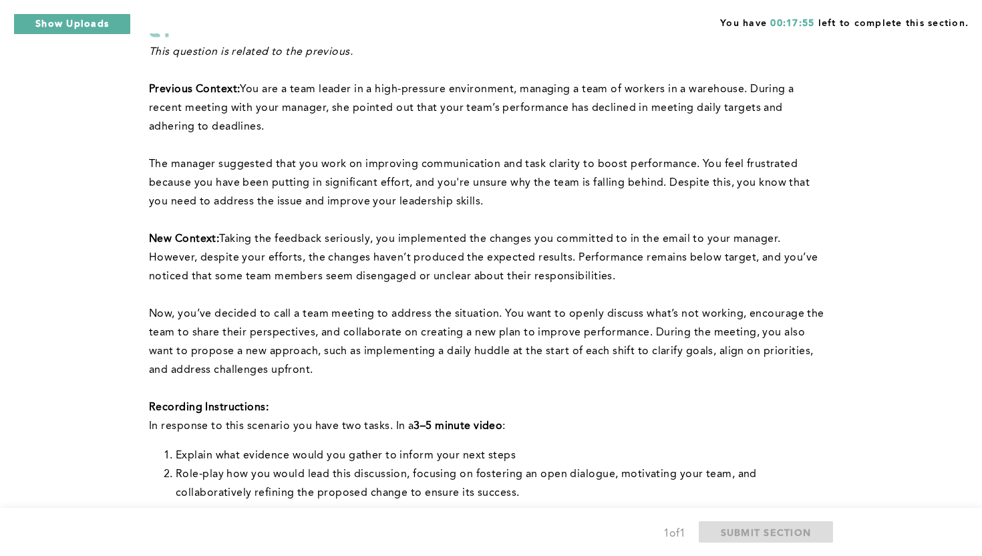
scroll to position [107, 0]
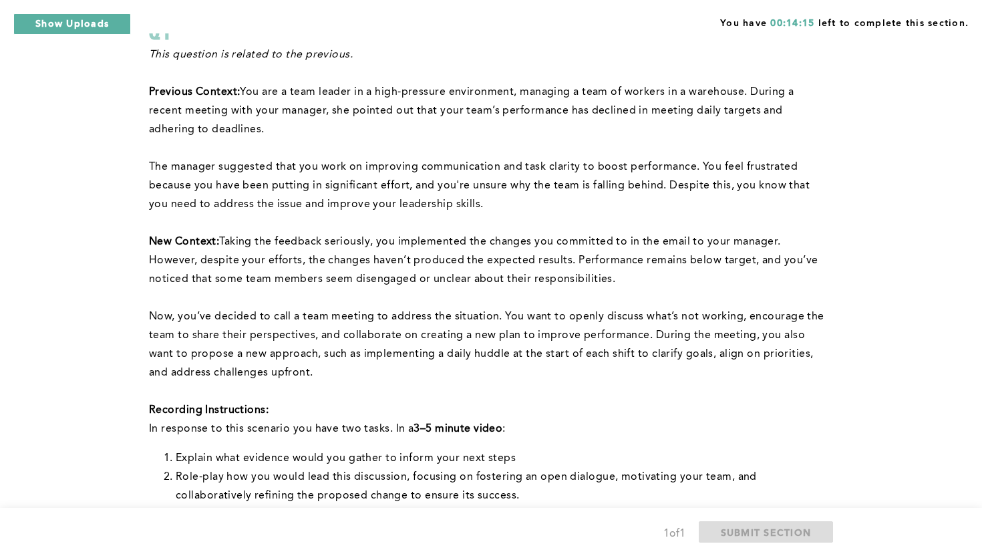
click at [932, 295] on div "You have 00:14:15 left to complete this section. Q1 This question is related to…" at bounding box center [491, 475] width 982 height 1164
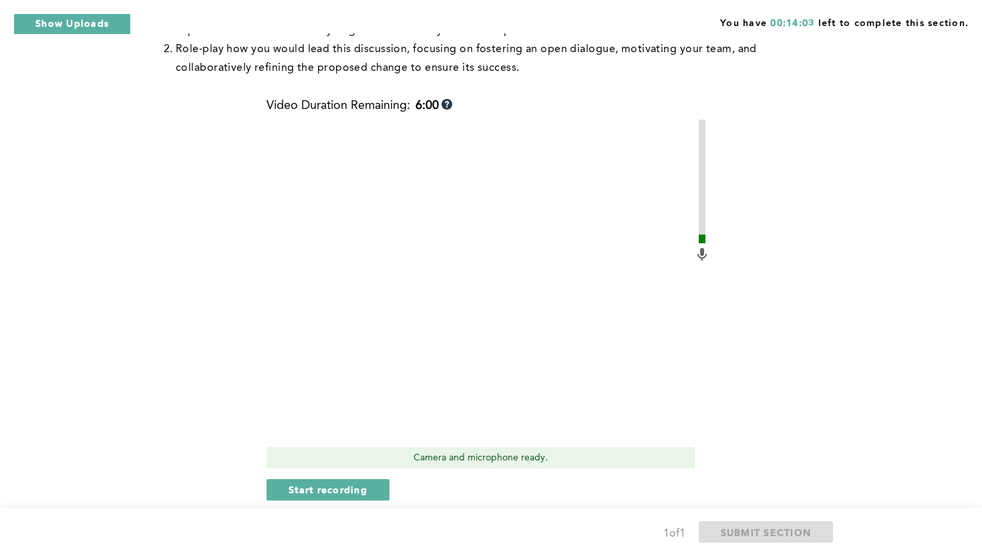
scroll to position [561, 0]
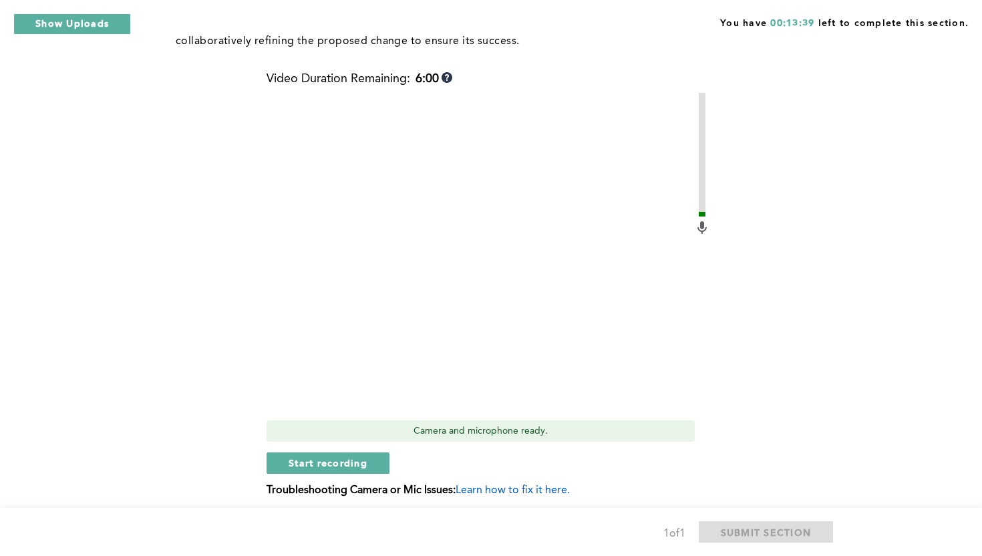
click at [880, 348] on div "You have 00:13:39 left to complete this section. Q1 This question is related to…" at bounding box center [491, 21] width 982 height 1164
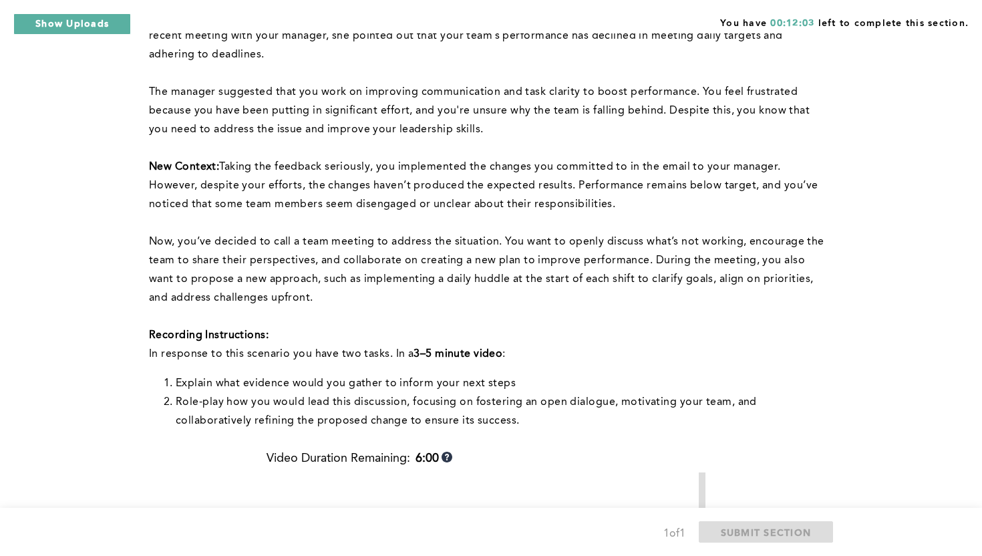
scroll to position [155, 0]
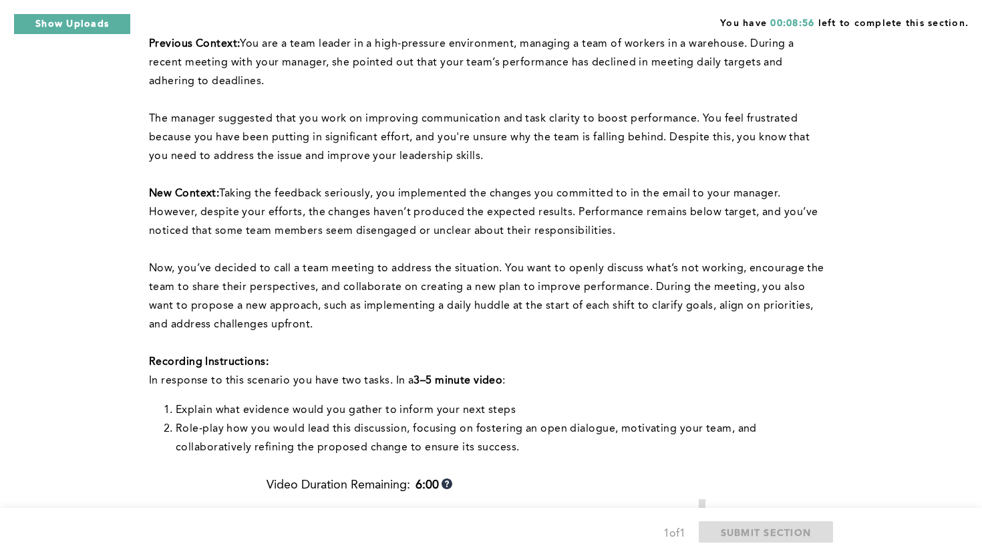
click at [927, 329] on div "You have 00:08:56 left to complete this section. Q1 This question is related to…" at bounding box center [491, 427] width 982 height 1164
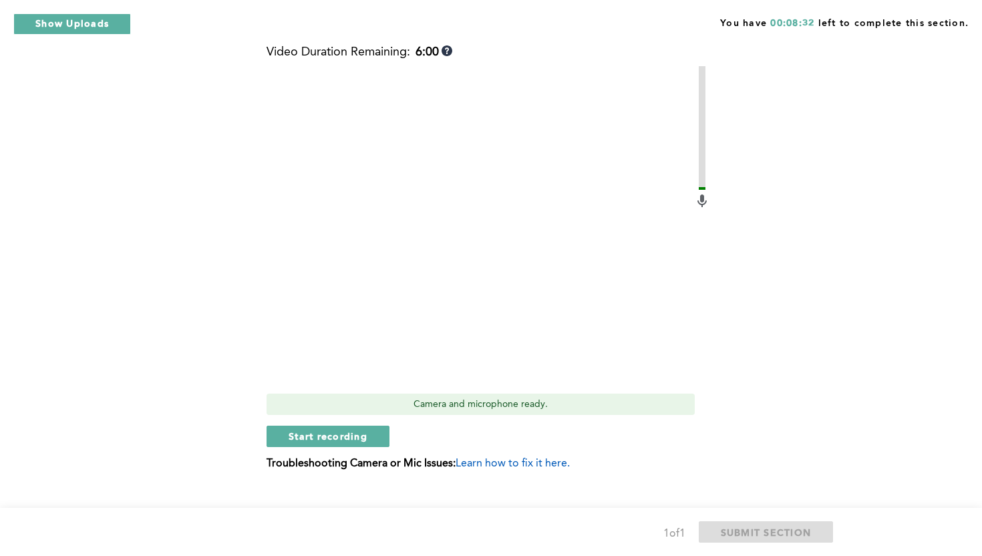
scroll to position [609, 0]
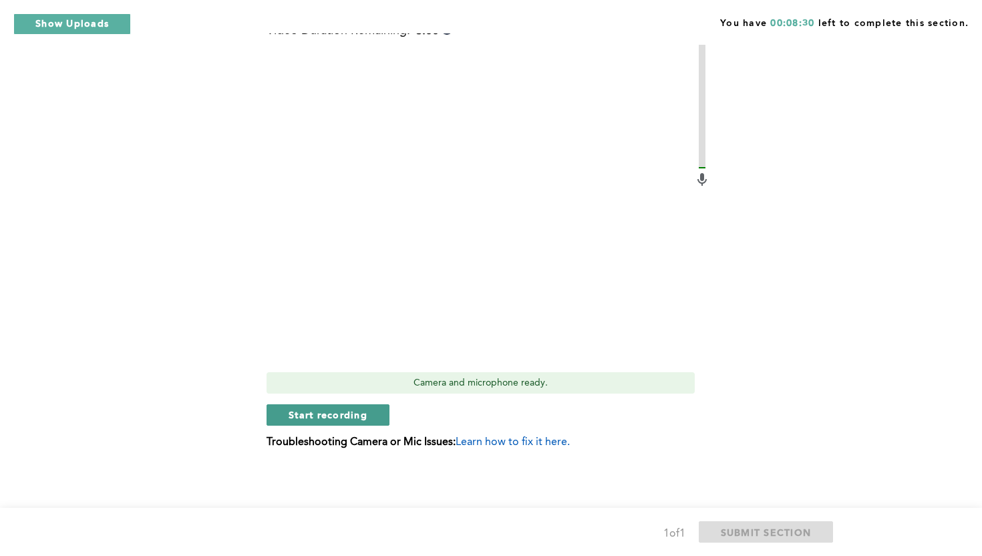
click at [363, 413] on span "Start recording" at bounding box center [327, 414] width 79 height 13
click at [363, 413] on span "Stop recording" at bounding box center [327, 414] width 78 height 13
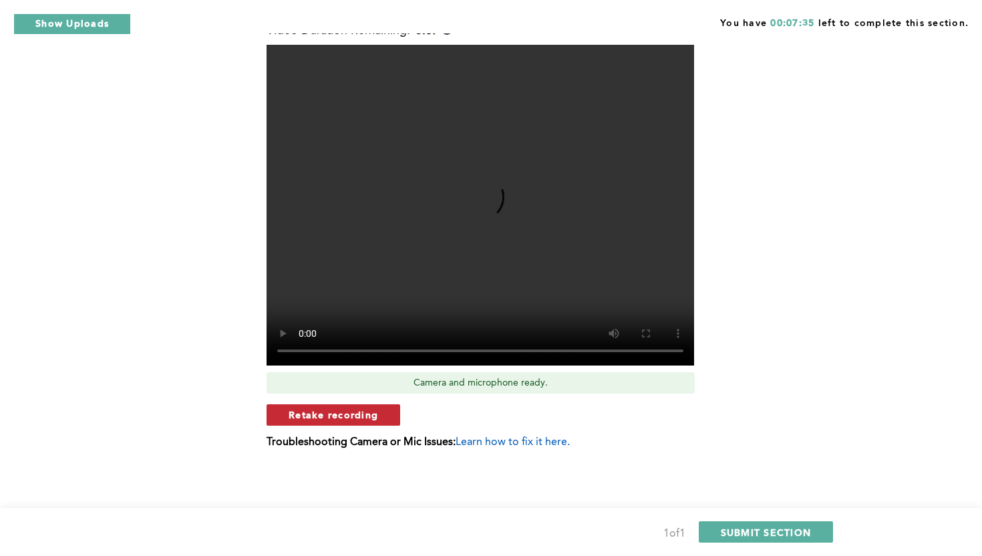
click at [373, 409] on span "Retake recording" at bounding box center [332, 414] width 89 height 13
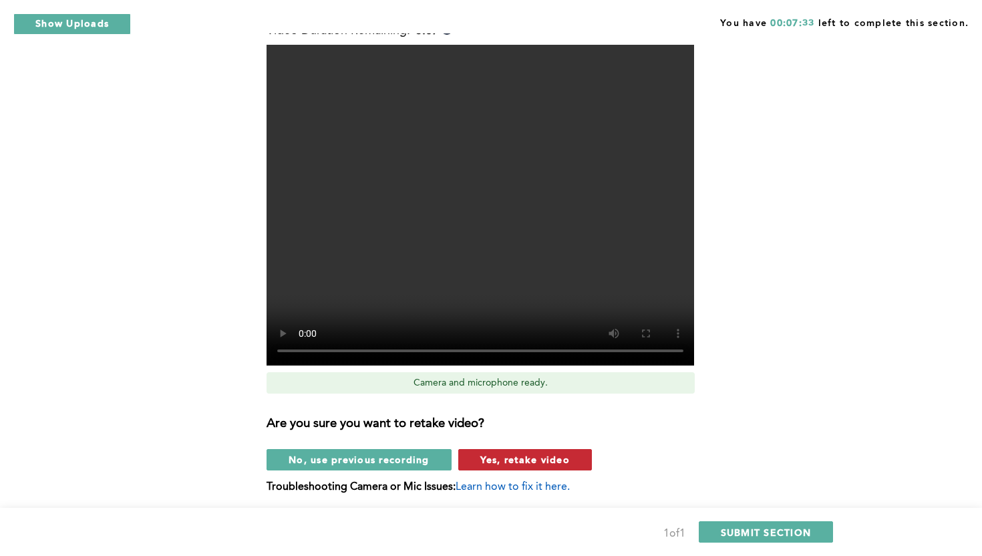
click at [500, 459] on span "Yes, retake video" at bounding box center [524, 459] width 89 height 13
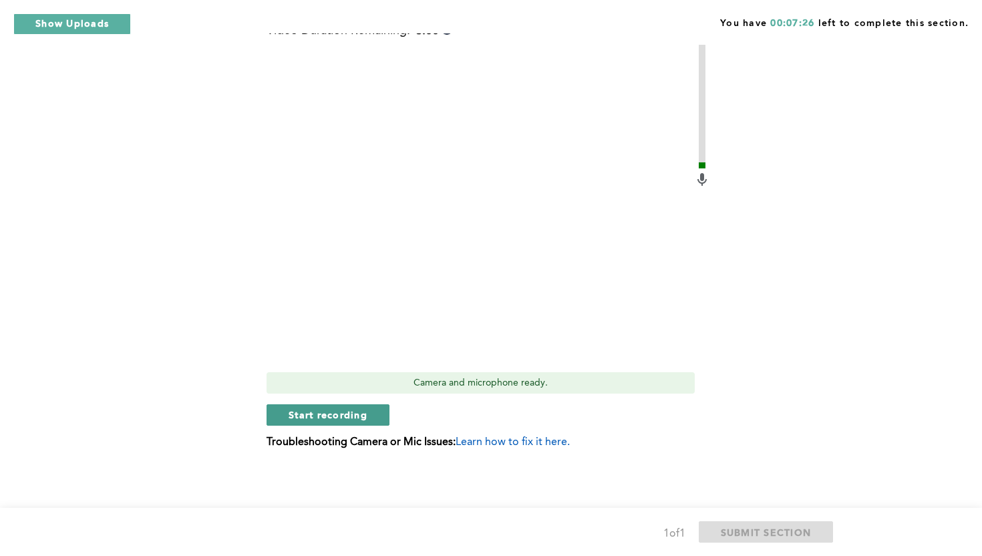
click at [362, 417] on span "Start recording" at bounding box center [327, 414] width 79 height 13
click at [329, 412] on span "Stop recording" at bounding box center [327, 414] width 78 height 13
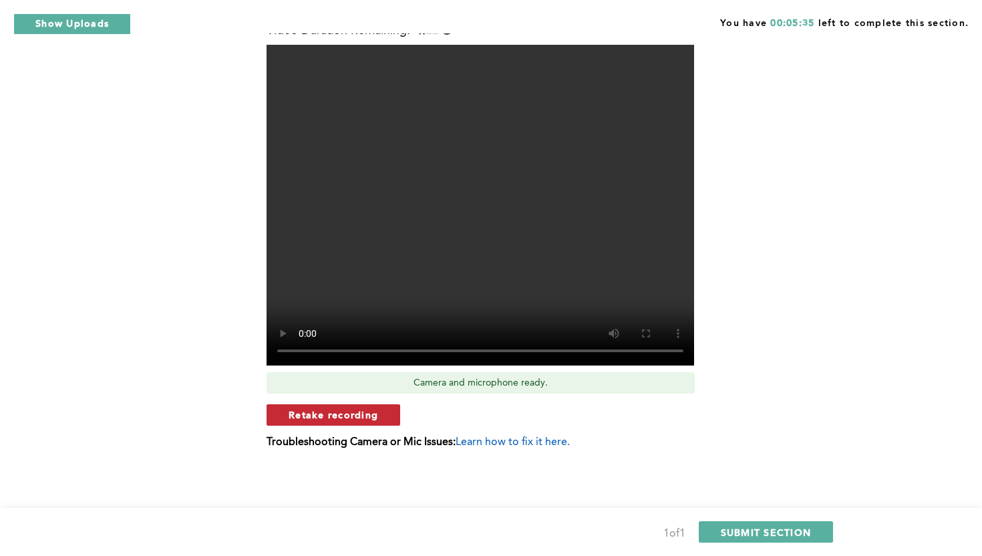
click at [312, 415] on span "Retake recording" at bounding box center [332, 414] width 89 height 13
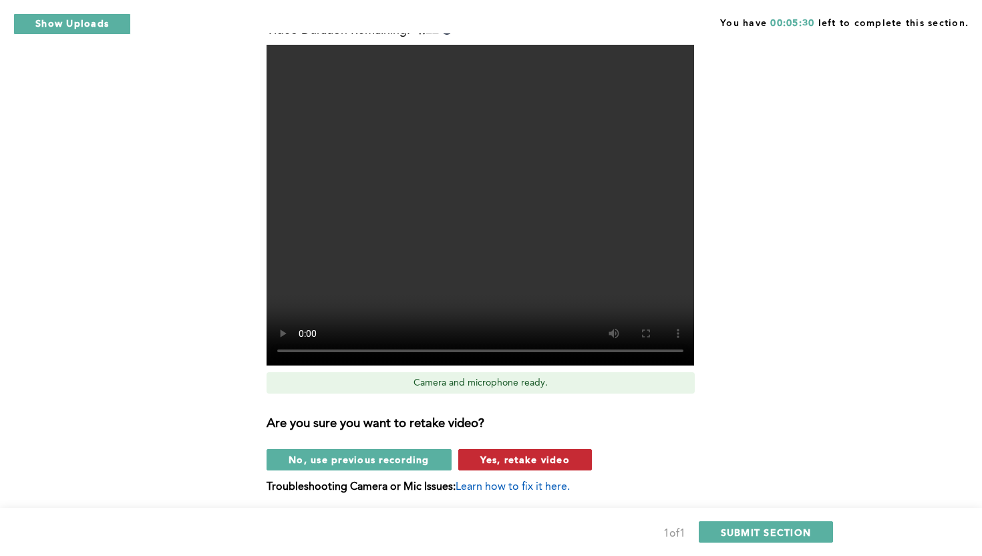
click at [492, 463] on span "Yes, retake video" at bounding box center [524, 459] width 89 height 13
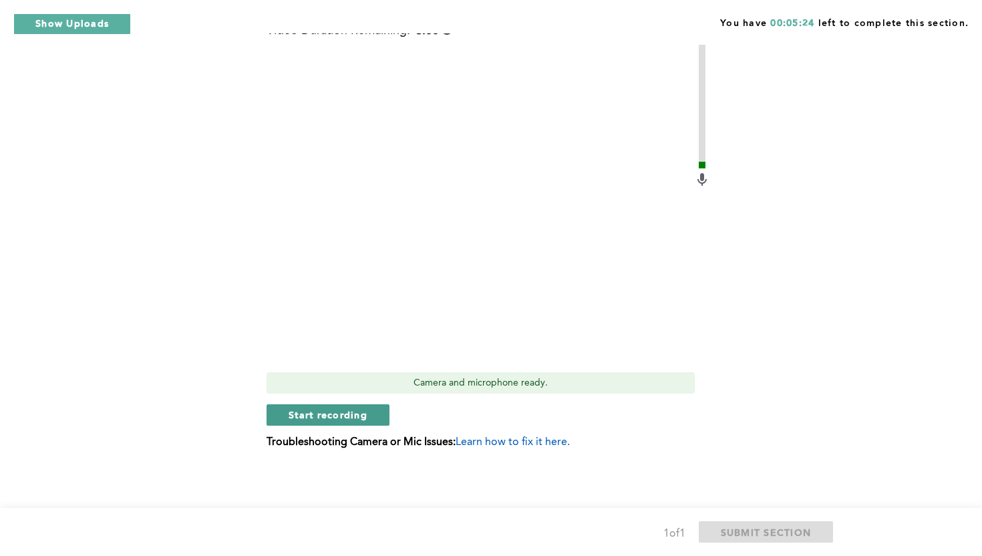
click at [353, 414] on span "Start recording" at bounding box center [327, 414] width 79 height 13
click at [341, 415] on span "Stop recording" at bounding box center [327, 414] width 78 height 13
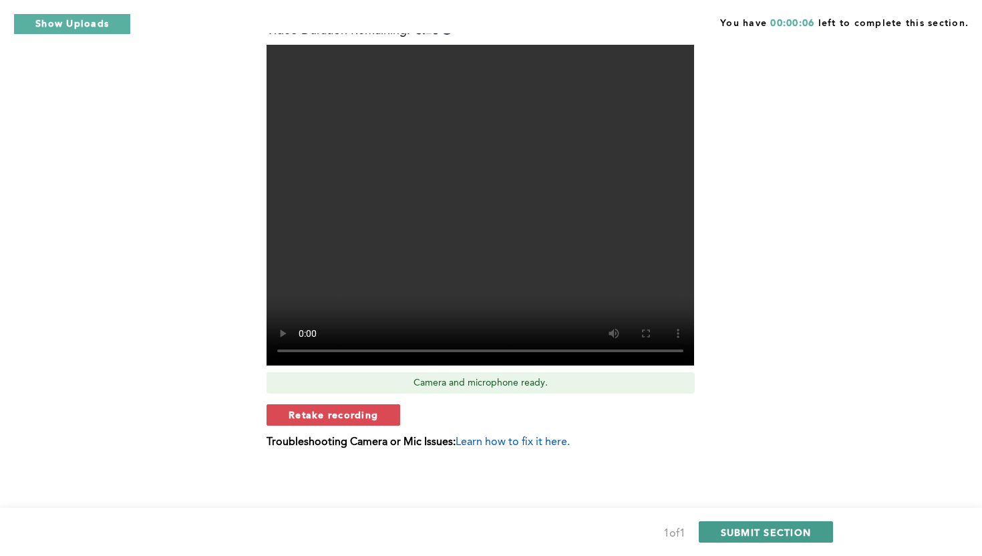
click at [746, 527] on span "SUBMIT SECTION" at bounding box center [765, 531] width 91 height 13
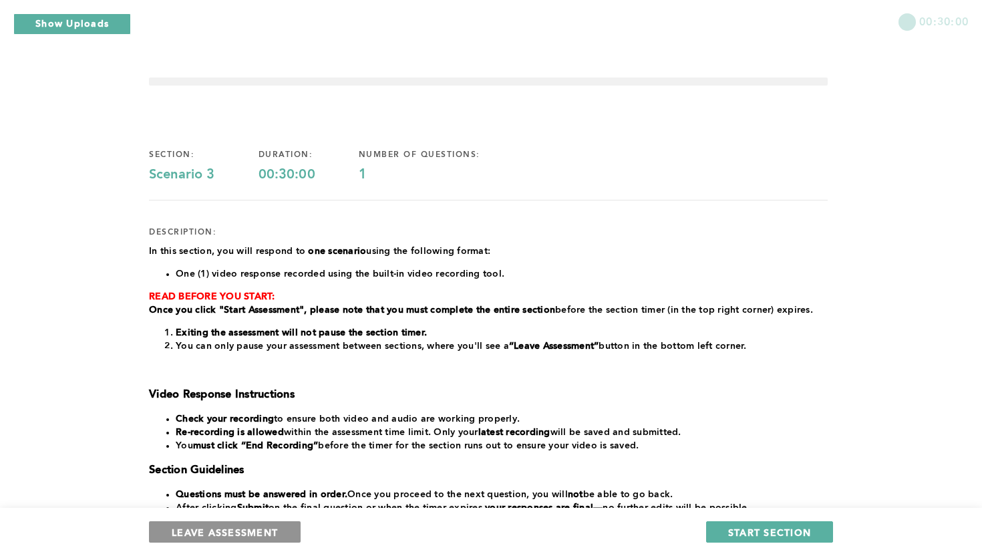
click at [174, 531] on span "LEAVE ASSESSMENT" at bounding box center [225, 531] width 106 height 13
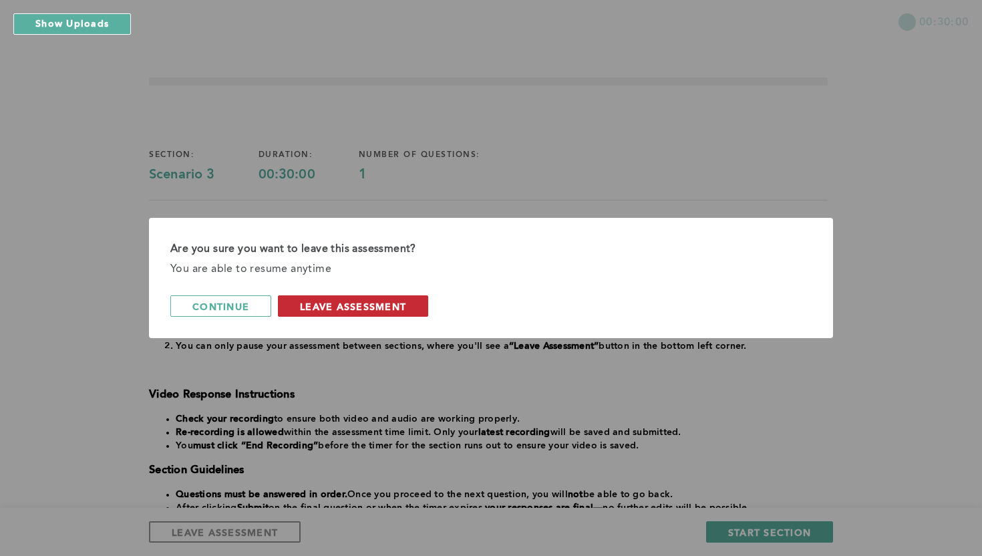
click at [357, 309] on span "leave assessment" at bounding box center [353, 306] width 106 height 13
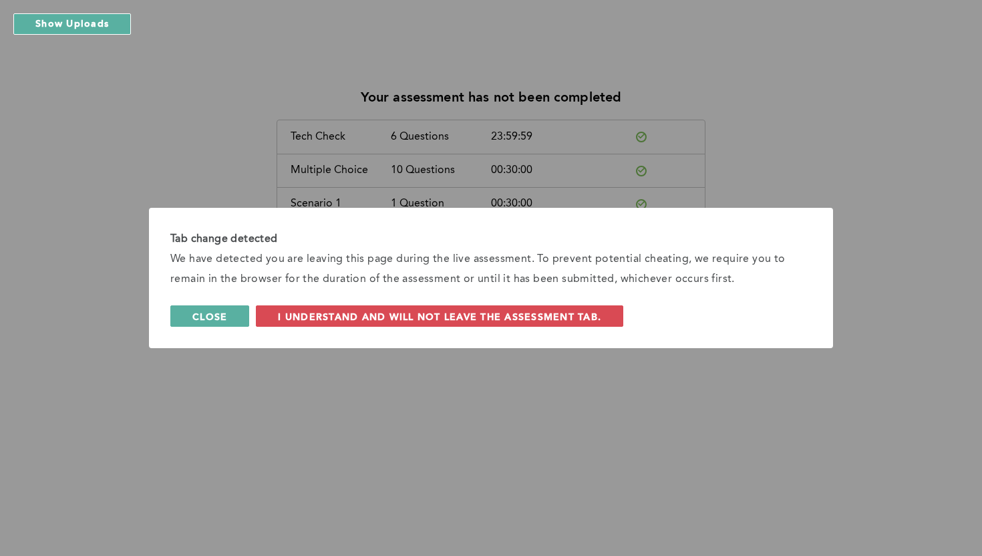
click at [195, 322] on span "Close" at bounding box center [209, 316] width 35 height 13
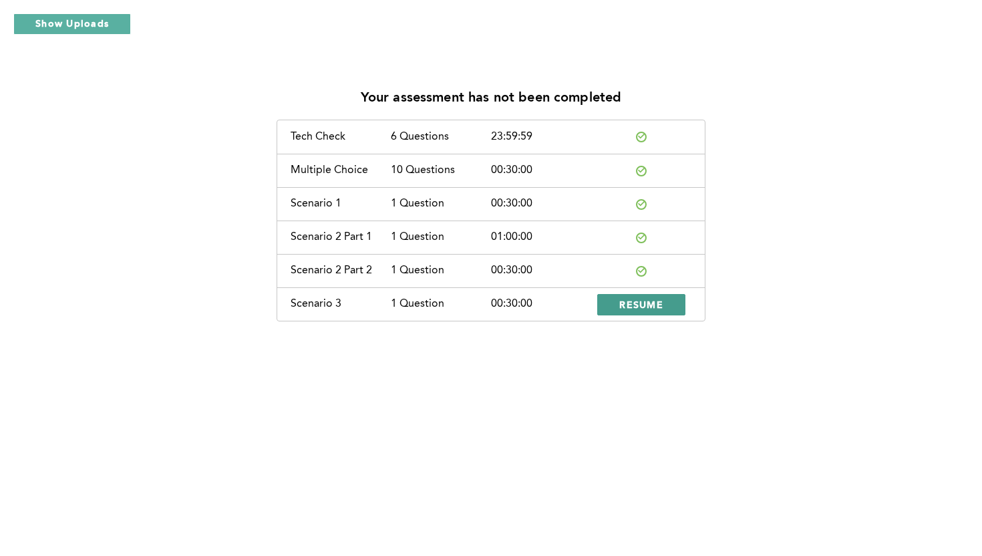
click at [643, 312] on button "RESUME" at bounding box center [641, 304] width 88 height 21
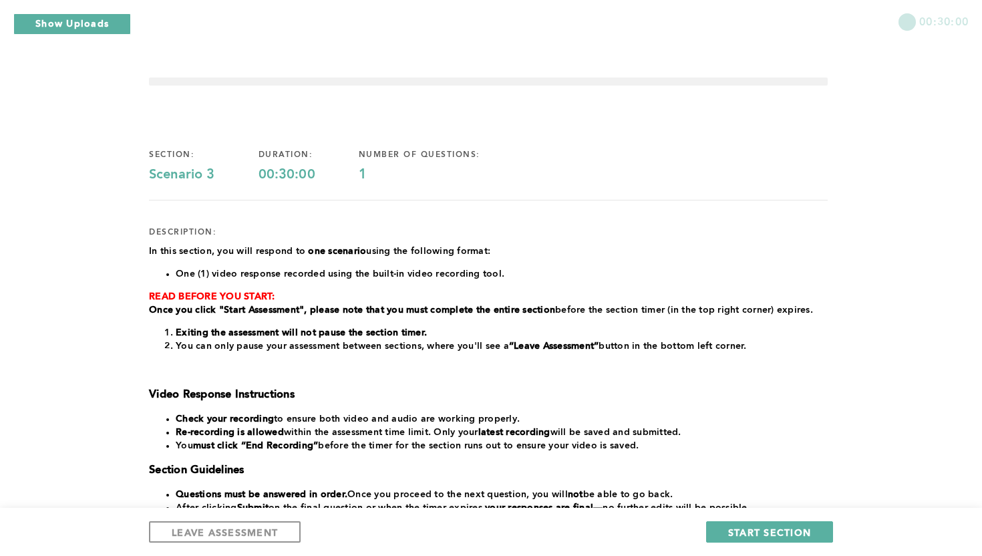
click at [767, 310] on p "Once you click "Start Assessment", please note that you must complete the entir…" at bounding box center [488, 309] width 678 height 13
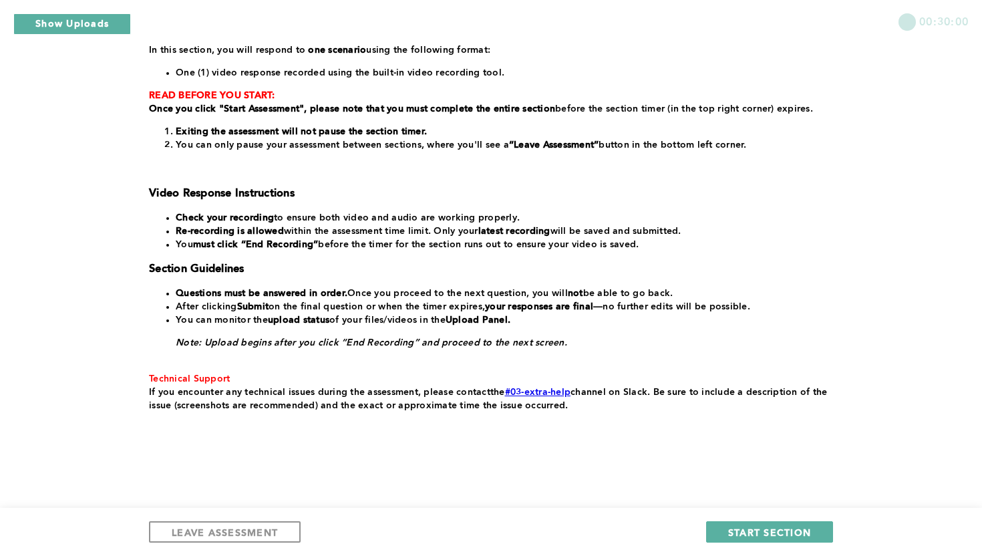
scroll to position [202, 0]
click at [765, 532] on span "START SECTION" at bounding box center [769, 531] width 83 height 13
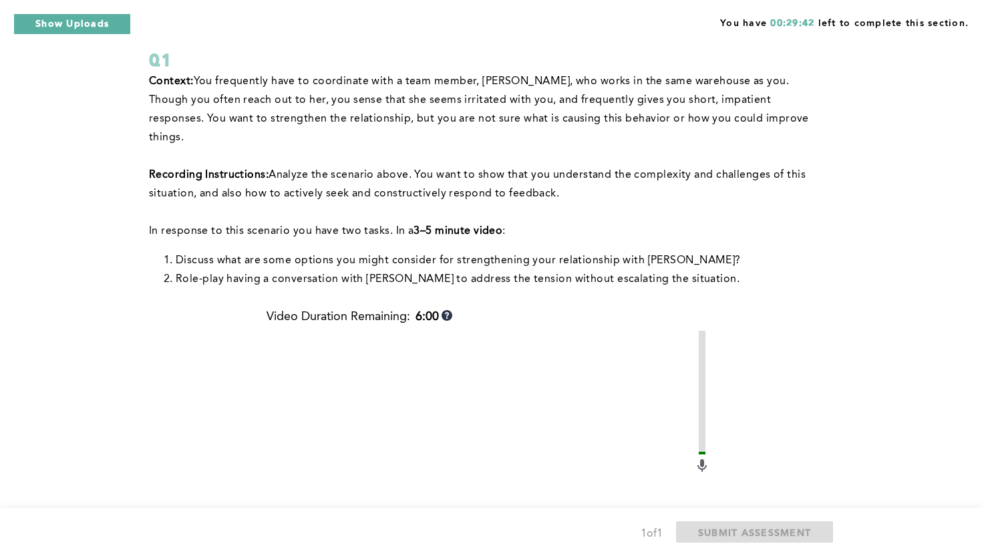
scroll to position [107, 0]
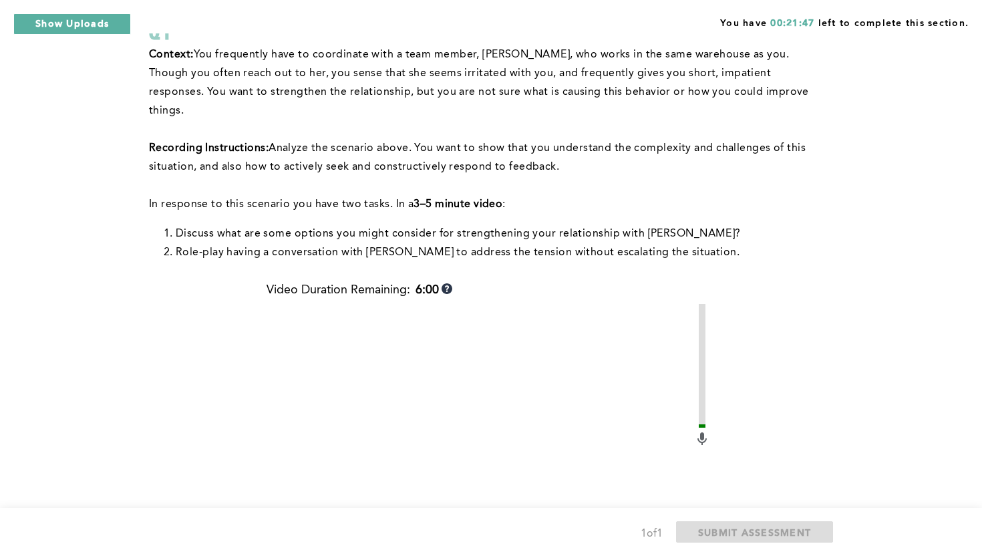
click at [888, 189] on div "You have 00:21:47 left to complete this section. Q1 Context: You frequently hav…" at bounding box center [491, 353] width 982 height 921
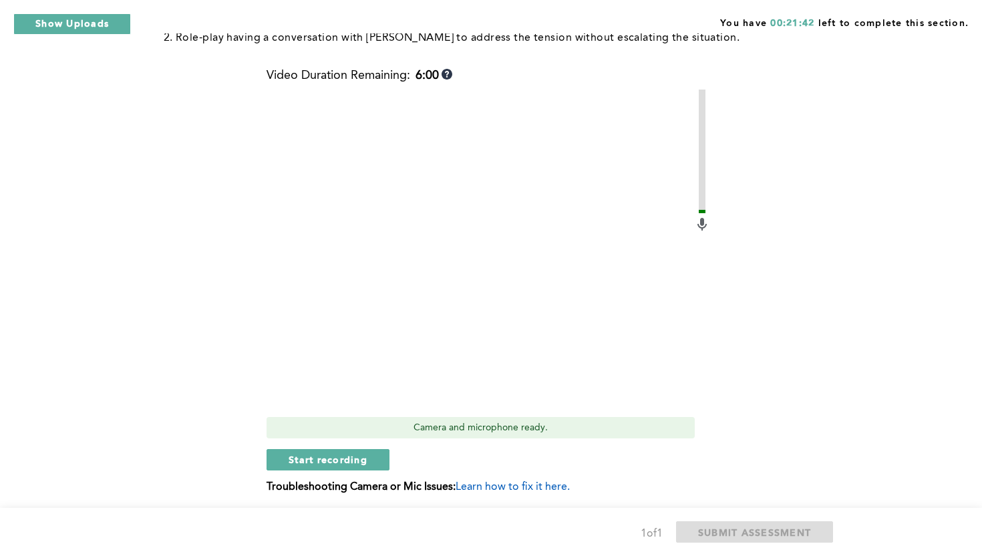
scroll to position [321, 0]
click at [336, 449] on button "Start recording" at bounding box center [327, 459] width 123 height 21
click at [337, 453] on span "Stop recording" at bounding box center [327, 459] width 78 height 13
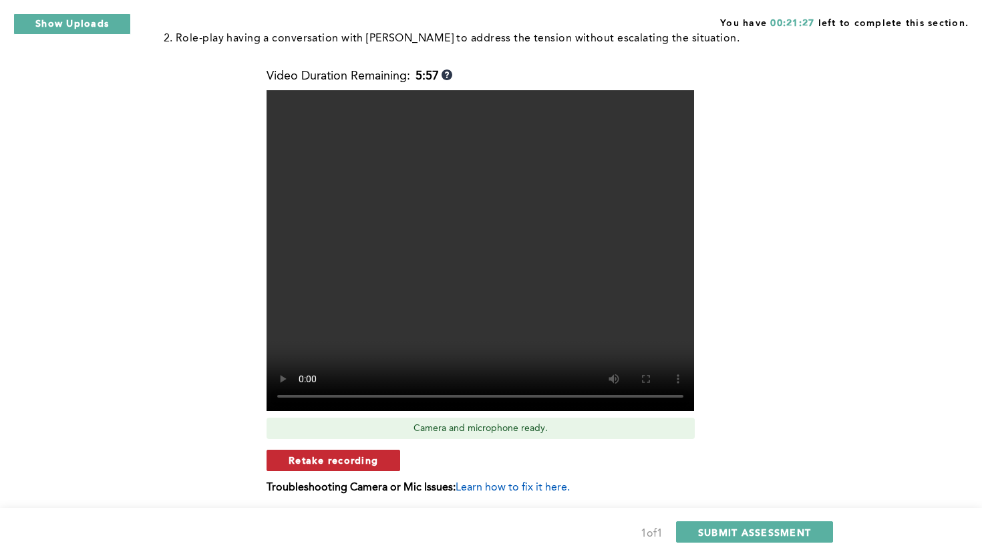
click at [344, 453] on span "Retake recording" at bounding box center [332, 459] width 89 height 13
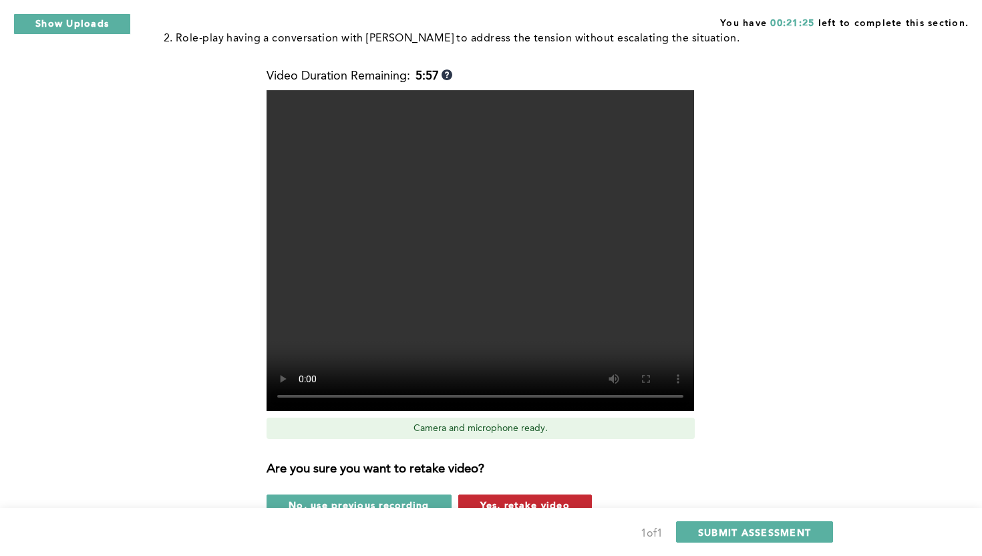
click at [578, 494] on button "Yes, retake video" at bounding box center [525, 504] width 134 height 21
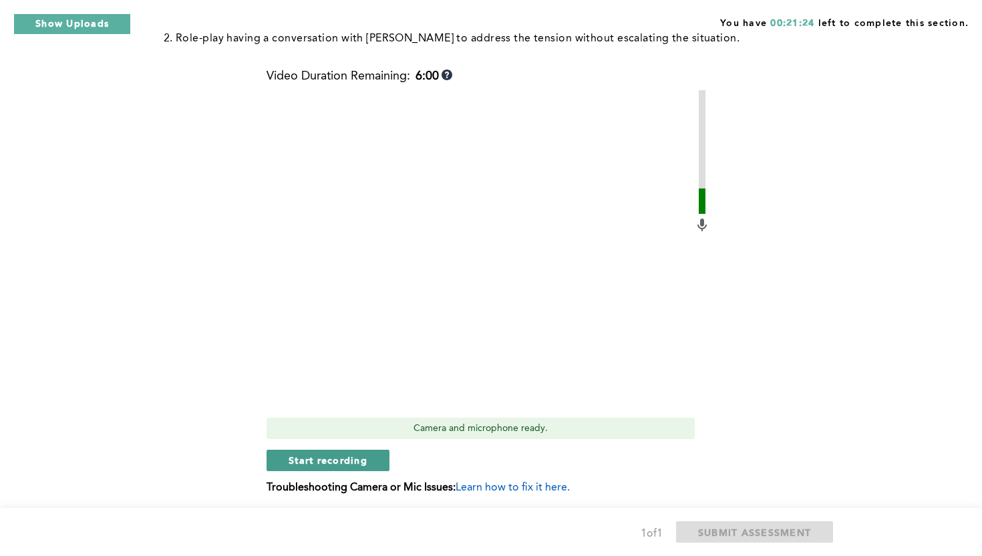
click at [341, 453] on span "Start recording" at bounding box center [327, 459] width 79 height 13
click at [341, 453] on span "Stop recording" at bounding box center [327, 459] width 78 height 13
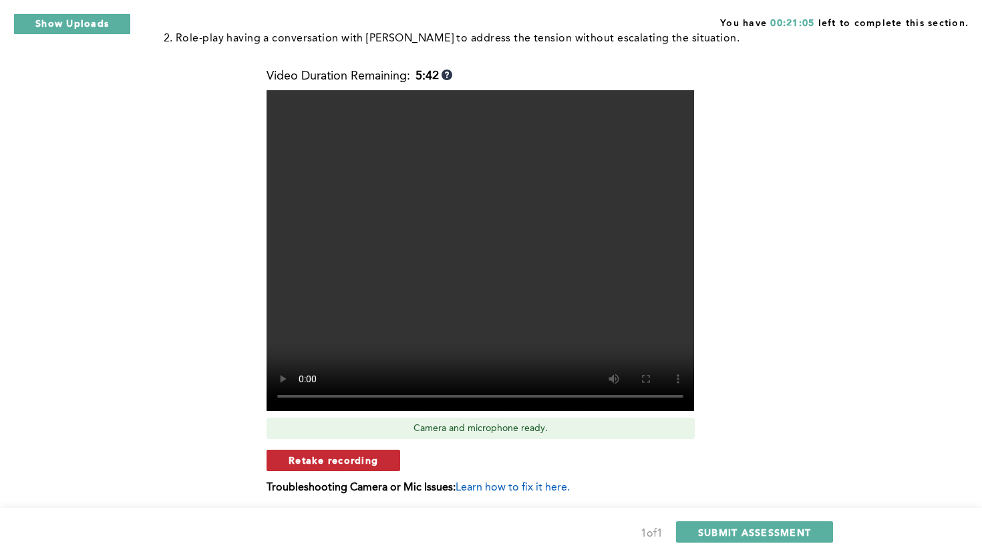
click at [355, 453] on span "Retake recording" at bounding box center [332, 459] width 89 height 13
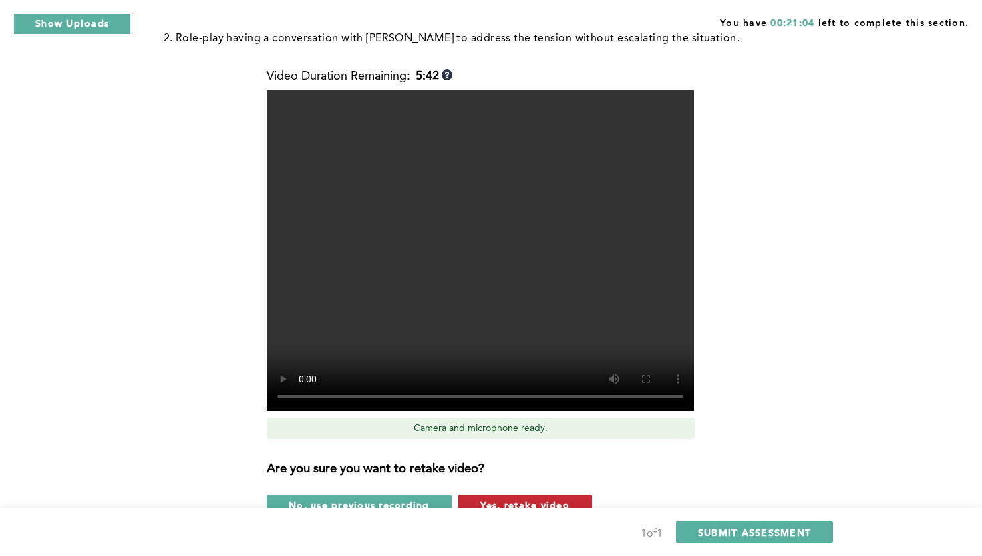
click at [524, 498] on span "Yes, retake video" at bounding box center [524, 504] width 89 height 13
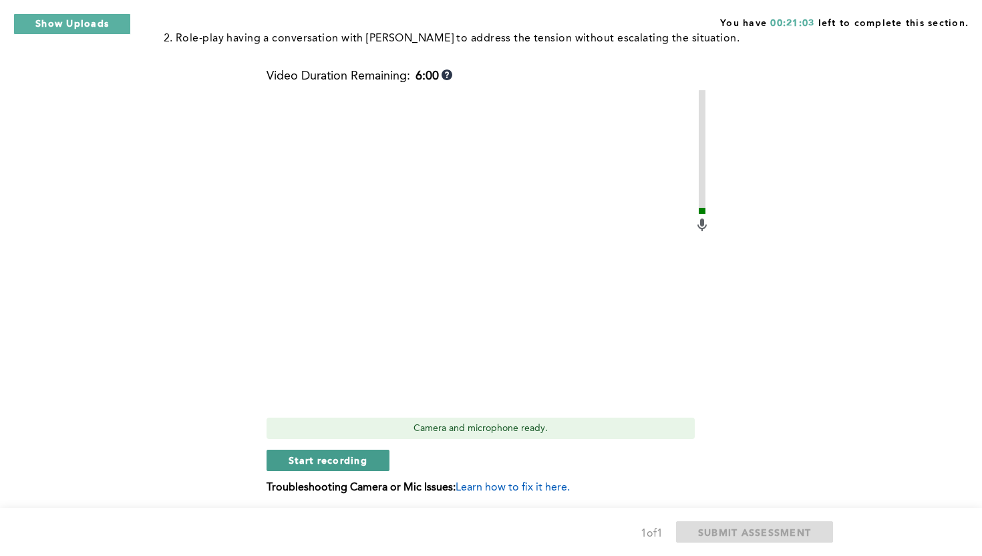
click at [374, 449] on button "Start recording" at bounding box center [327, 459] width 123 height 21
click at [303, 453] on span "Stop recording" at bounding box center [327, 459] width 78 height 13
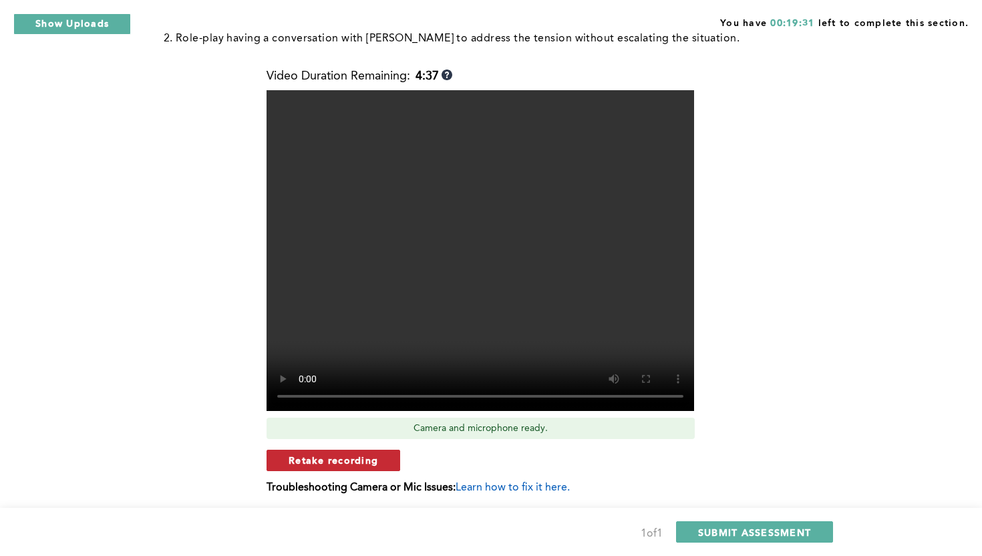
click at [343, 453] on span "Retake recording" at bounding box center [332, 459] width 89 height 13
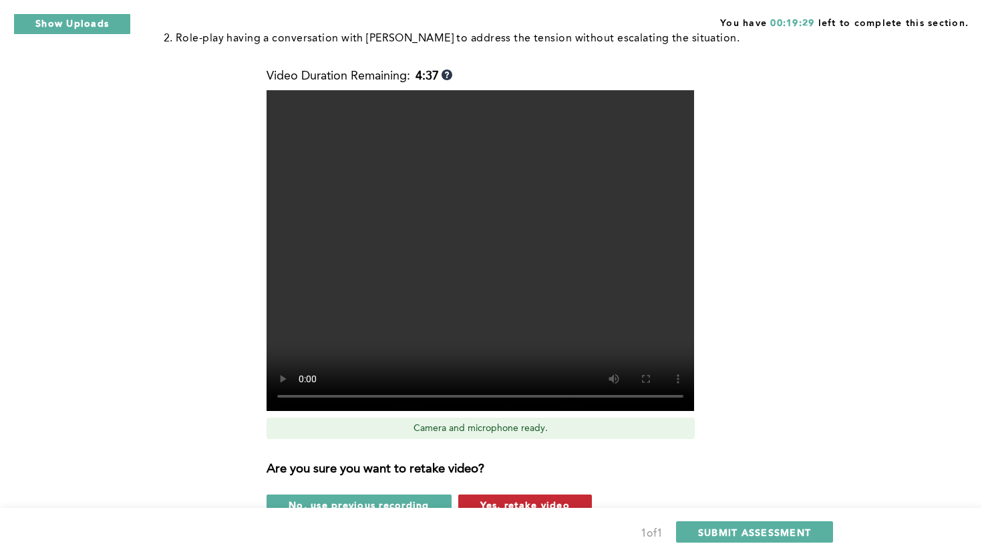
click at [542, 498] on span "Yes, retake video" at bounding box center [524, 504] width 89 height 13
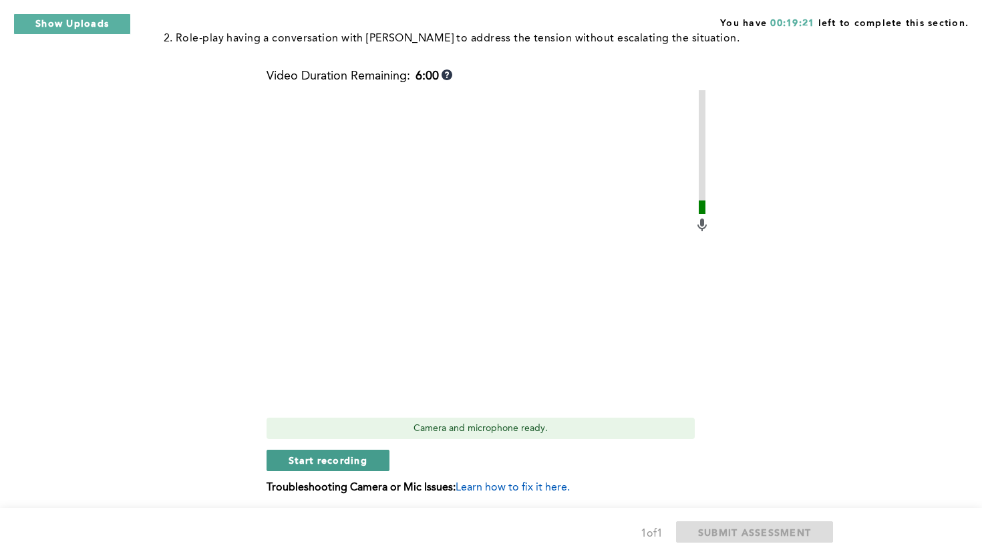
click at [304, 453] on span "Start recording" at bounding box center [327, 459] width 79 height 13
click at [304, 453] on span "Stop recording" at bounding box center [327, 459] width 78 height 13
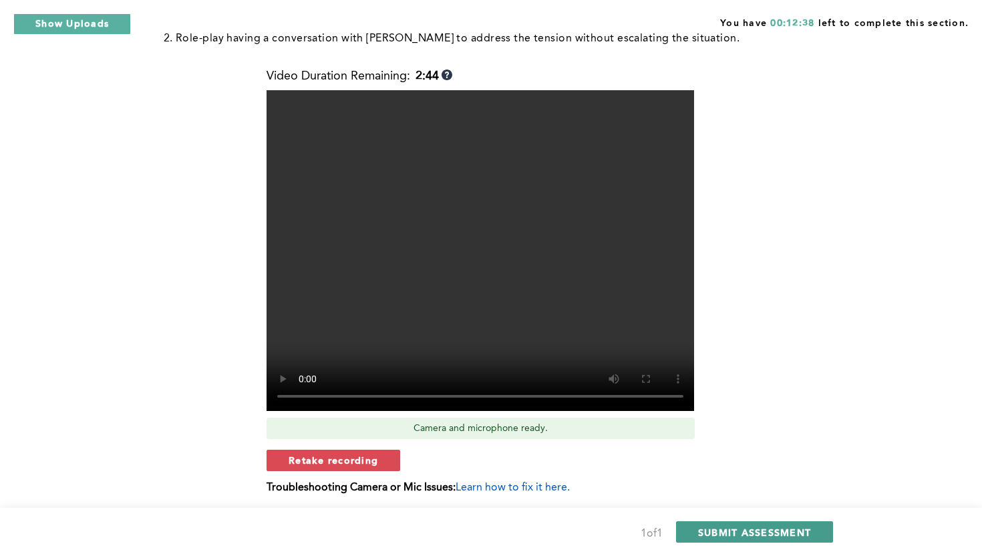
click at [804, 531] on span "SUBMIT ASSESSMENT" at bounding box center [754, 531] width 113 height 13
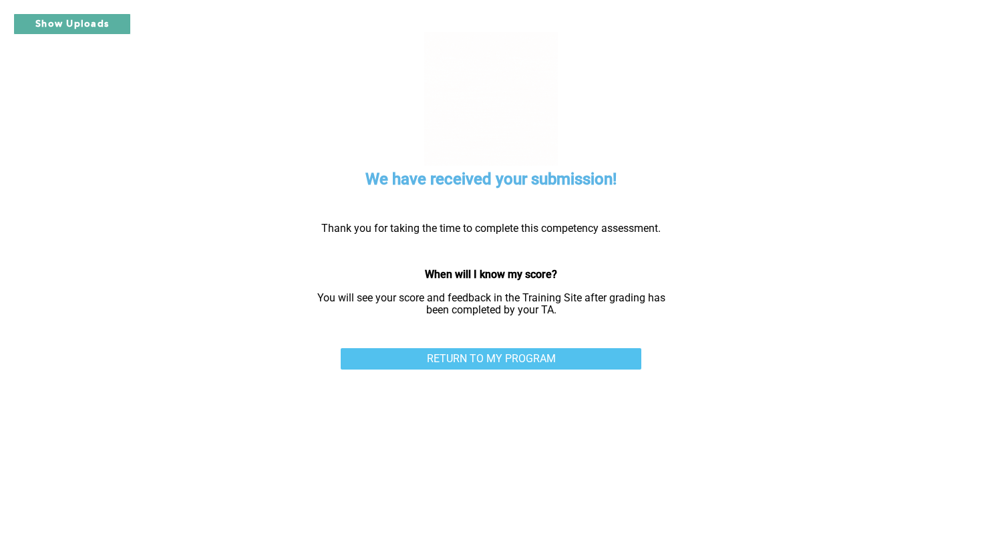
click at [632, 355] on link "RETURN TO MY PROGRAM" at bounding box center [491, 358] width 300 height 21
